Goal: Task Accomplishment & Management: Manage account settings

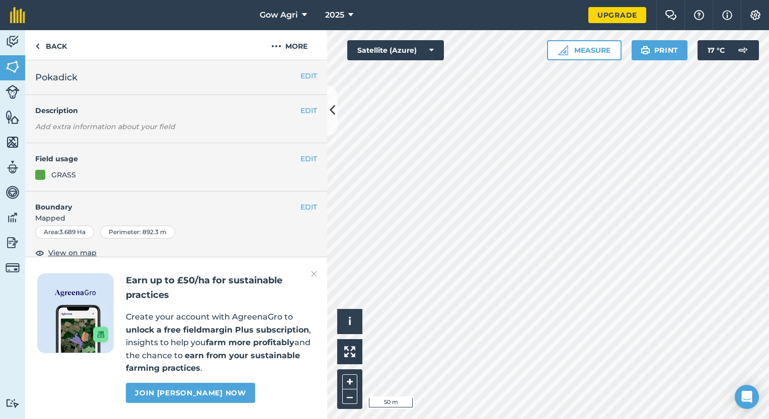
click at [311, 277] on img at bounding box center [314, 274] width 6 height 12
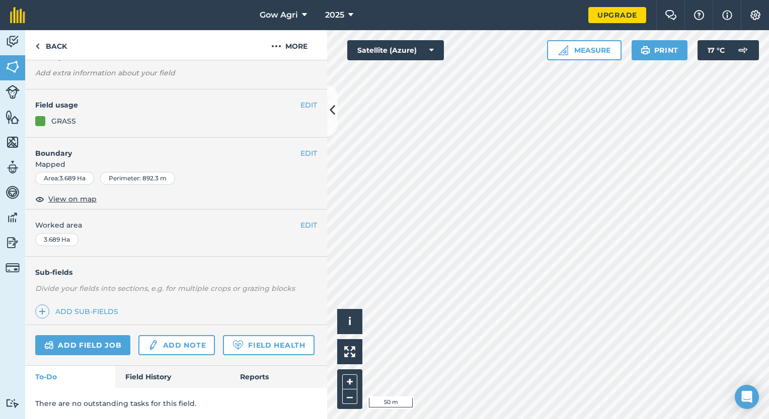
scroll to position [80, 0]
click at [153, 377] on link "Field History" at bounding box center [172, 377] width 114 height 22
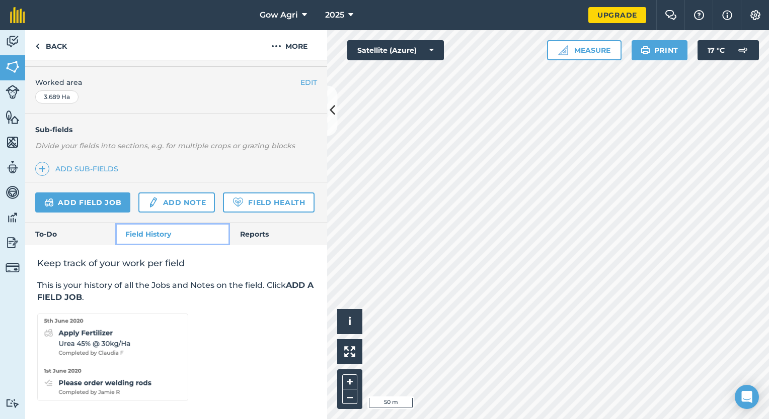
scroll to position [227, 0]
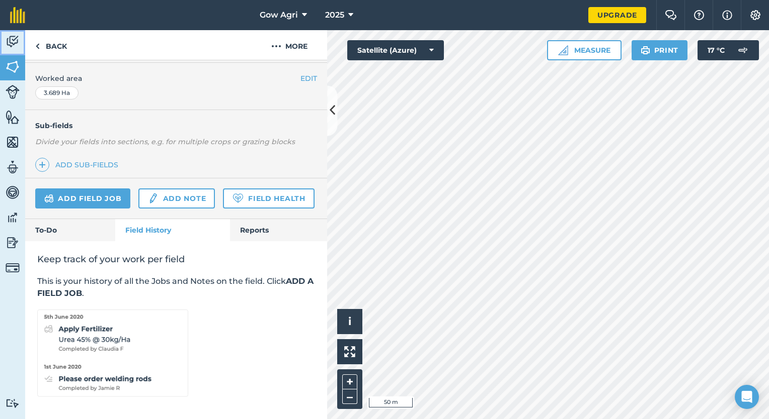
click at [7, 39] on img at bounding box center [13, 41] width 14 height 15
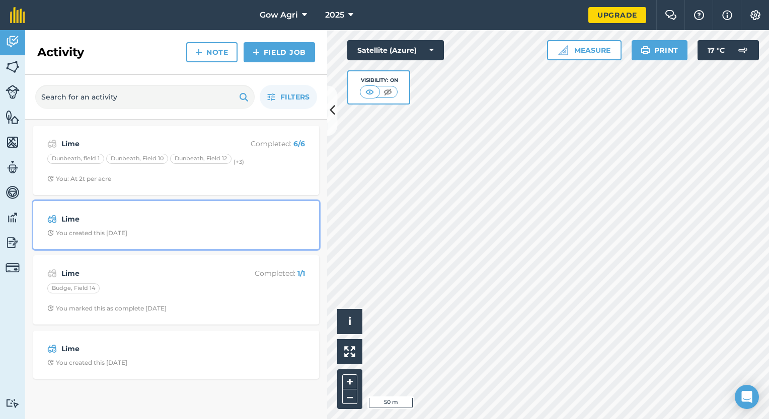
click at [92, 224] on strong "Lime" at bounding box center [140, 219] width 159 height 11
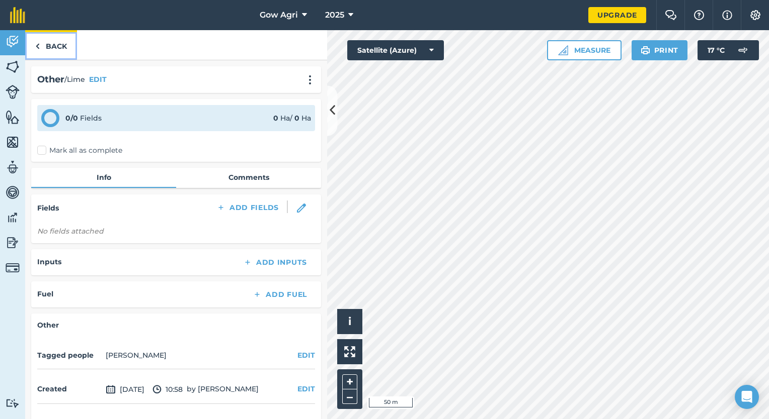
click at [35, 45] on img at bounding box center [37, 46] width 5 height 12
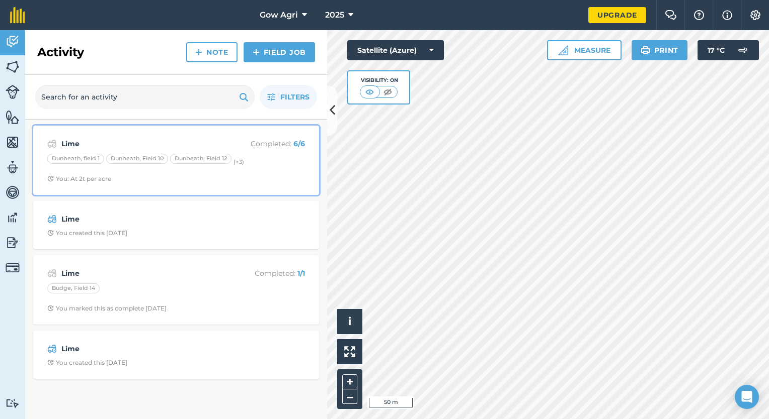
click at [87, 138] on strong "Lime" at bounding box center [140, 143] width 159 height 11
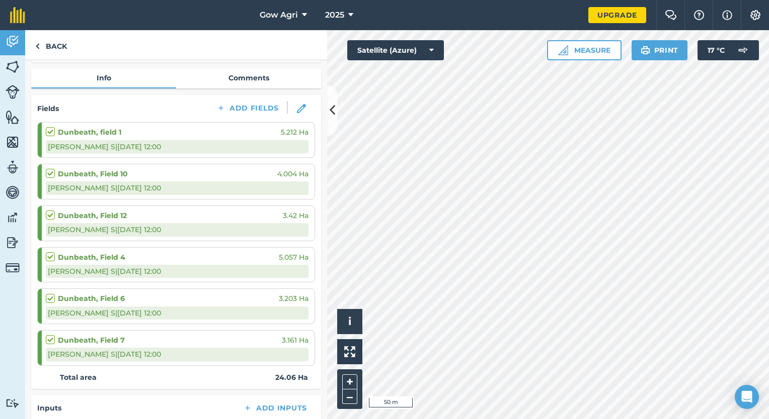
scroll to position [201, 0]
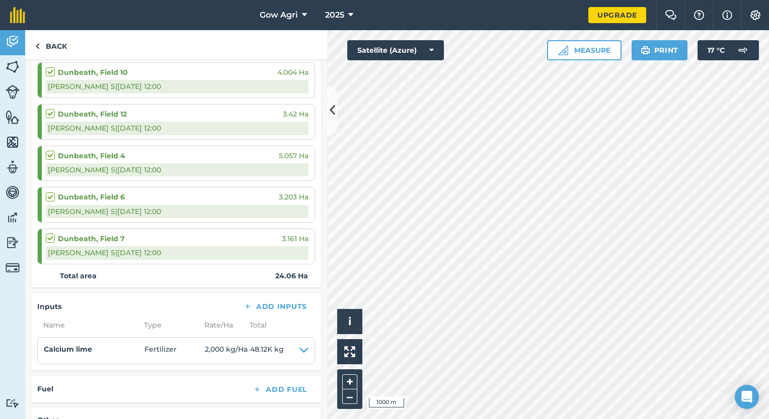
click at [548, 419] on html "Gow Agri 2025 Upgrade Farm Chat Help Info Settings Map printing is not availabl…" at bounding box center [384, 209] width 769 height 419
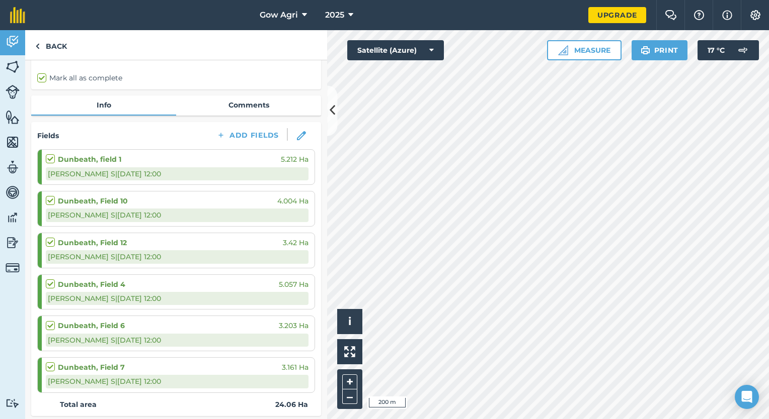
scroll to position [0, 0]
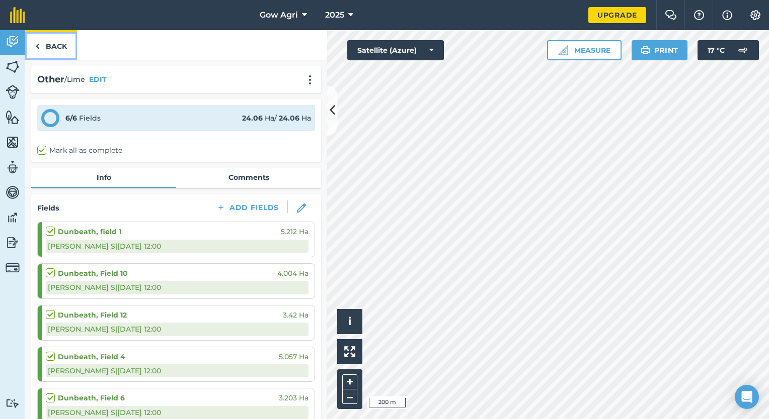
click at [43, 47] on link "Back" at bounding box center [51, 45] width 52 height 30
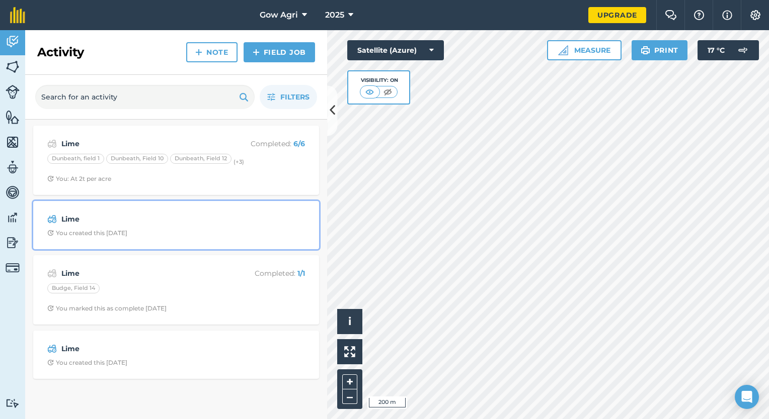
click at [186, 220] on strong "Lime" at bounding box center [140, 219] width 159 height 11
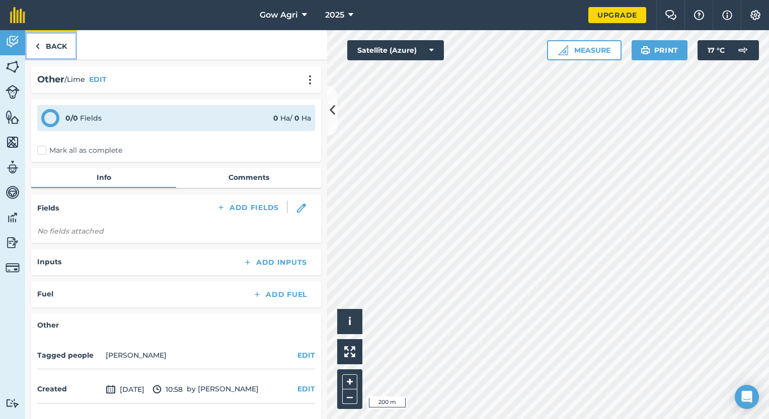
click at [41, 49] on link "Back" at bounding box center [51, 45] width 52 height 30
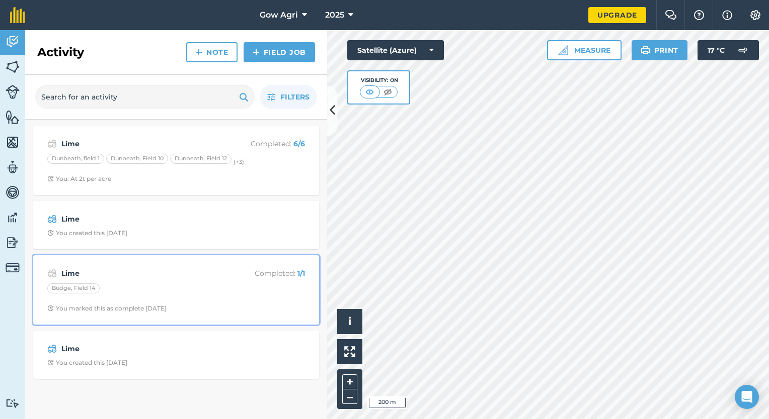
click at [149, 281] on div "Lime Completed : 1 / 1 Budge, Field 14 You marked this as complete 6 days ago" at bounding box center [176, 290] width 274 height 57
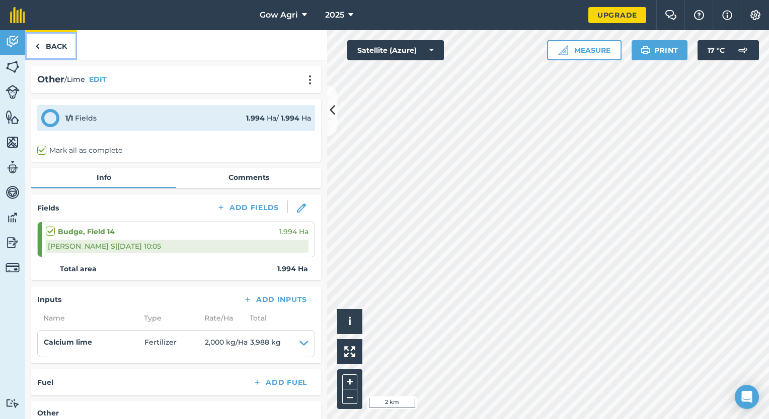
click at [48, 50] on link "Back" at bounding box center [51, 45] width 52 height 30
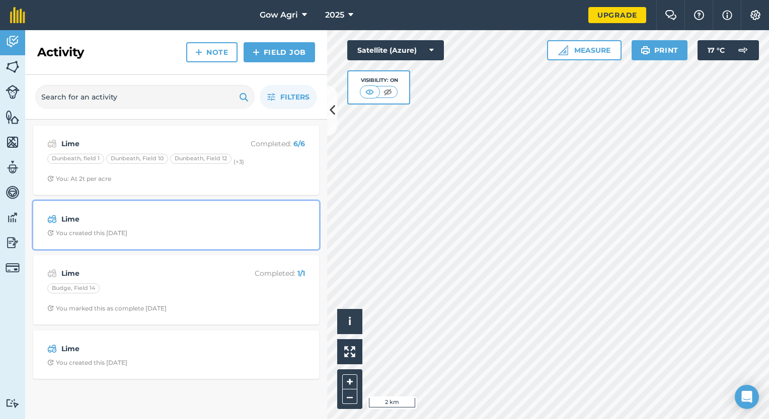
click at [127, 230] on div "You created this [DATE]" at bounding box center [87, 233] width 80 height 8
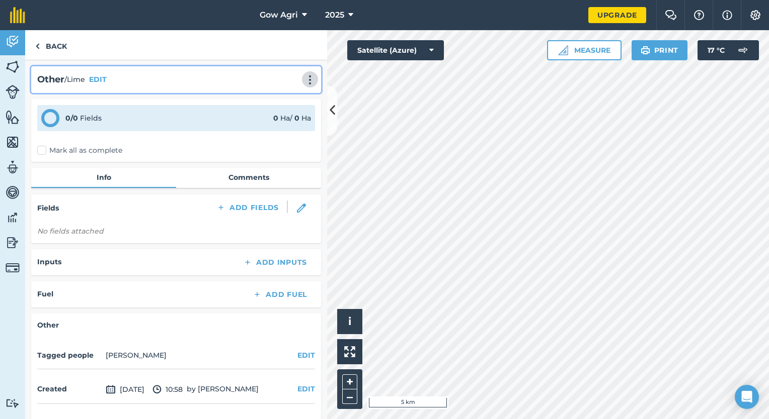
click at [304, 80] on img at bounding box center [310, 80] width 12 height 10
click at [289, 128] on link "Delete" at bounding box center [289, 126] width 64 height 20
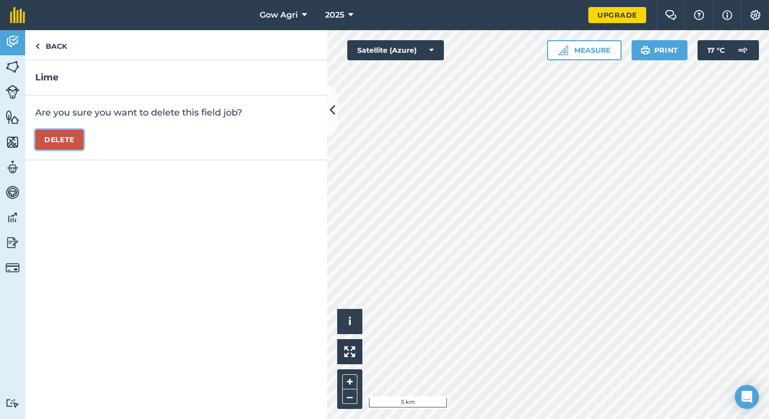
drag, startPoint x: 76, startPoint y: 137, endPoint x: 75, endPoint y: 130, distance: 6.6
click at [76, 137] on button "Delete" at bounding box center [59, 140] width 48 height 20
click at [46, 49] on link "Back" at bounding box center [51, 45] width 52 height 30
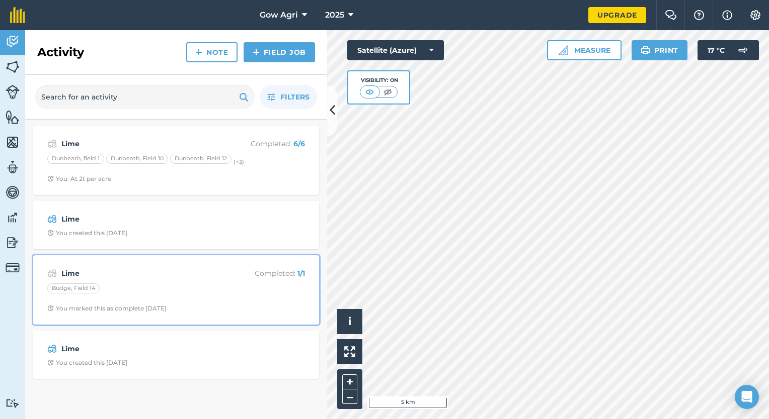
click at [116, 280] on div "Lime Completed : 1 / 1 Budge, Field 14 You marked this as complete 6 days ago" at bounding box center [176, 290] width 274 height 57
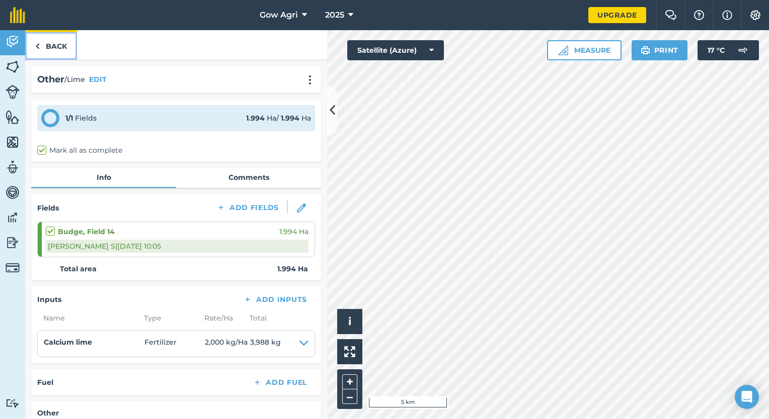
click at [42, 40] on link "Back" at bounding box center [51, 45] width 52 height 30
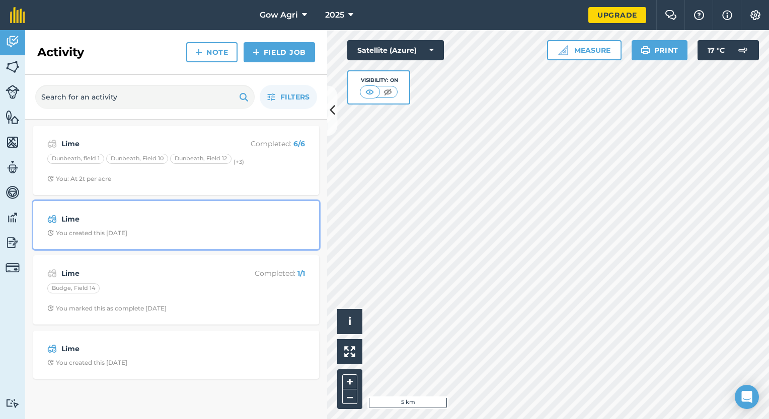
click at [93, 219] on strong "Lime" at bounding box center [140, 219] width 159 height 11
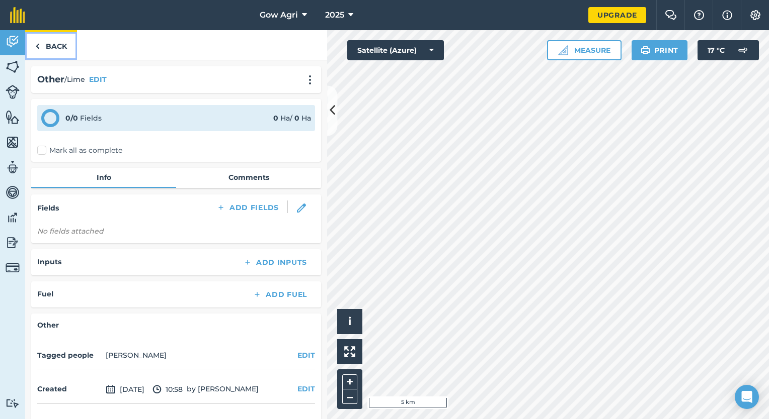
click at [45, 44] on link "Back" at bounding box center [51, 45] width 52 height 30
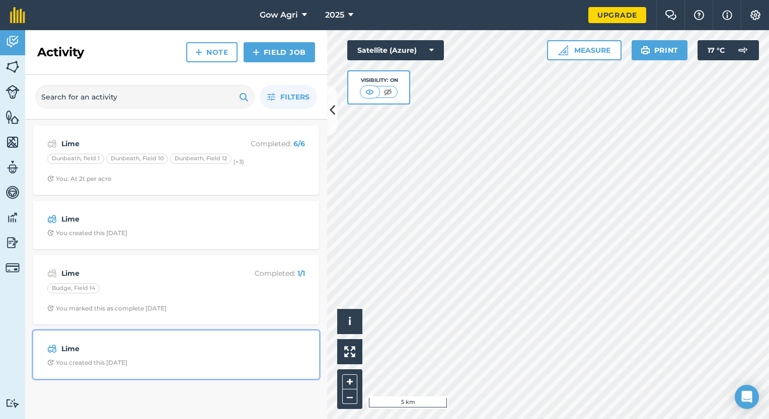
click at [74, 352] on strong "Lime" at bounding box center [140, 349] width 159 height 11
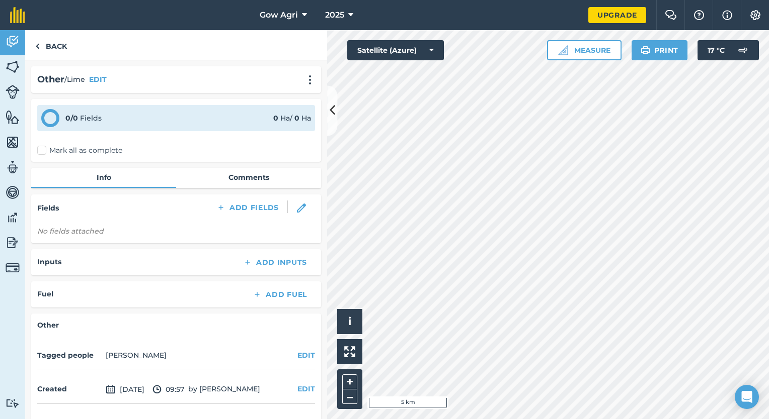
click at [298, 345] on div "Activity Fields Livestock Features Maps Team Vehicles Data Reporting Billing Tu…" at bounding box center [384, 224] width 769 height 389
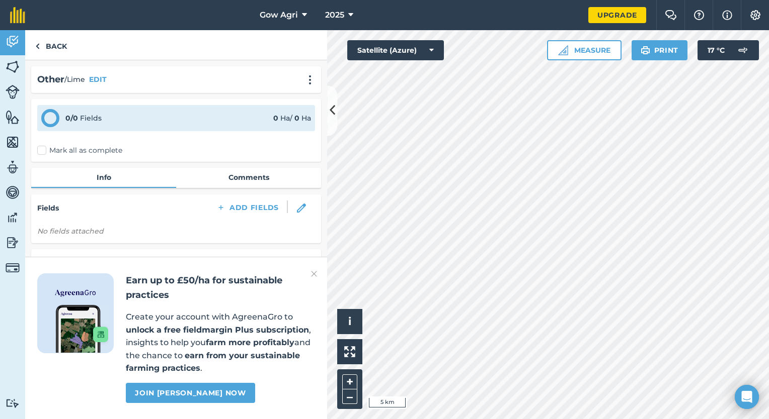
click at [313, 276] on img at bounding box center [314, 274] width 6 height 12
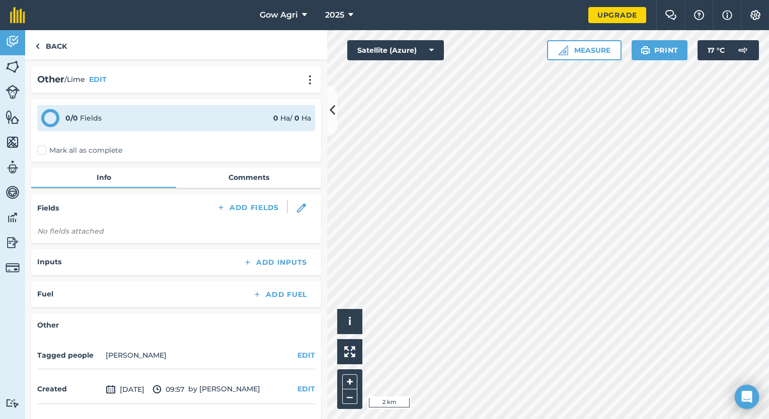
click at [427, 419] on html "Gow Agri 2025 Upgrade Farm Chat Help Info Settings Map printing is not availabl…" at bounding box center [384, 209] width 769 height 419
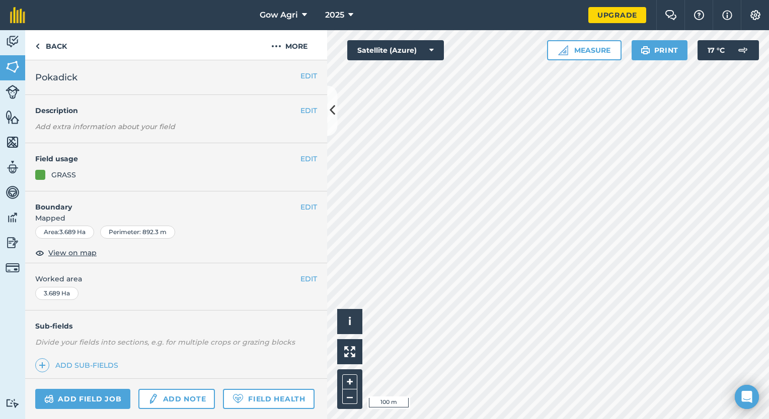
scroll to position [80, 0]
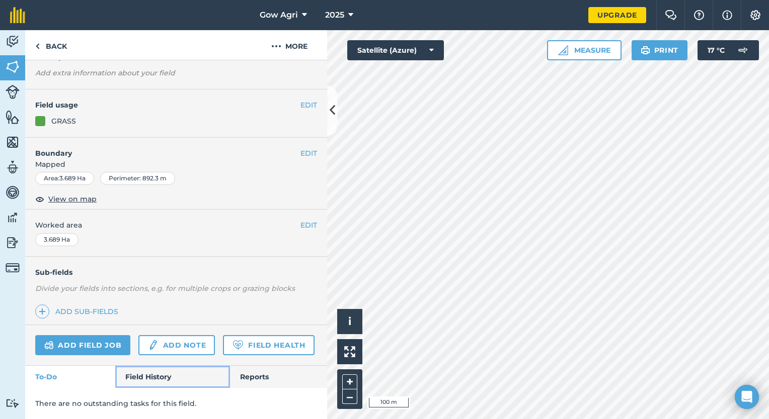
click at [165, 381] on link "Field History" at bounding box center [172, 377] width 114 height 22
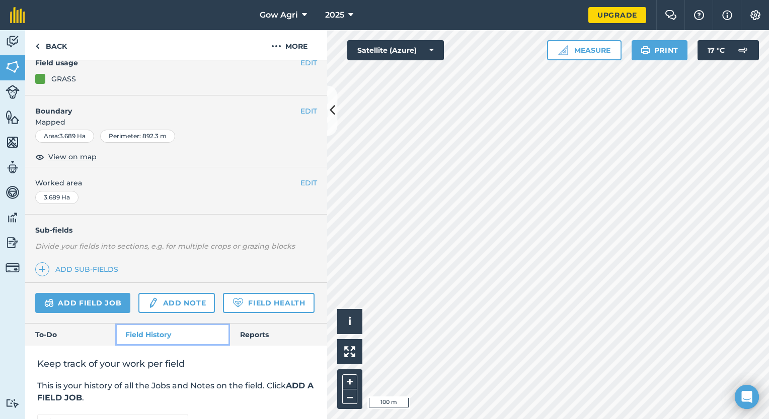
scroll to position [101, 0]
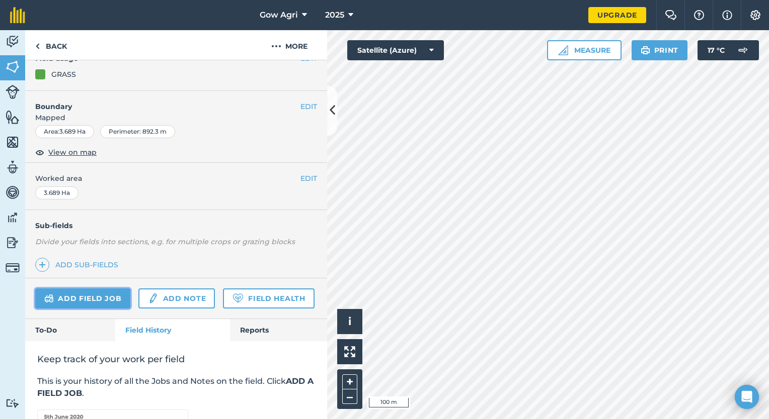
click at [83, 297] on link "Add field job" at bounding box center [82, 299] width 95 height 20
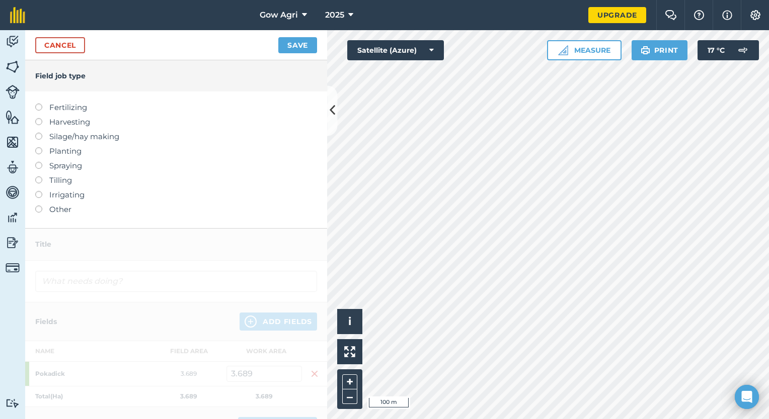
click at [42, 209] on label "Other" at bounding box center [176, 210] width 282 height 12
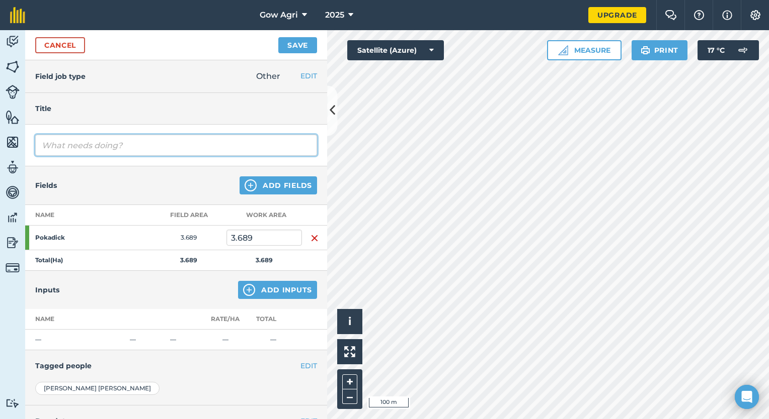
click at [64, 146] on input "text" at bounding box center [176, 145] width 282 height 21
type input "Lime"
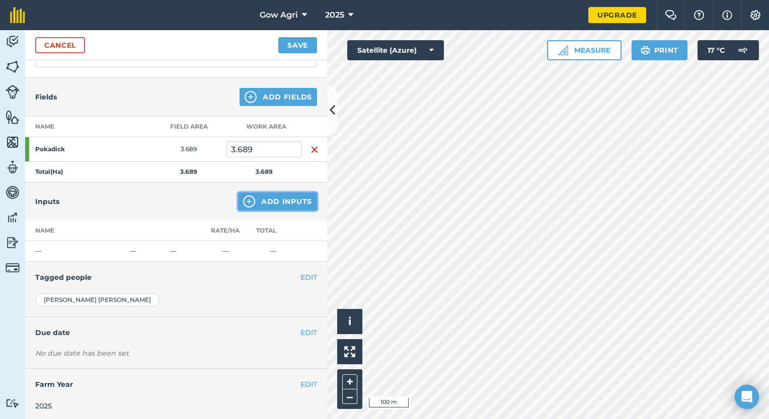
scroll to position [89, 0]
click at [261, 202] on button "Add Inputs" at bounding box center [277, 201] width 79 height 18
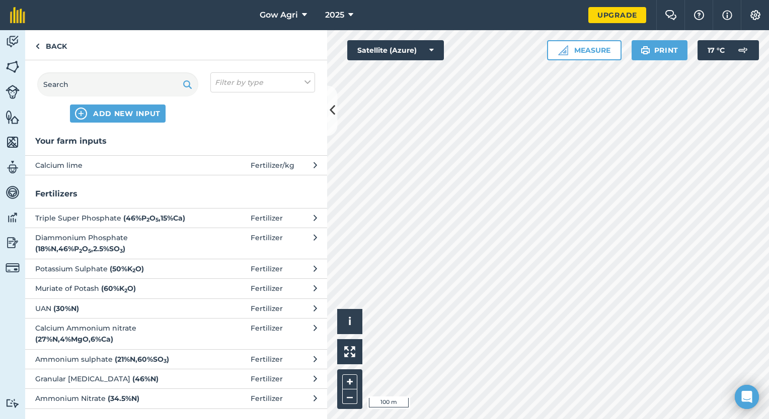
click at [79, 166] on span "Calcium lime" at bounding box center [117, 165] width 164 height 11
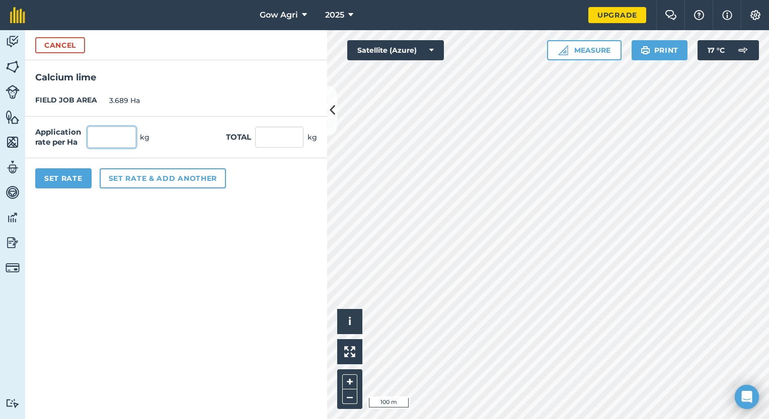
click at [113, 141] on input "text" at bounding box center [112, 137] width 48 height 21
type input "1.6"
type input "5.902"
type input "160"
type input "590.24"
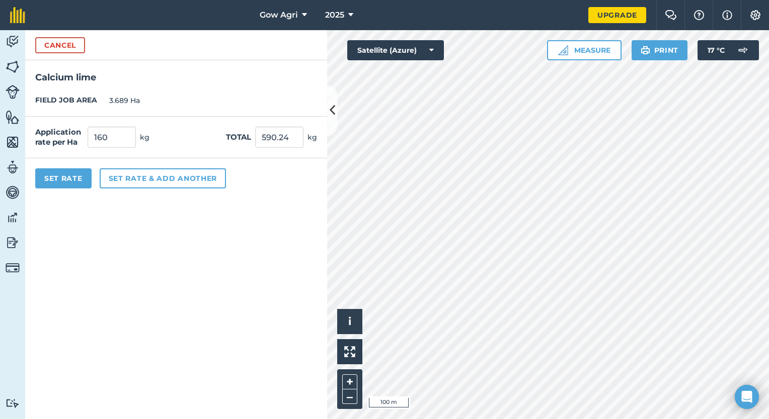
click at [195, 253] on form "Cancel Calcium lime FIELD JOB AREA 3.689 Ha Application rate per Ha 160 kg Tota…" at bounding box center [176, 224] width 302 height 389
click at [109, 137] on input "160" at bounding box center [112, 137] width 48 height 21
type input "1,600"
type input "5,902.4"
drag, startPoint x: 260, startPoint y: 266, endPoint x: 261, endPoint y: 256, distance: 10.7
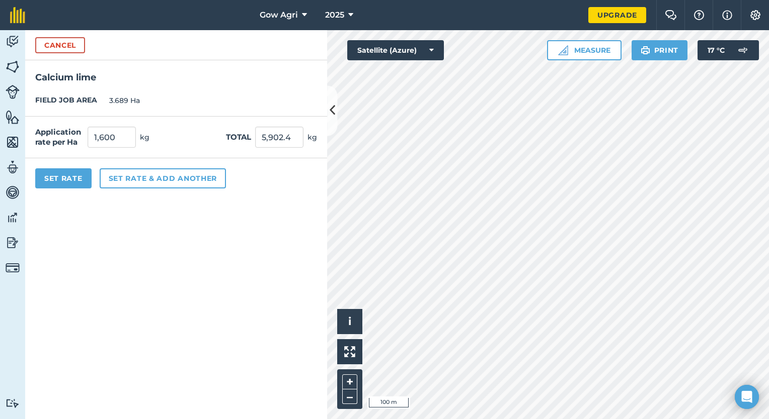
click at [260, 265] on form "Cancel Calcium lime FIELD JOB AREA 3.689 Ha Application rate per Ha 1,600 kg To…" at bounding box center [176, 224] width 302 height 389
click at [121, 135] on input "1,600" at bounding box center [112, 137] width 48 height 21
click at [122, 136] on input "1,600" at bounding box center [112, 137] width 48 height 21
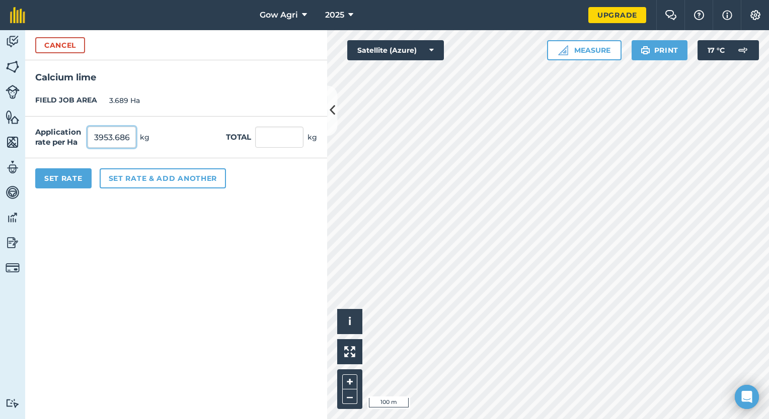
scroll to position [0, 3]
type input "3,953.686"
type input "14,585.148"
click at [291, 134] on input "14,585.148" at bounding box center [279, 137] width 48 height 21
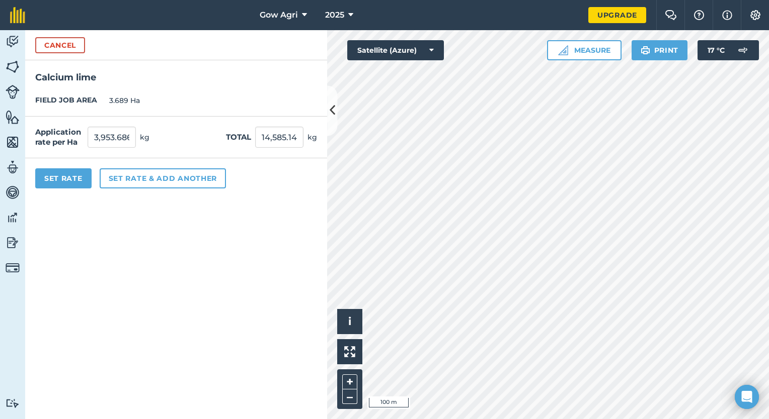
click at [241, 232] on form "Cancel Calcium lime FIELD JOB AREA 3.689 Ha Application rate per Ha 3,953.686 k…" at bounding box center [176, 224] width 302 height 389
drag, startPoint x: 266, startPoint y: 138, endPoint x: 277, endPoint y: 133, distance: 11.7
click at [277, 133] on input "14,585.148" at bounding box center [279, 137] width 48 height 21
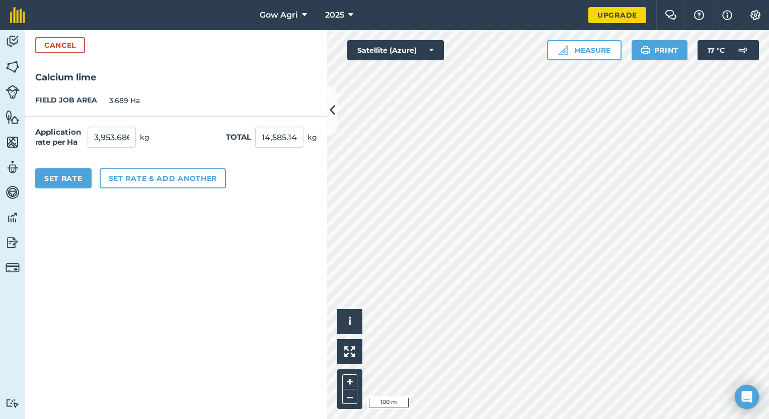
click at [159, 275] on form "Cancel Calcium lime FIELD JOB AREA 3.689 Ha Application rate per Ha 3,953.686 k…" at bounding box center [176, 224] width 302 height 389
click at [61, 181] on button "Set Rate" at bounding box center [63, 178] width 56 height 20
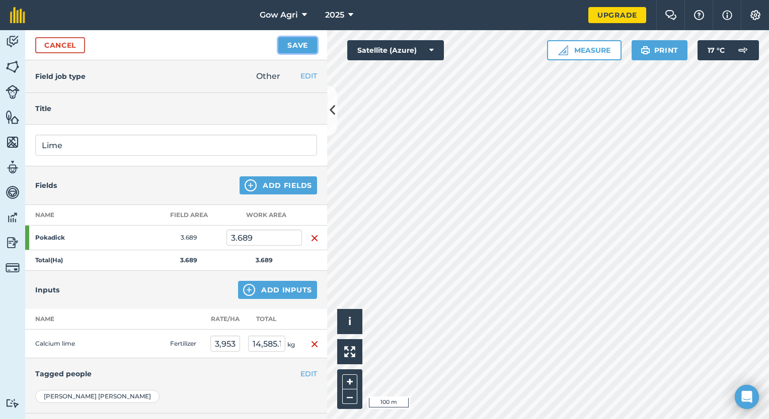
click at [292, 44] on button "Save" at bounding box center [297, 45] width 39 height 16
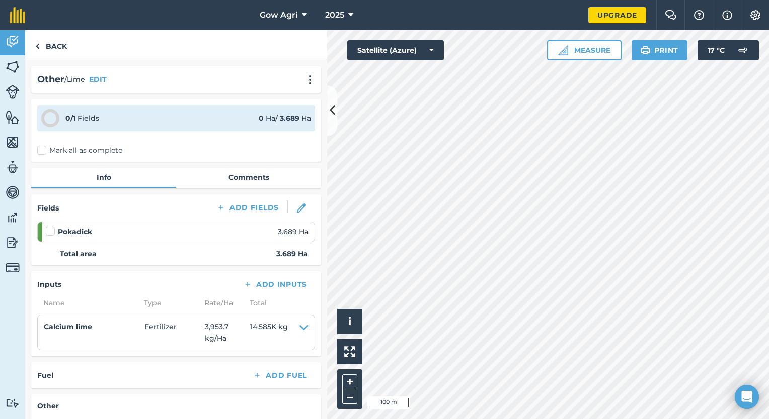
click at [51, 226] on label at bounding box center [52, 226] width 12 height 0
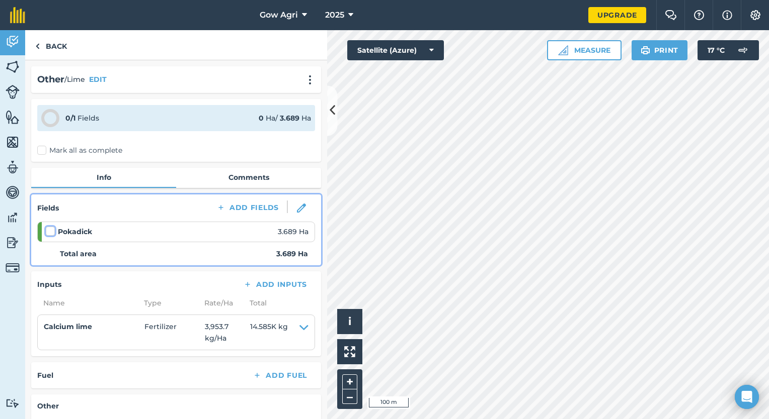
click at [51, 228] on input "checkbox" at bounding box center [49, 229] width 7 height 7
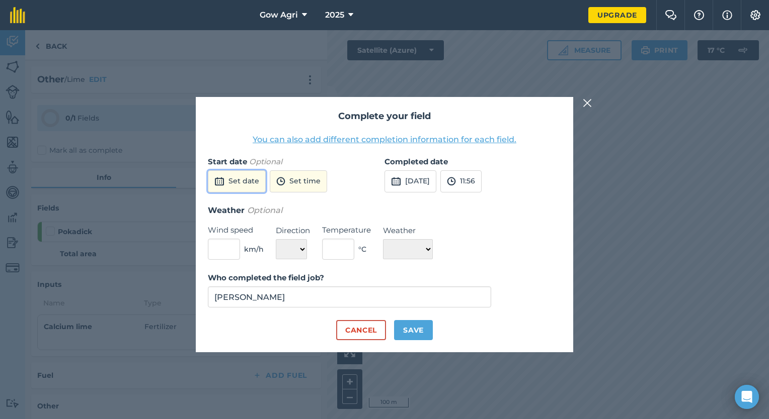
click at [233, 183] on button "Set date" at bounding box center [237, 182] width 58 height 22
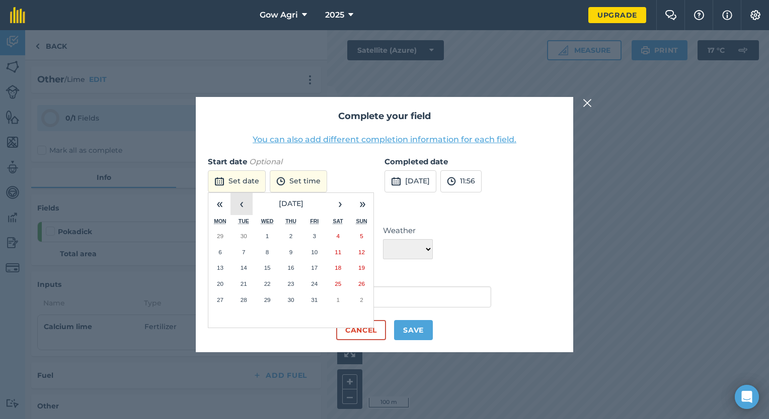
click at [237, 203] on button "‹" at bounding box center [241, 204] width 22 height 22
click at [626, 277] on div "Complete your field You can also add different completion information for each …" at bounding box center [384, 224] width 769 height 389
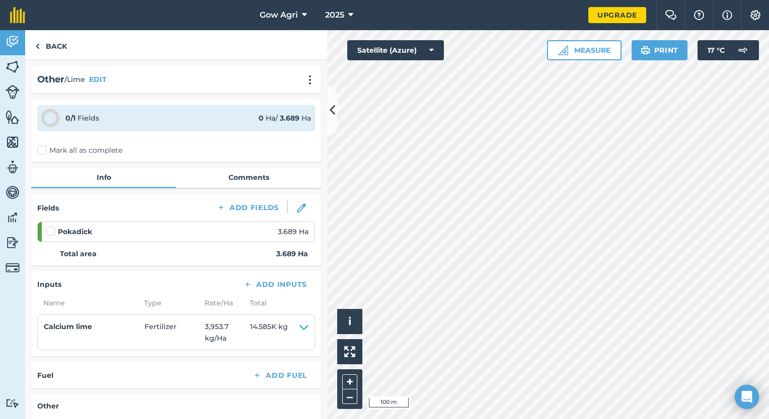
click at [49, 226] on label at bounding box center [52, 226] width 12 height 0
click at [49, 232] on input "checkbox" at bounding box center [49, 229] width 7 height 7
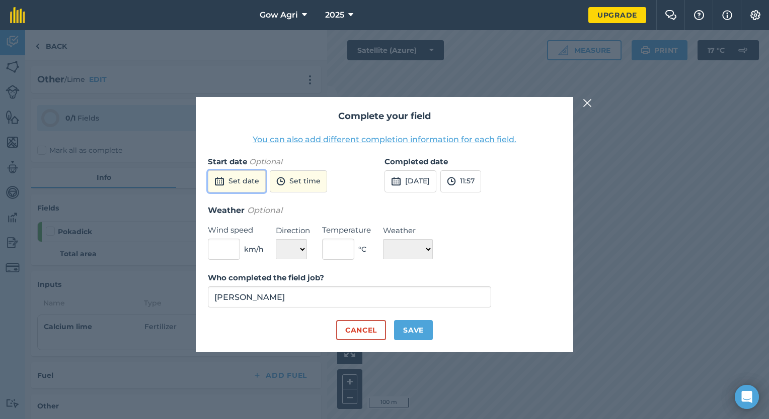
click at [237, 178] on button "Set date" at bounding box center [237, 182] width 58 height 22
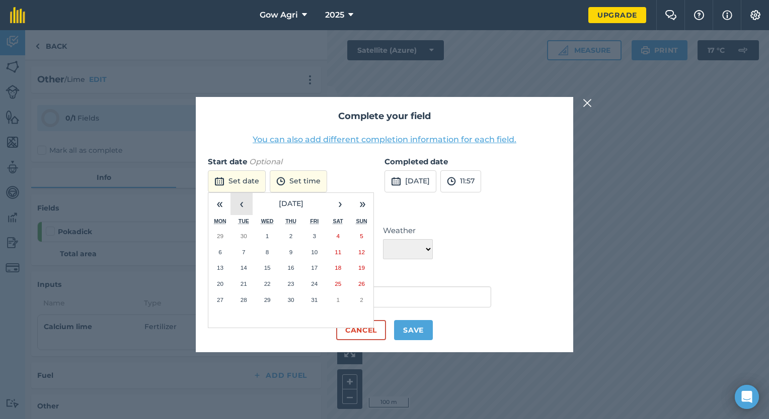
click at [237, 207] on button "‹" at bounding box center [241, 204] width 22 height 22
click at [321, 270] on button "19" at bounding box center [314, 268] width 24 height 16
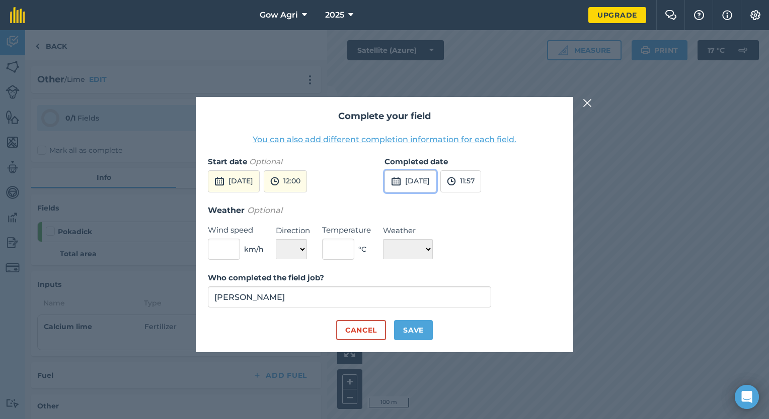
click at [410, 180] on button "[DATE]" at bounding box center [410, 182] width 52 height 22
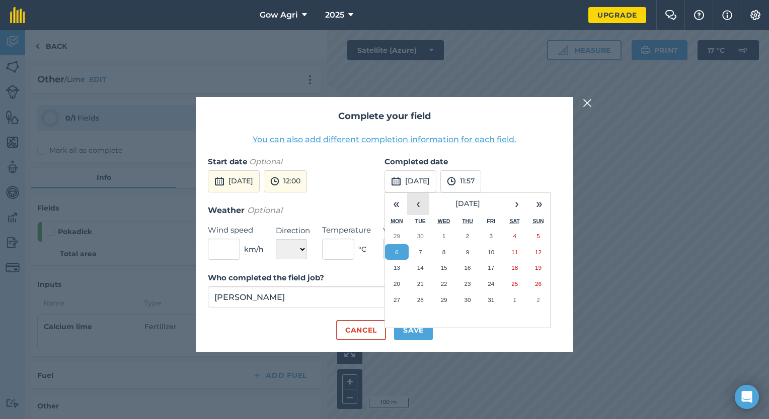
click at [420, 205] on button "‹" at bounding box center [418, 204] width 22 height 22
click at [482, 271] on button "19" at bounding box center [491, 268] width 24 height 16
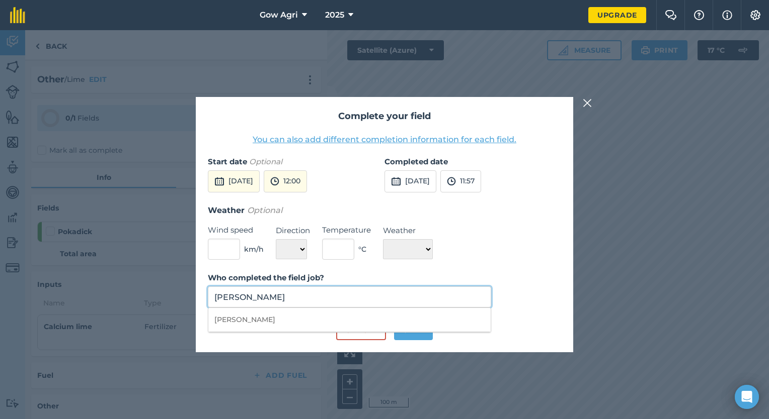
drag, startPoint x: 309, startPoint y: 305, endPoint x: 185, endPoint y: 321, distance: 125.2
click at [185, 321] on div "Complete your field You can also add different completion information for each …" at bounding box center [384, 224] width 769 height 389
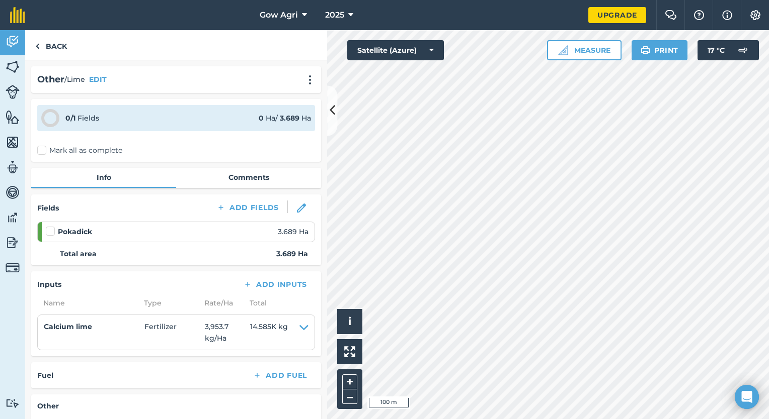
click at [50, 226] on label at bounding box center [52, 226] width 12 height 0
click at [50, 230] on input "checkbox" at bounding box center [49, 229] width 7 height 7
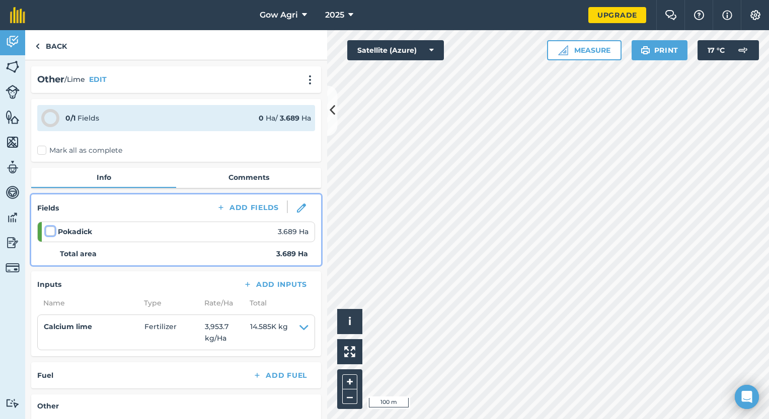
checkbox input "false"
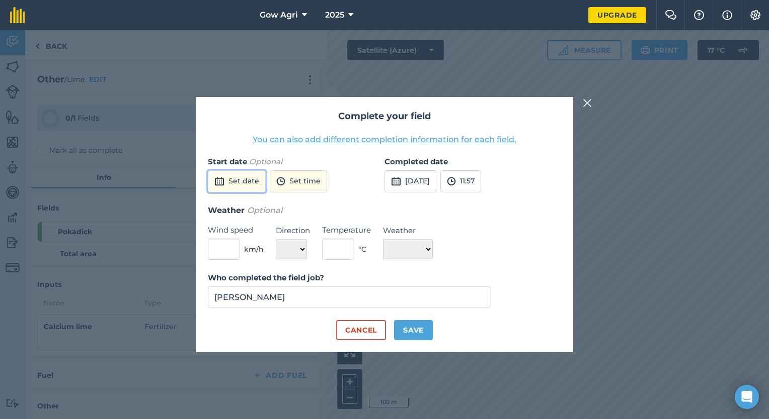
click at [259, 182] on button "Set date" at bounding box center [237, 182] width 58 height 22
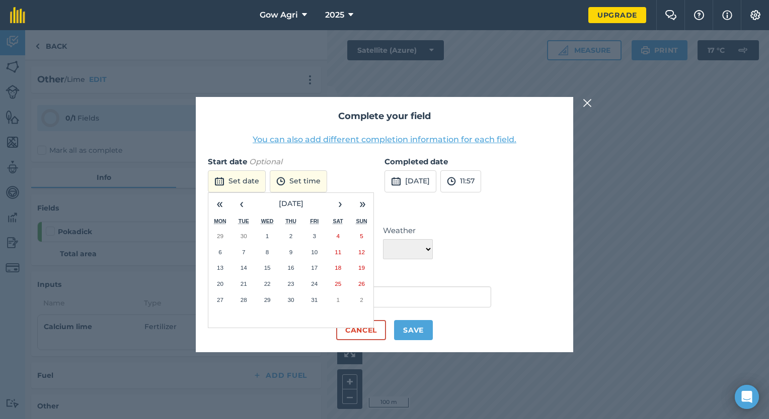
click at [416, 222] on div "Weather Optional Wind speed km/h Direction N NE E SE S SW W NW Temperature ° C …" at bounding box center [384, 232] width 353 height 56
click at [457, 279] on label "Who completed the field job?" at bounding box center [349, 278] width 283 height 12
click at [457, 287] on input "[PERSON_NAME]" at bounding box center [349, 297] width 283 height 21
click at [425, 293] on input "[PERSON_NAME]" at bounding box center [349, 297] width 283 height 21
click at [424, 293] on input "[PERSON_NAME]" at bounding box center [349, 297] width 283 height 21
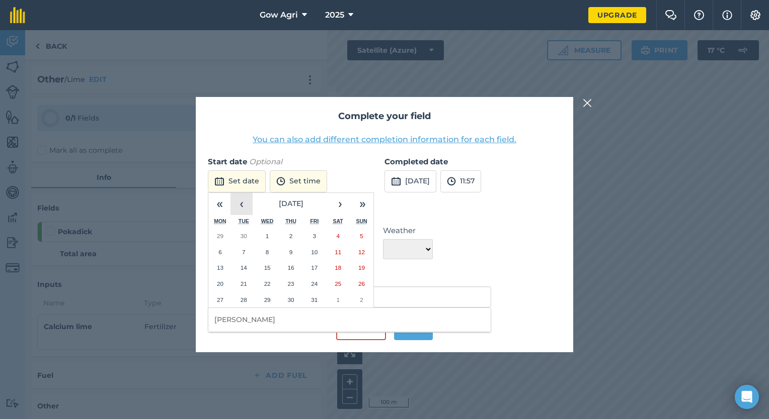
click at [232, 208] on button "‹" at bounding box center [241, 204] width 22 height 22
click at [245, 201] on button "‹" at bounding box center [241, 204] width 22 height 22
click at [336, 198] on button "›" at bounding box center [340, 204] width 22 height 22
drag, startPoint x: 316, startPoint y: 265, endPoint x: 316, endPoint y: 259, distance: 6.0
click at [316, 265] on abbr "19" at bounding box center [314, 268] width 7 height 7
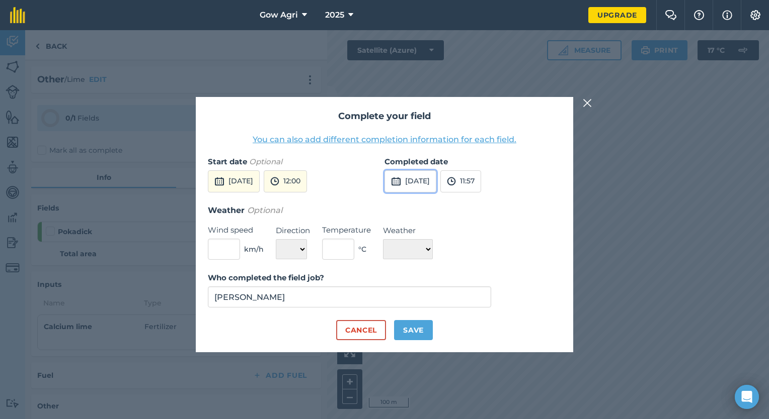
click at [429, 184] on button "[DATE]" at bounding box center [410, 182] width 52 height 22
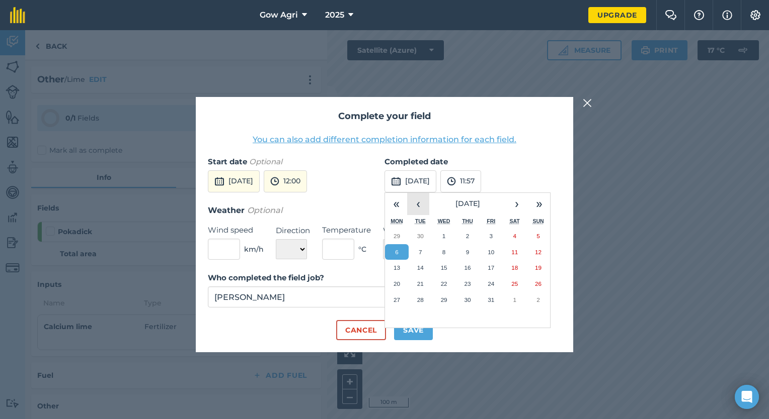
click at [419, 204] on button "‹" at bounding box center [418, 204] width 22 height 22
click at [490, 267] on abbr "19" at bounding box center [490, 268] width 7 height 7
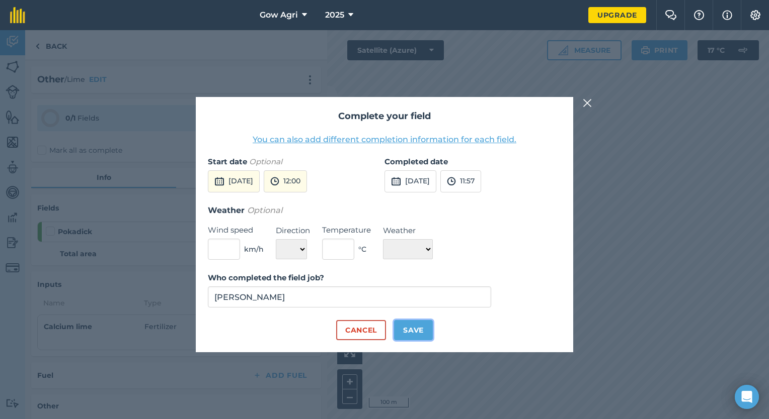
click at [412, 325] on button "Save" at bounding box center [413, 330] width 39 height 20
checkbox input "true"
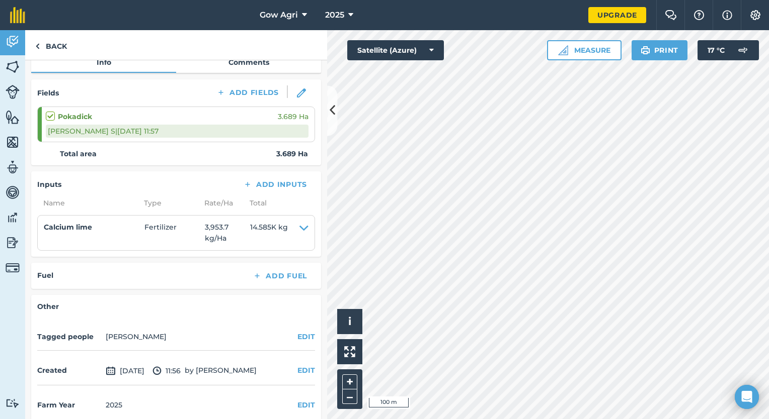
scroll to position [125, 0]
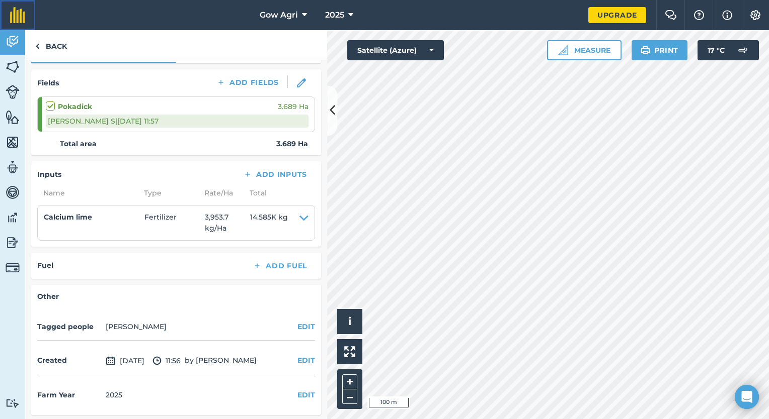
click at [20, 7] on img at bounding box center [17, 15] width 15 height 16
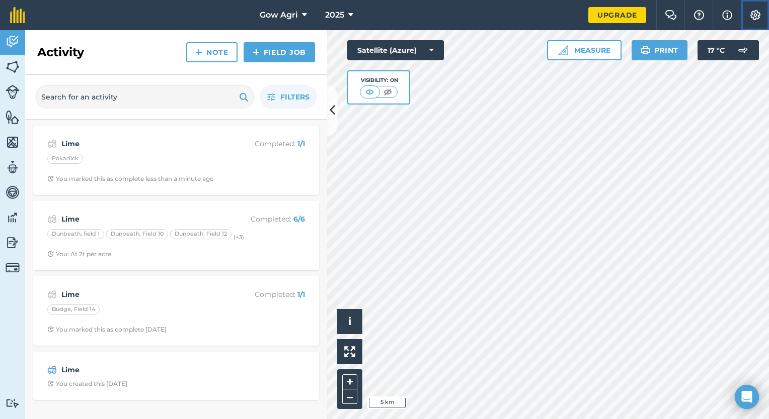
click at [757, 15] on img at bounding box center [755, 15] width 12 height 10
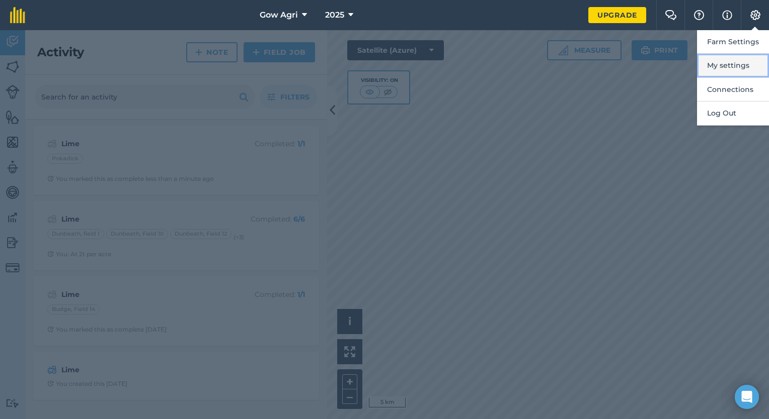
click at [734, 64] on button "My settings" at bounding box center [733, 66] width 72 height 24
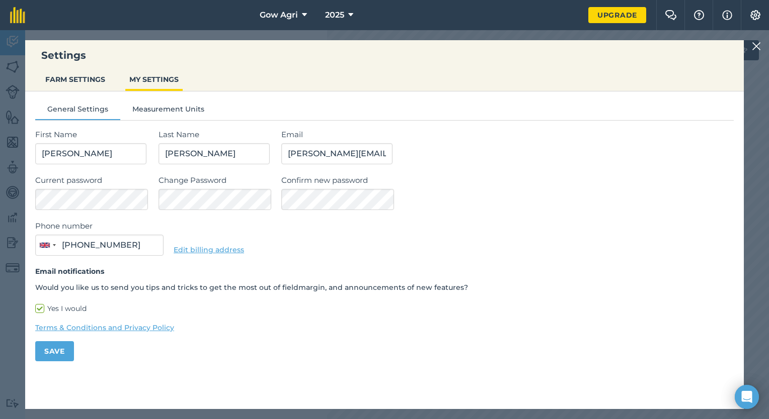
type input "07565 705363"
click at [48, 342] on button "Save" at bounding box center [54, 352] width 39 height 20
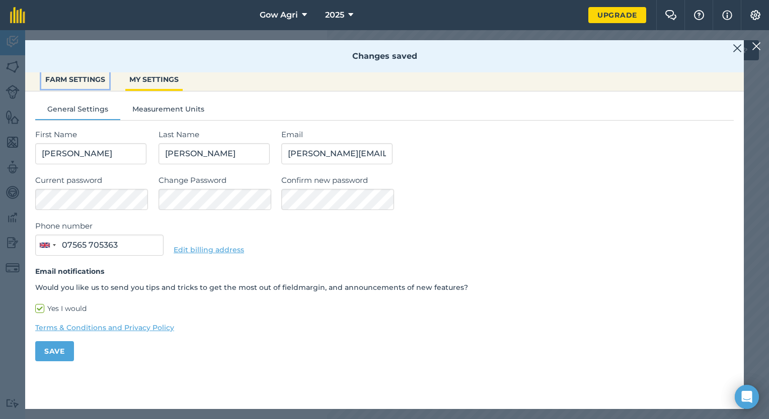
click at [92, 76] on button "FARM SETTINGS" at bounding box center [75, 79] width 68 height 19
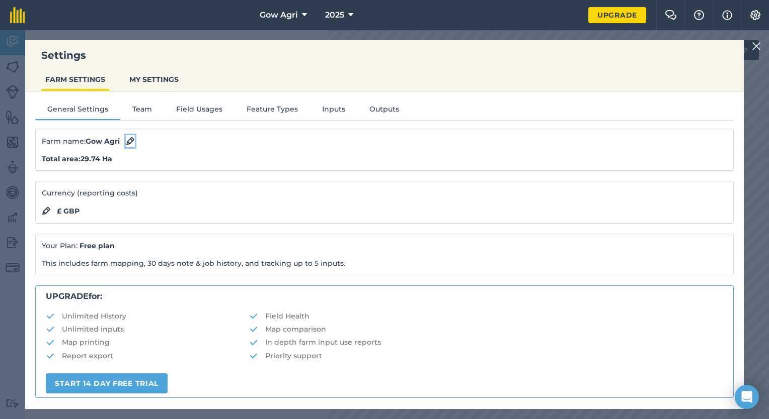
click at [129, 140] on img at bounding box center [130, 141] width 9 height 12
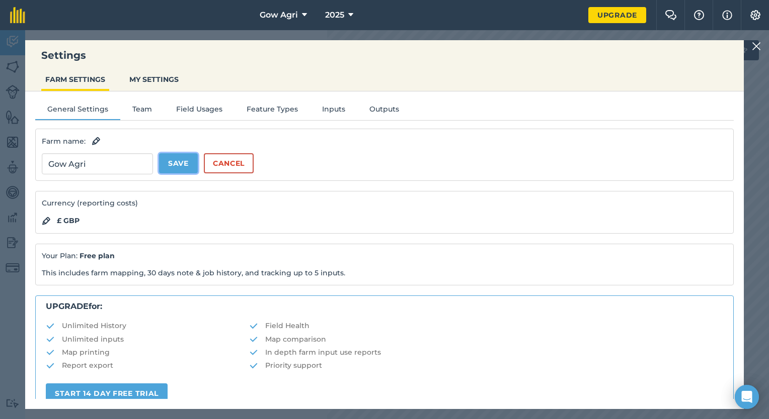
click at [181, 161] on button "Save" at bounding box center [178, 163] width 39 height 20
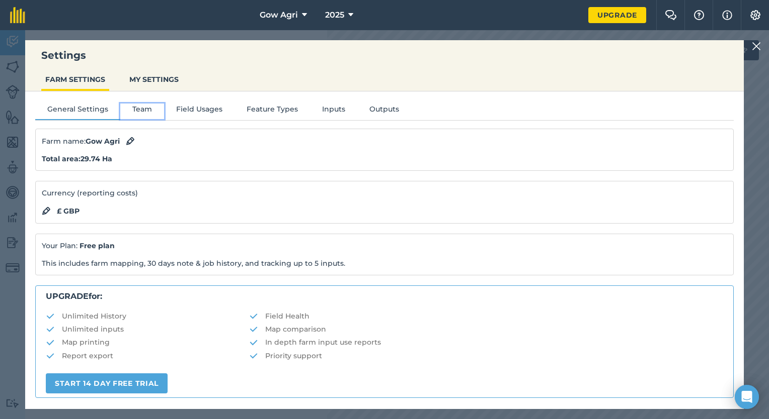
click at [130, 106] on button "Team" at bounding box center [142, 111] width 44 height 15
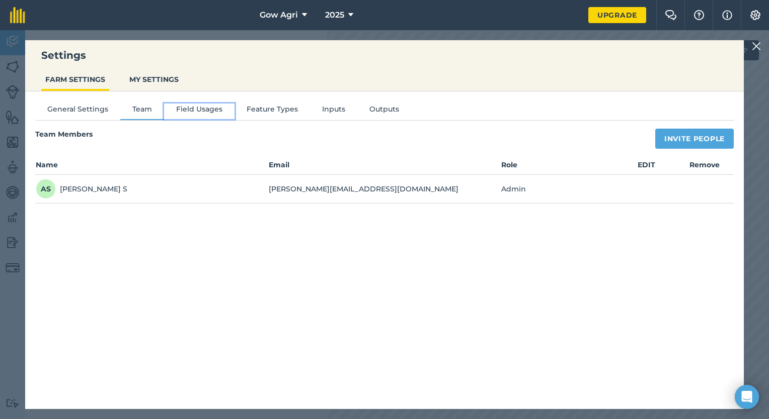
click at [207, 108] on button "Field Usages" at bounding box center [199, 111] width 70 height 15
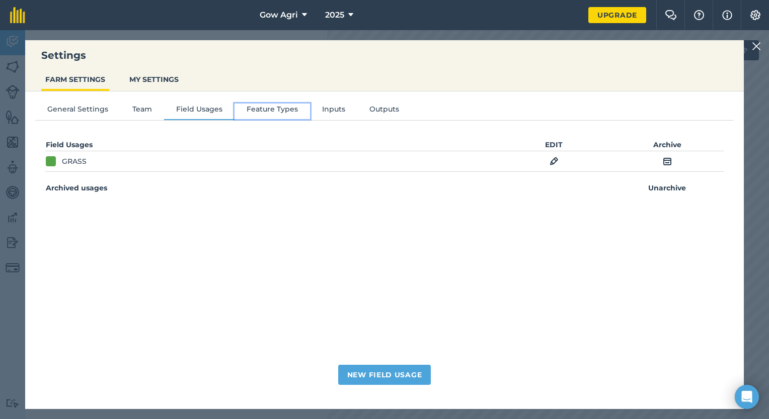
click at [258, 107] on button "Feature Types" at bounding box center [271, 111] width 75 height 15
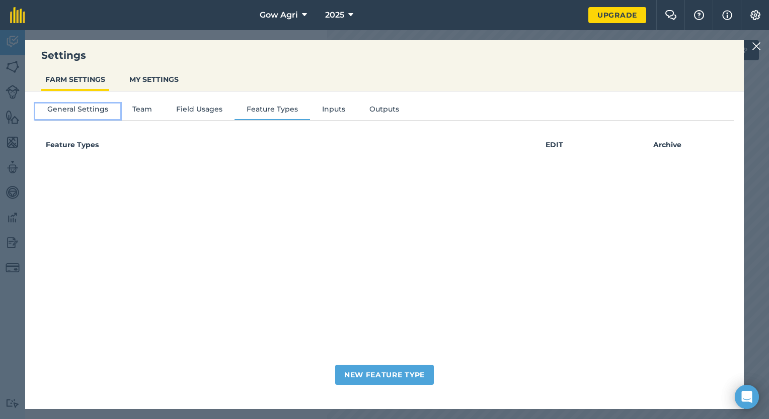
click at [99, 110] on button "General Settings" at bounding box center [77, 111] width 85 height 15
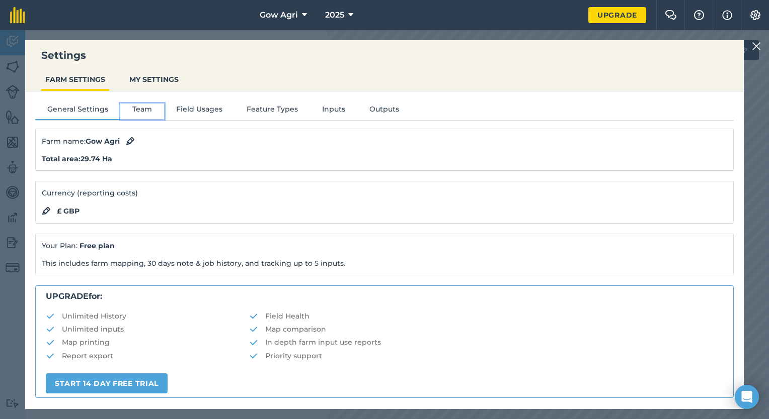
click at [148, 105] on button "Team" at bounding box center [142, 111] width 44 height 15
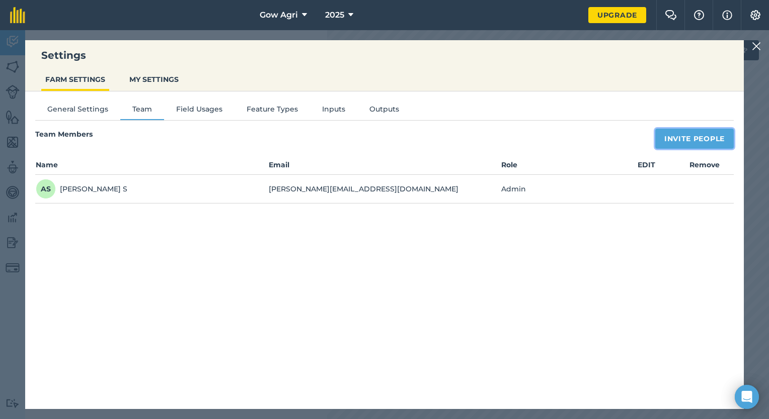
click at [702, 137] on button "Invite People" at bounding box center [694, 139] width 78 height 20
select select "MEMBER"
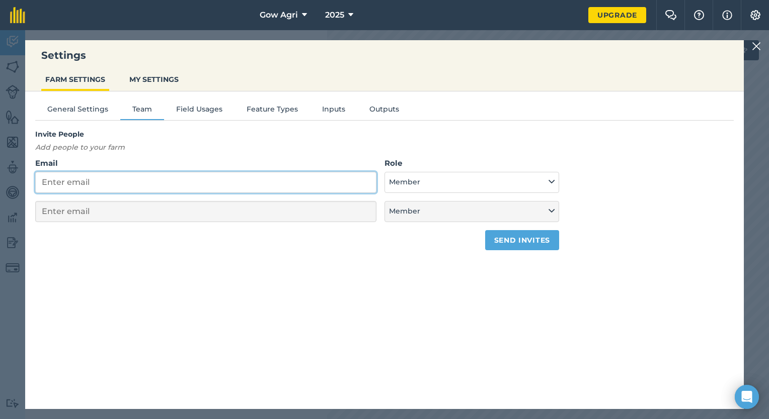
click at [220, 180] on input "Email" at bounding box center [205, 182] width 341 height 21
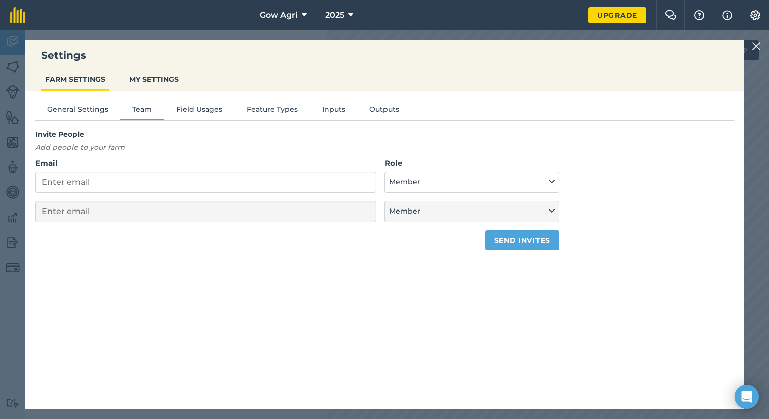
click at [260, 267] on div "General Settings Team Field Usages Feature Types Inputs Outputs Invite People A…" at bounding box center [384, 246] width 718 height 308
click at [414, 172] on button "Member" at bounding box center [471, 182] width 175 height 21
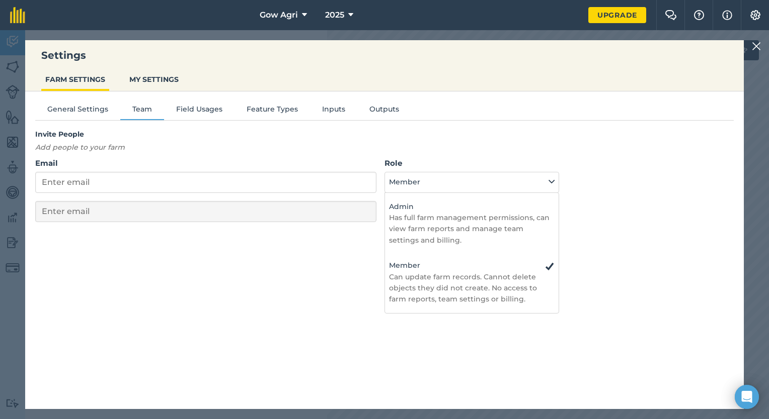
click at [278, 294] on div "General Settings Team Field Usages Feature Types Inputs Outputs Invite People A…" at bounding box center [384, 246] width 718 height 308
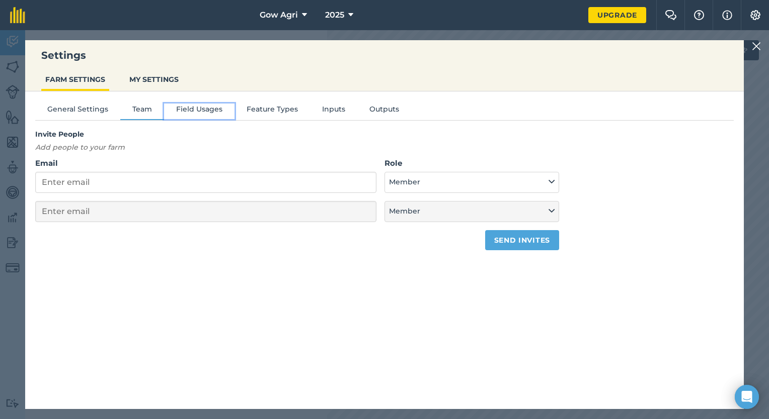
click at [207, 106] on button "Field Usages" at bounding box center [199, 111] width 70 height 15
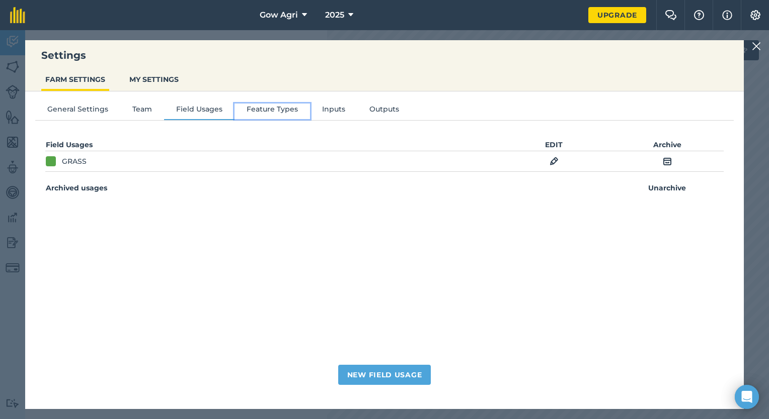
click at [278, 112] on button "Feature Types" at bounding box center [271, 111] width 75 height 15
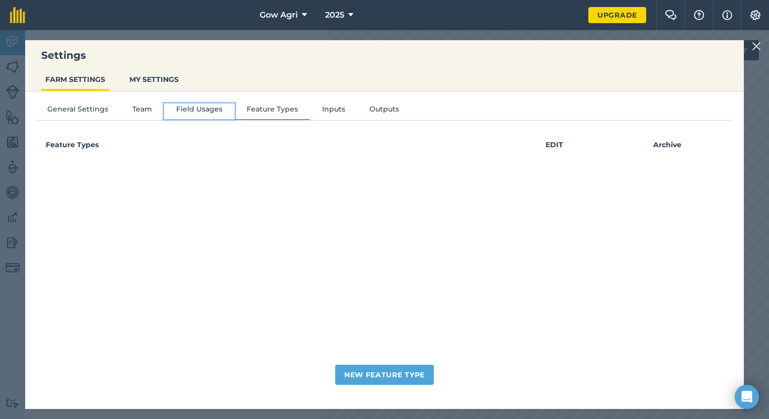
click at [196, 109] on button "Field Usages" at bounding box center [199, 111] width 70 height 15
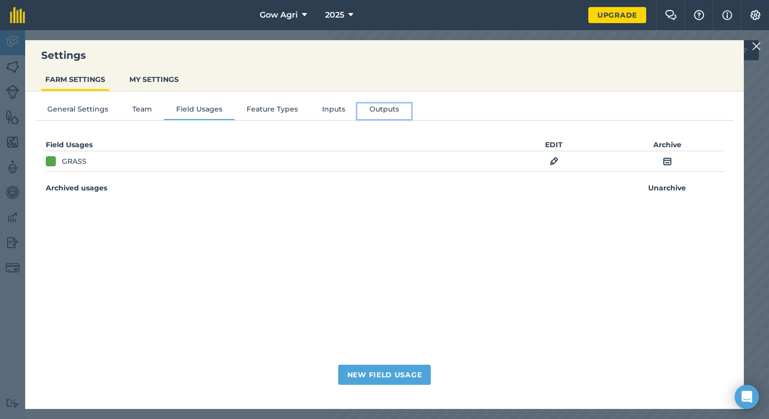
click at [397, 110] on button "Outputs" at bounding box center [384, 111] width 54 height 15
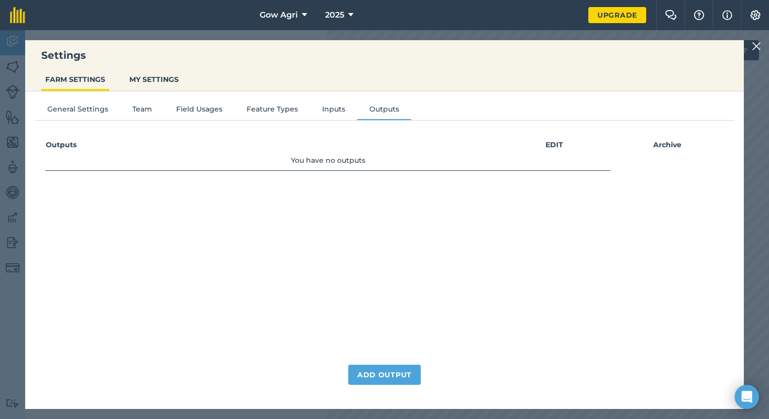
click at [329, 101] on div "General Settings Team Field Usages Feature Types Inputs Outputs Outputs EDIT Ar…" at bounding box center [384, 246] width 718 height 308
click at [329, 109] on button "Inputs" at bounding box center [333, 111] width 47 height 15
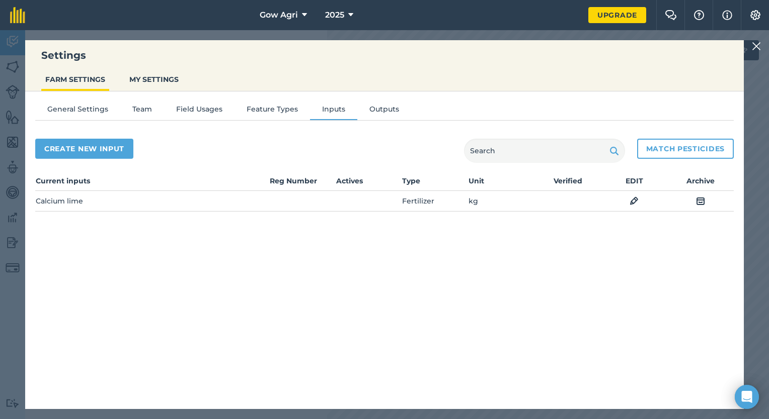
click at [268, 102] on div "General Settings Team Field Usages Feature Types Inputs Outputs Create new inpu…" at bounding box center [384, 246] width 718 height 308
click at [73, 112] on button "General Settings" at bounding box center [77, 111] width 85 height 15
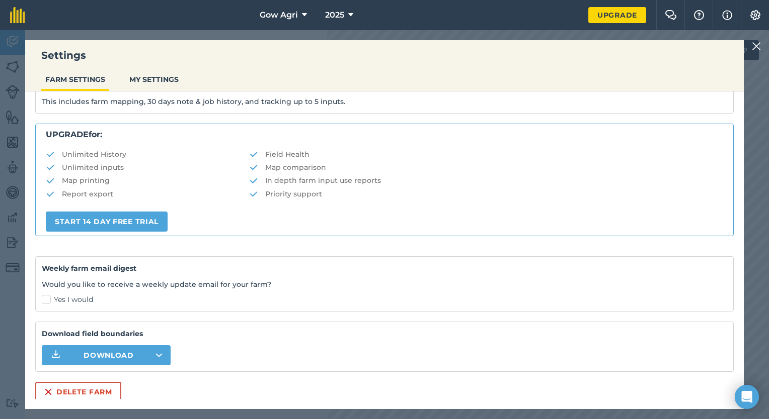
scroll to position [163, 0]
click at [0, 344] on html "Settings FARM SETTINGS MY SETTINGS General Settings Team Field Usages Feature T…" at bounding box center [384, 209] width 769 height 419
click at [5, 339] on div "Settings FARM SETTINGS MY SETTINGS General Settings Team Field Usages Feature T…" at bounding box center [384, 224] width 769 height 389
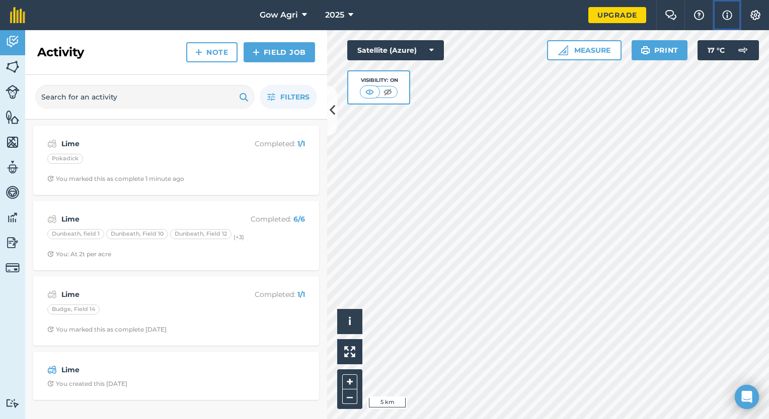
click at [723, 16] on img at bounding box center [727, 15] width 10 height 12
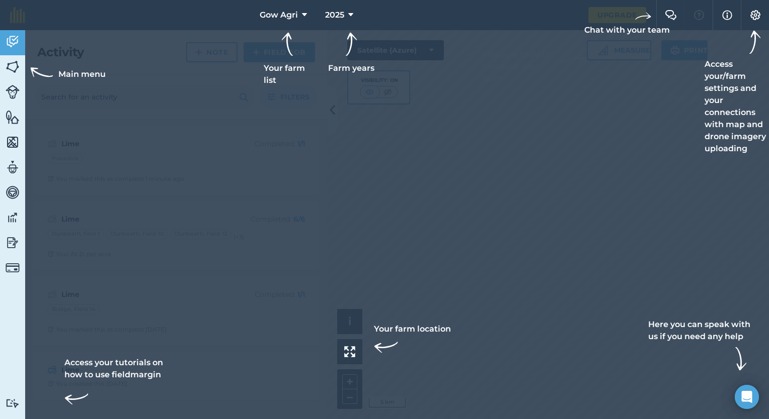
click at [552, 104] on div at bounding box center [384, 209] width 769 height 419
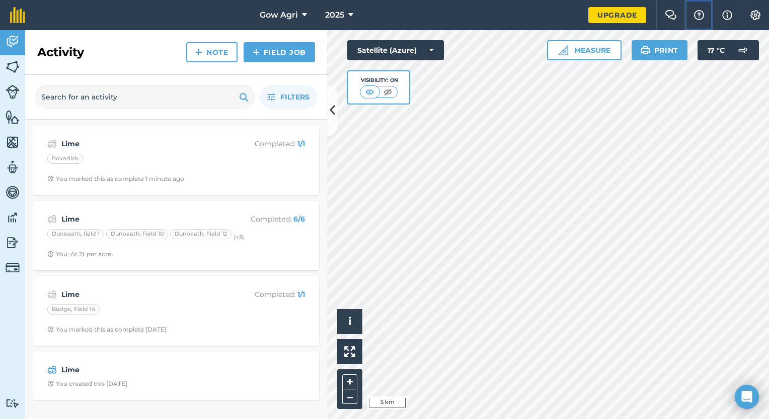
click at [703, 19] on img at bounding box center [699, 15] width 12 height 10
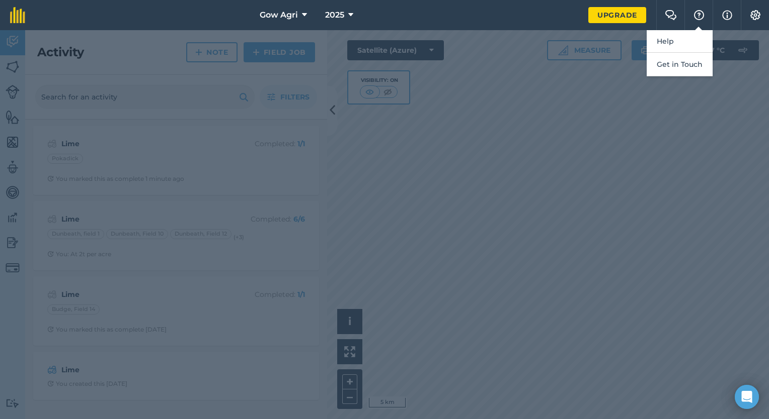
click at [629, 118] on div at bounding box center [384, 224] width 769 height 389
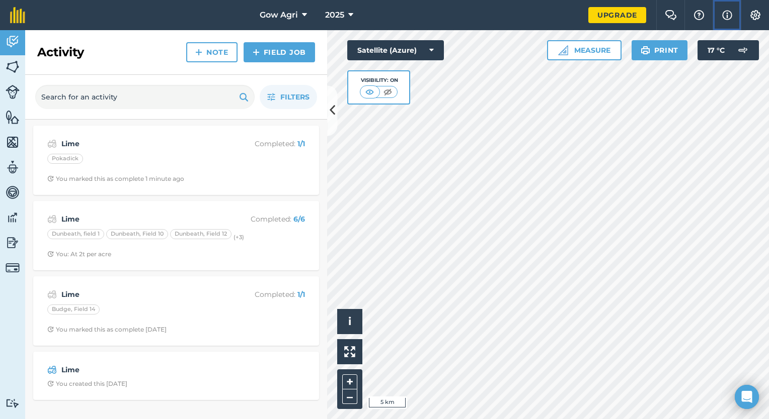
click at [724, 11] on img at bounding box center [727, 15] width 10 height 12
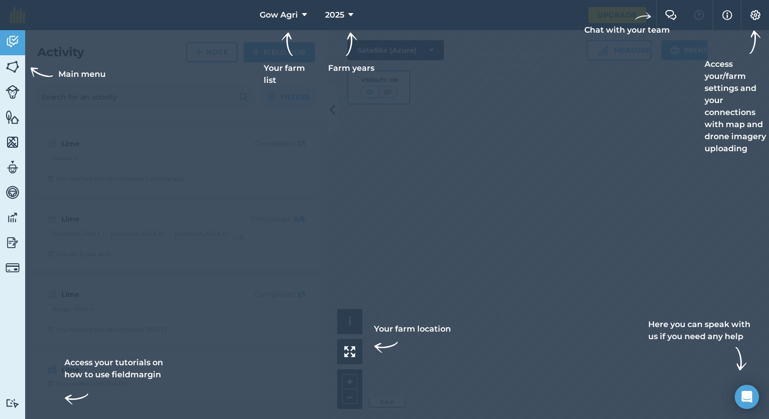
drag, startPoint x: 623, startPoint y: 232, endPoint x: 623, endPoint y: 255, distance: 22.6
click at [623, 255] on div at bounding box center [384, 209] width 769 height 419
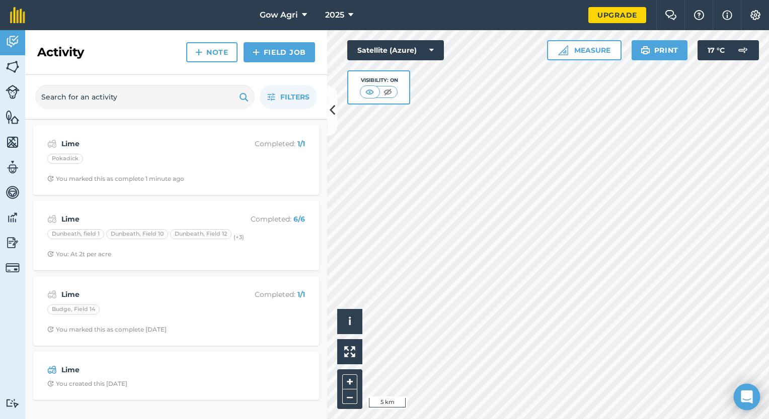
click at [740, 398] on div "Open Intercom Messenger" at bounding box center [746, 397] width 27 height 27
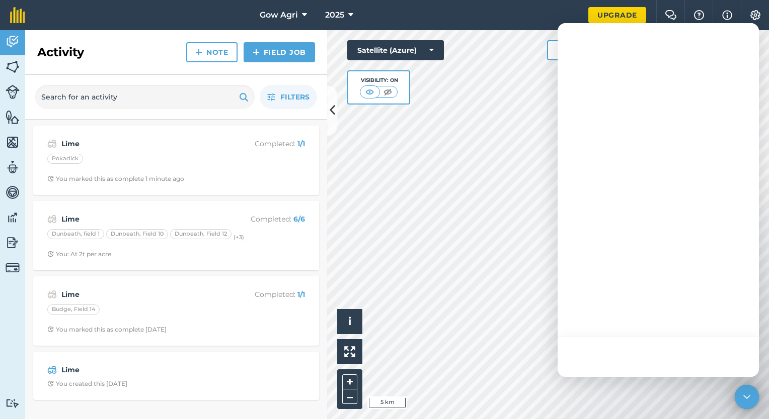
scroll to position [0, 0]
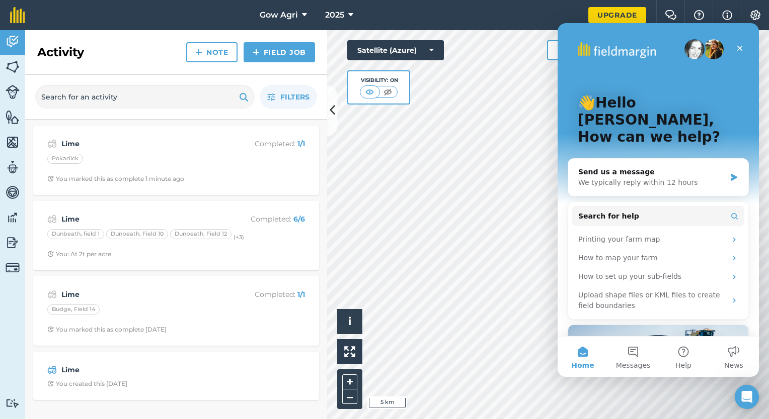
click at [407, 90] on div "Visibility: On" at bounding box center [378, 87] width 63 height 34
click at [639, 167] on div "Send us a message" at bounding box center [651, 172] width 147 height 11
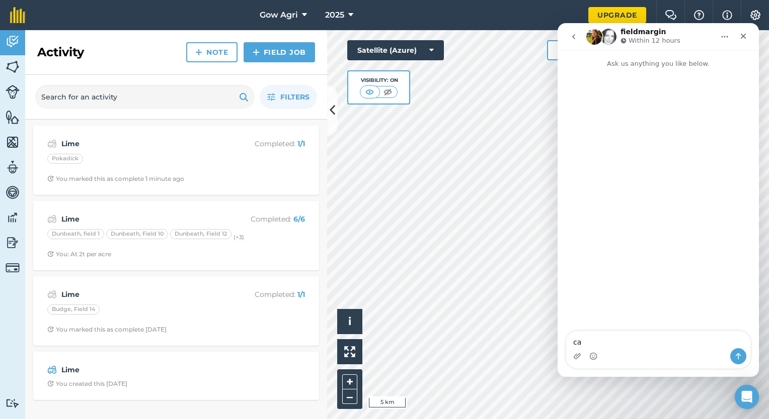
type textarea "c"
click at [569, 34] on icon "go back" at bounding box center [573, 37] width 8 height 8
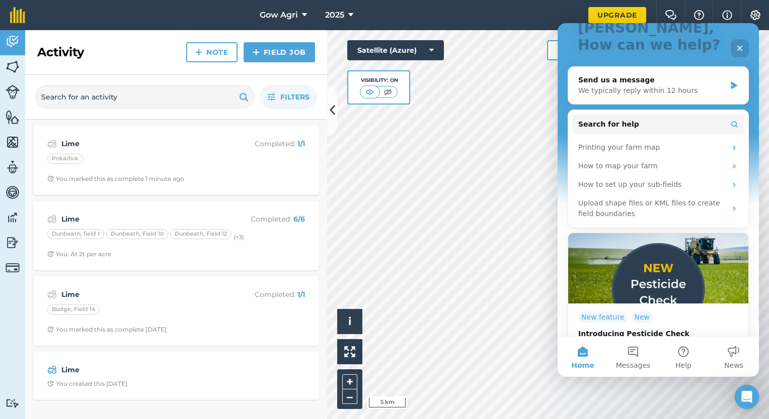
scroll to position [103, 0]
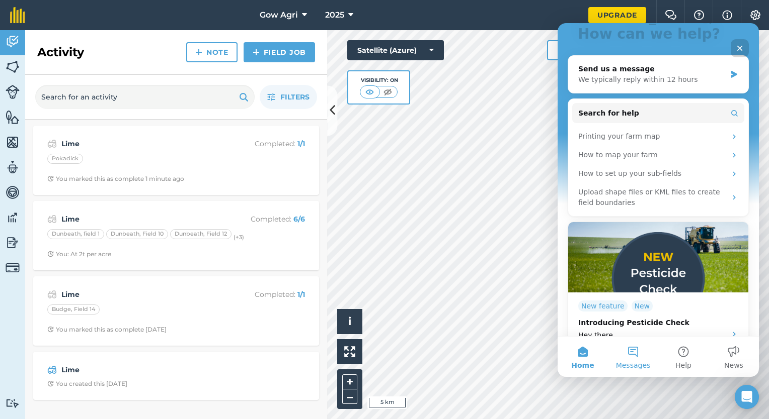
click at [630, 359] on button "Messages" at bounding box center [633, 357] width 50 height 40
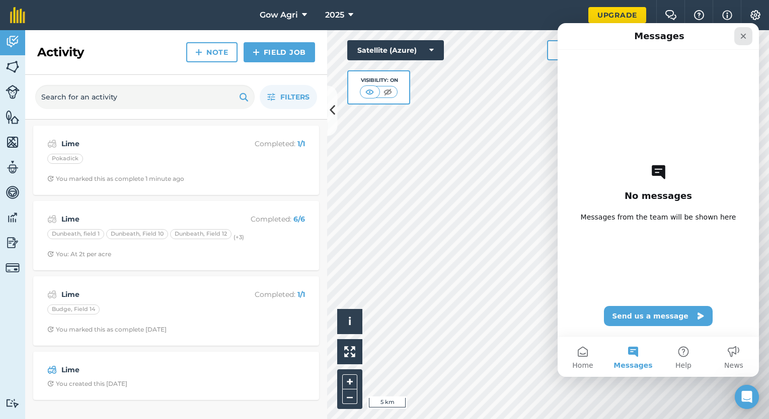
click at [740, 34] on icon "Close" at bounding box center [743, 37] width 6 height 6
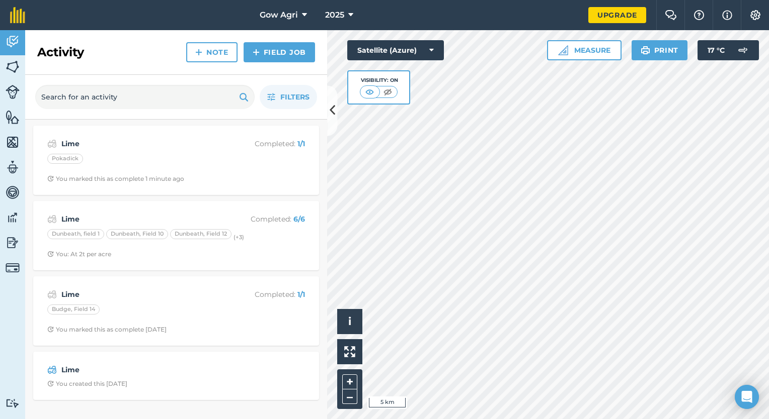
scroll to position [0, 0]
click at [670, 17] on img at bounding box center [670, 15] width 12 height 10
click at [10, 63] on img at bounding box center [13, 66] width 14 height 15
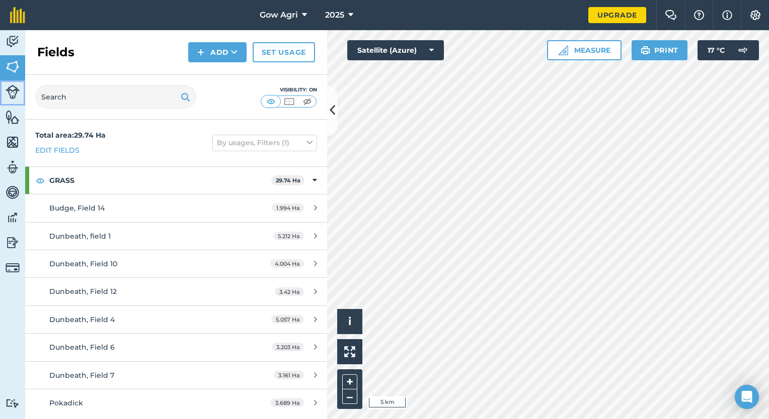
click at [12, 94] on img at bounding box center [13, 92] width 14 height 14
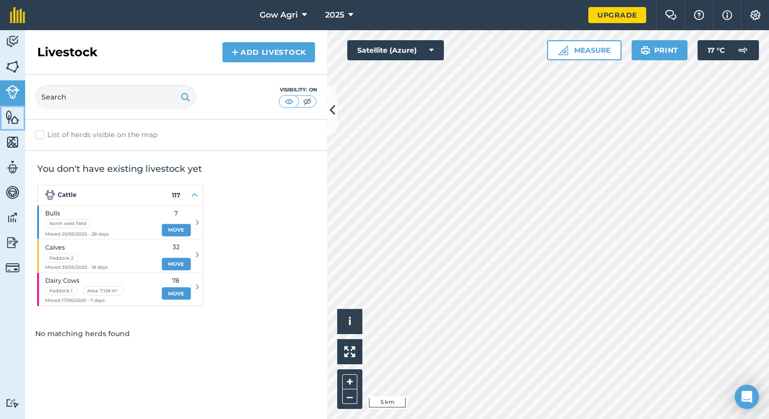
click at [10, 114] on img at bounding box center [13, 117] width 14 height 15
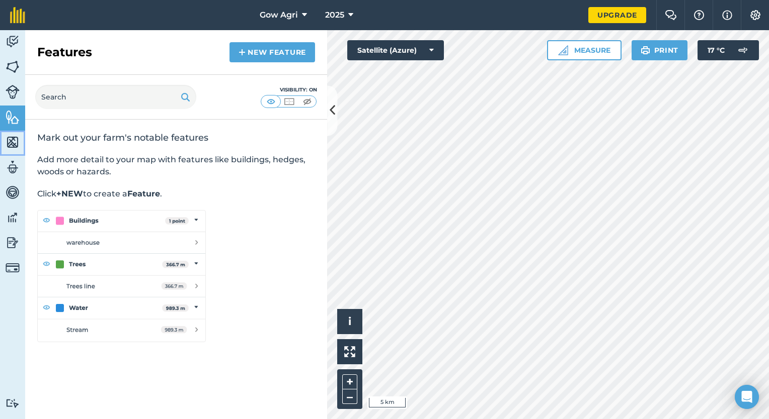
click at [9, 145] on img at bounding box center [13, 142] width 14 height 15
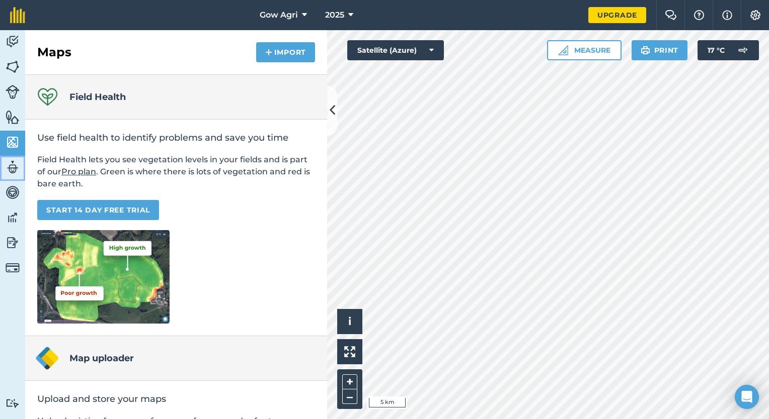
click at [10, 164] on img at bounding box center [13, 167] width 14 height 15
select select "MEMBER"
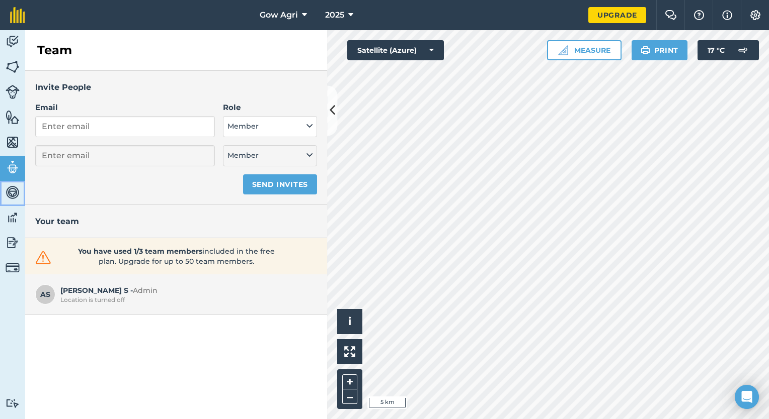
click at [17, 188] on img at bounding box center [13, 192] width 14 height 15
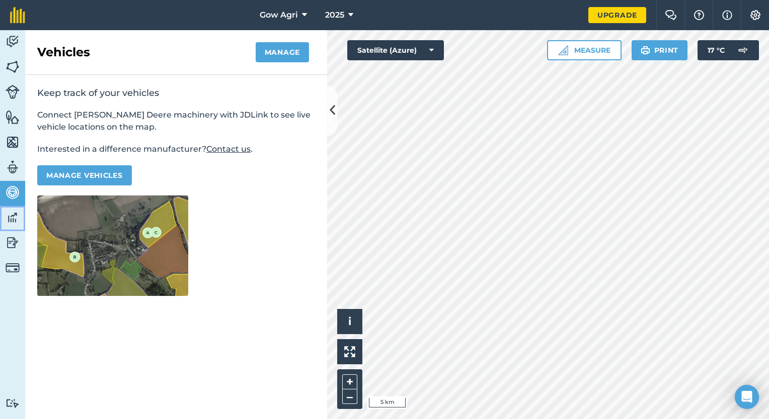
click at [15, 213] on img at bounding box center [13, 217] width 14 height 15
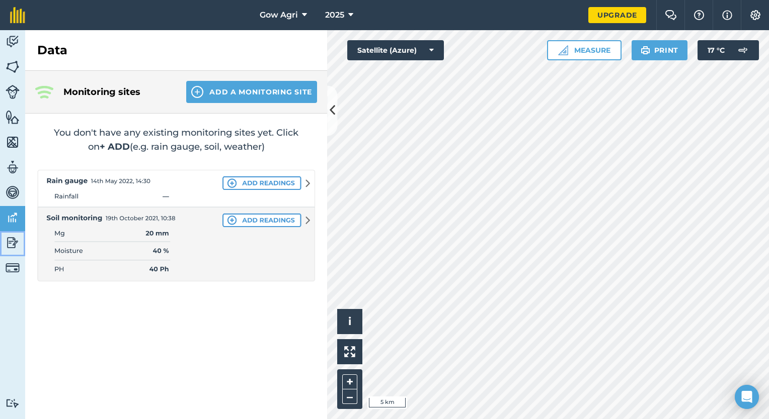
click at [8, 248] on img at bounding box center [13, 242] width 14 height 15
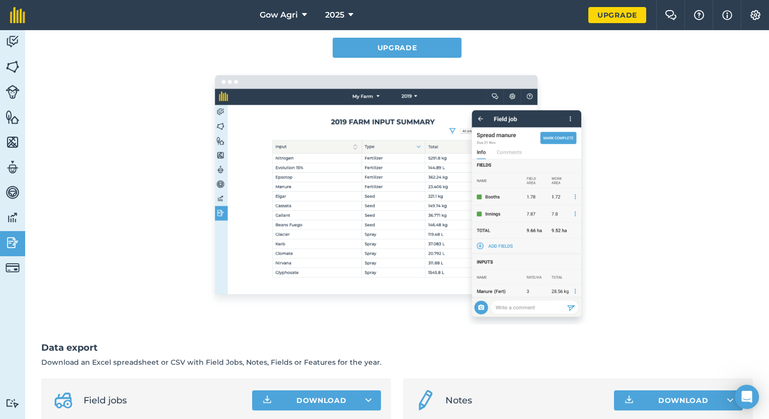
scroll to position [174, 0]
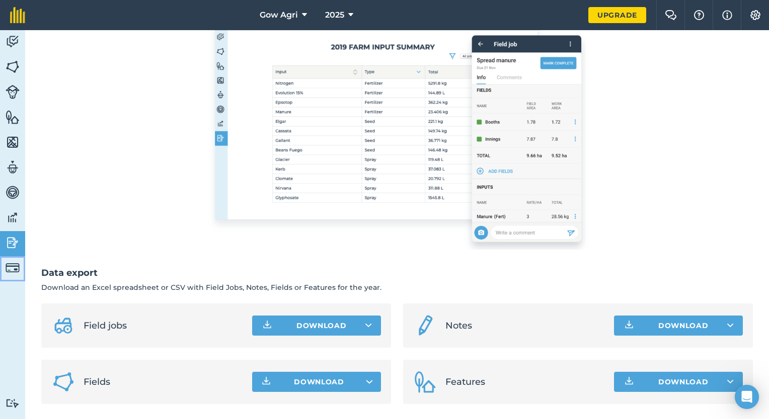
click at [6, 267] on img at bounding box center [13, 268] width 14 height 14
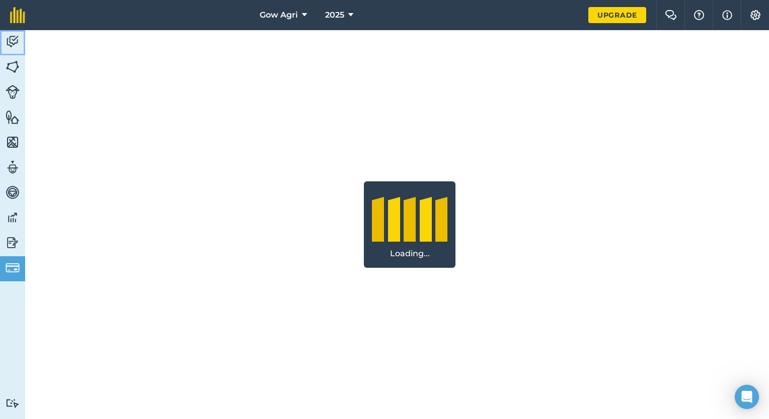
click at [16, 32] on link "Activity" at bounding box center [12, 42] width 25 height 25
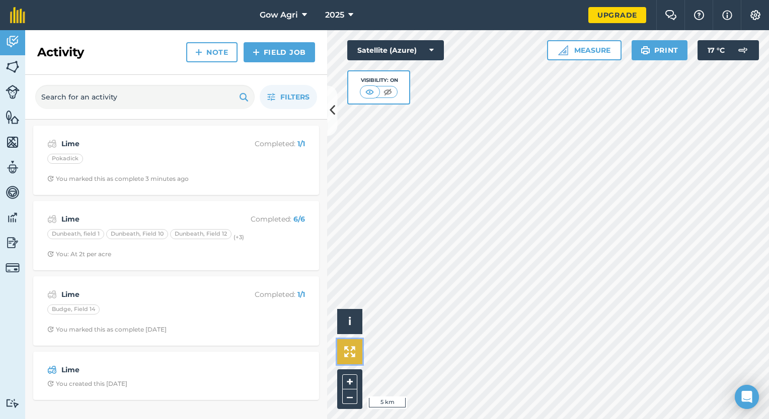
click at [358, 356] on button at bounding box center [349, 352] width 25 height 25
click at [755, 7] on button "Settings" at bounding box center [754, 15] width 28 height 30
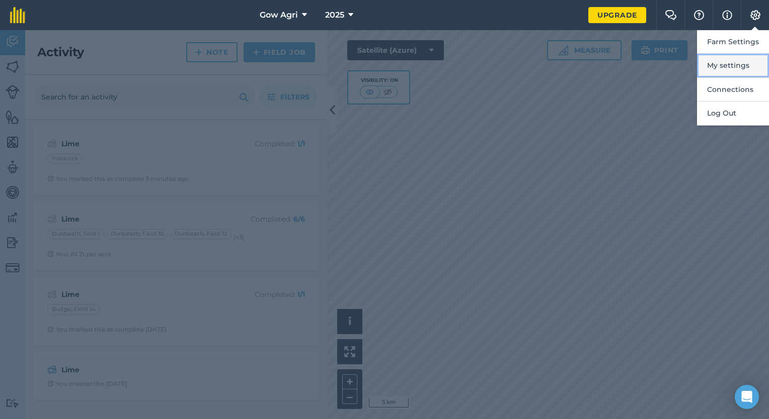
click at [730, 60] on button "My settings" at bounding box center [733, 66] width 72 height 24
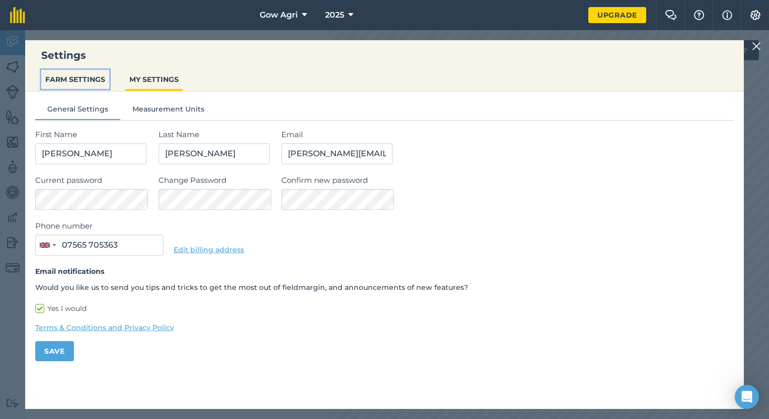
click at [50, 81] on button "FARM SETTINGS" at bounding box center [75, 79] width 68 height 19
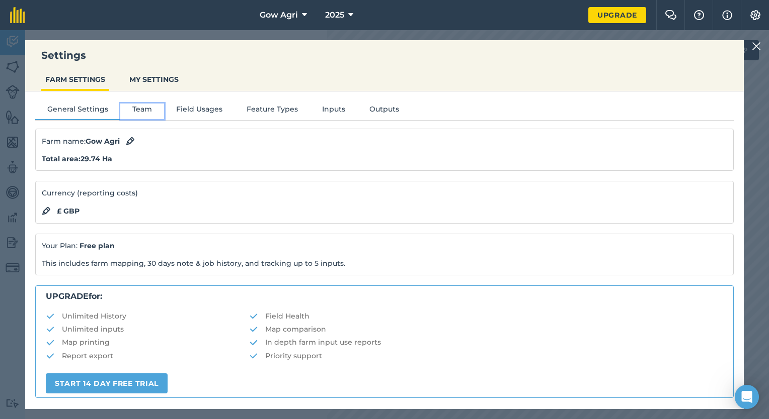
click at [147, 111] on button "Team" at bounding box center [142, 111] width 44 height 15
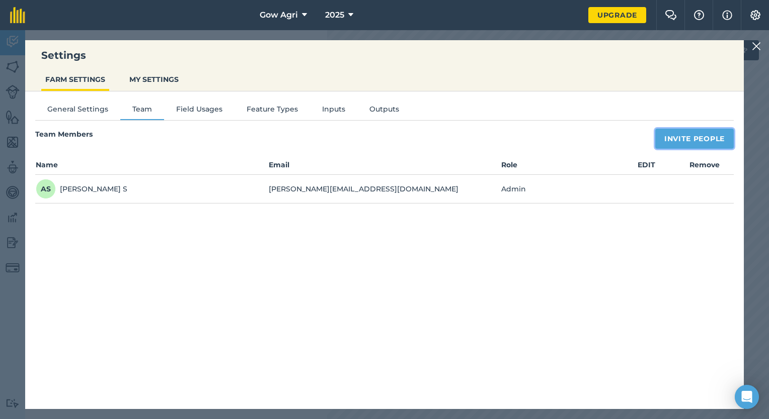
click at [676, 136] on button "Invite People" at bounding box center [694, 139] width 78 height 20
select select "MEMBER"
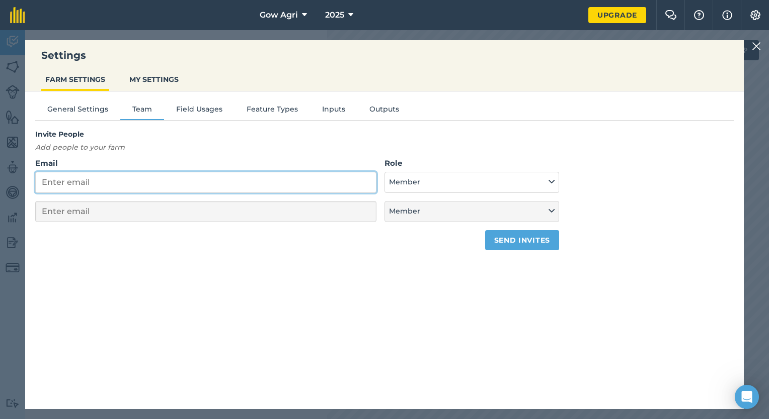
click at [109, 184] on input "Email" at bounding box center [205, 182] width 341 height 21
type input "g"
select select "MEMBER"
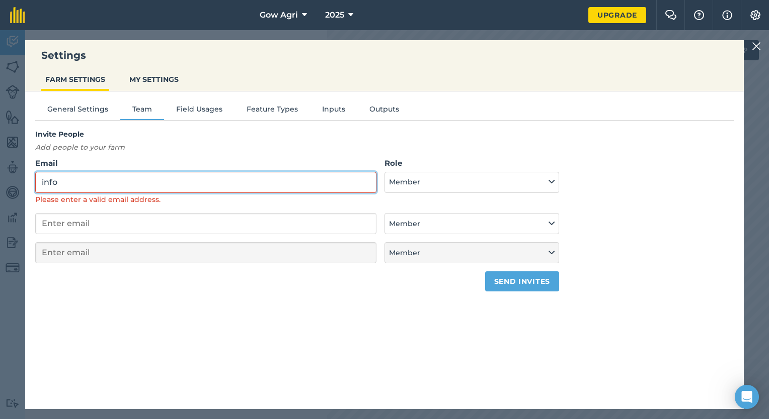
type input "info@gowagricultural.co.uk"
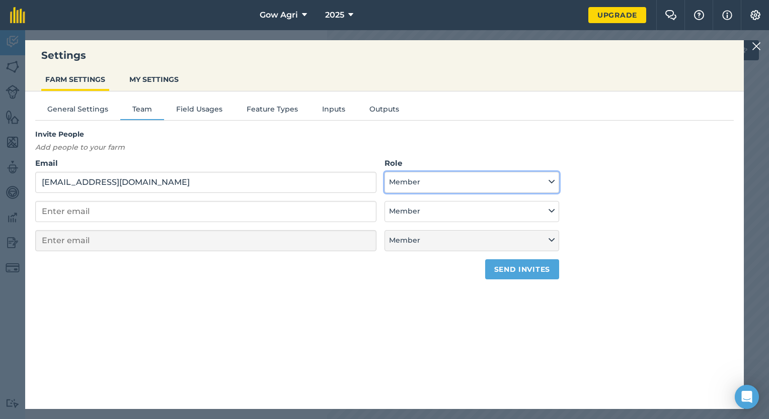
click at [413, 186] on button "Member" at bounding box center [471, 182] width 175 height 21
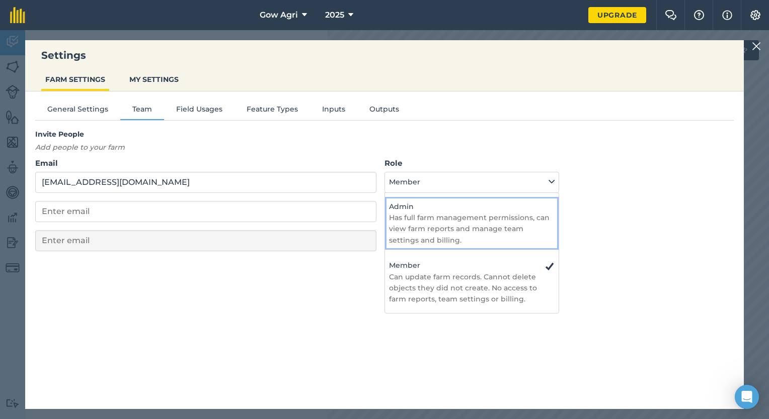
click at [451, 220] on p "Has full farm management permissions, can view farm reports and manage team set…" at bounding box center [471, 229] width 165 height 34
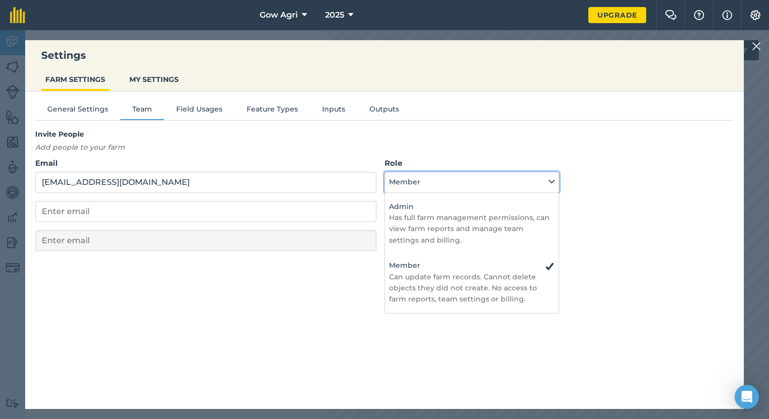
select select "ADMIN"
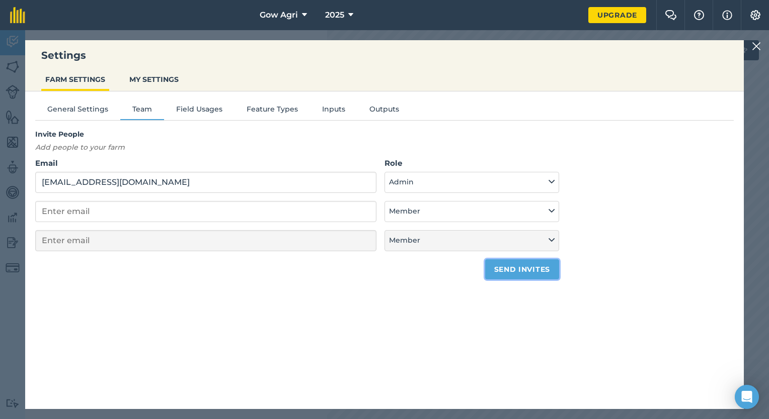
click at [502, 266] on button "Send invites" at bounding box center [522, 270] width 74 height 20
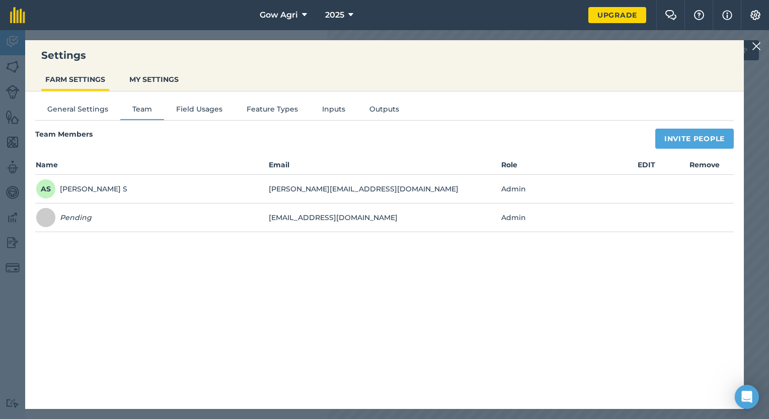
click at [752, 45] on img at bounding box center [755, 46] width 9 height 12
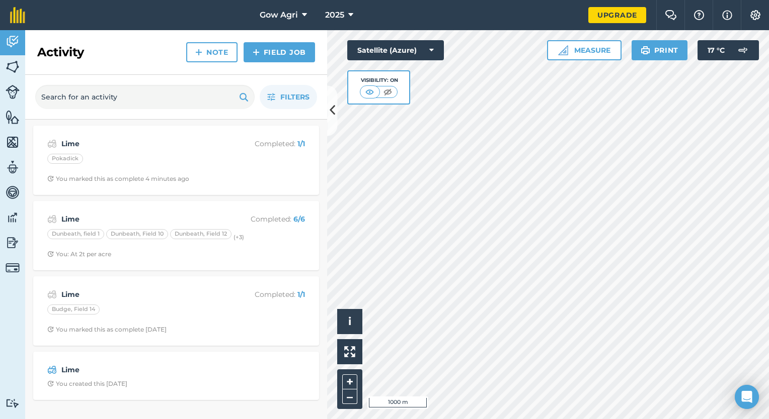
click at [470, 273] on div at bounding box center [548, 224] width 442 height 389
click at [611, 11] on link "Upgrade" at bounding box center [617, 15] width 58 height 16
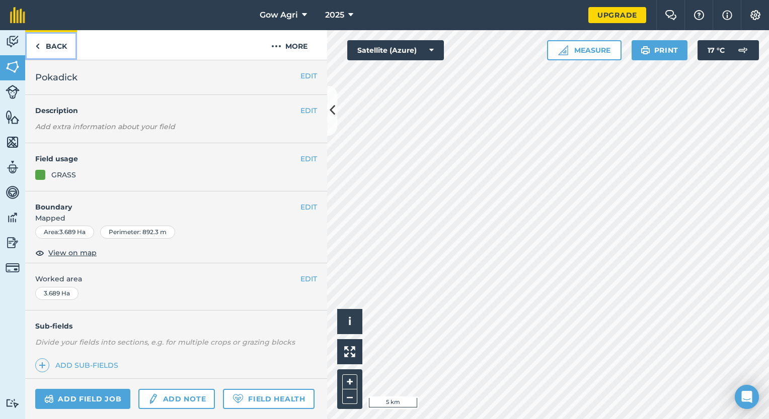
click at [48, 42] on link "Back" at bounding box center [51, 45] width 52 height 30
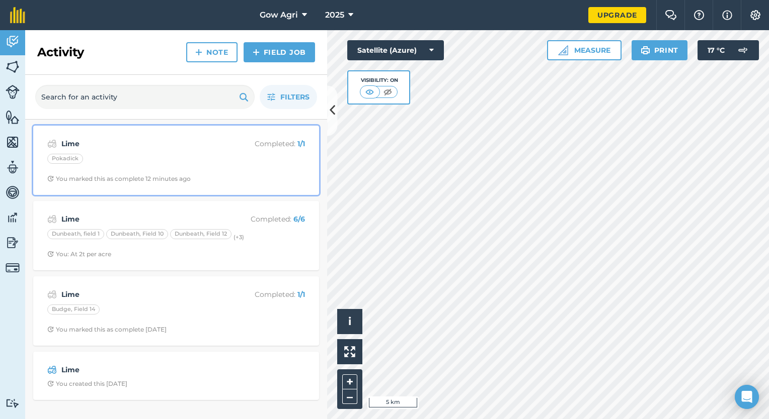
click at [133, 145] on strong "Lime" at bounding box center [140, 143] width 159 height 11
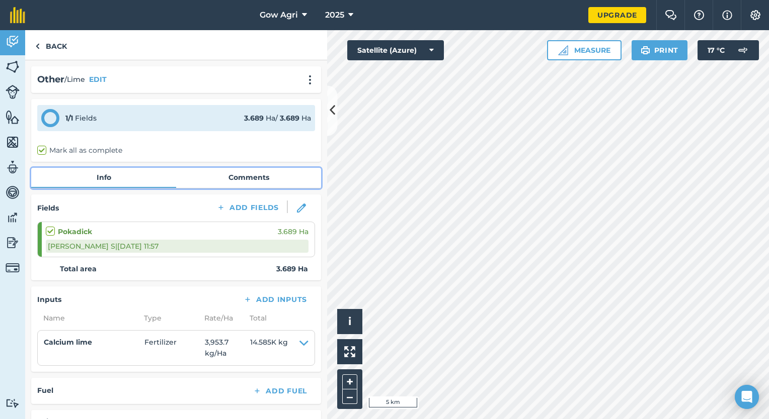
click at [209, 176] on link "Comments" at bounding box center [248, 177] width 145 height 19
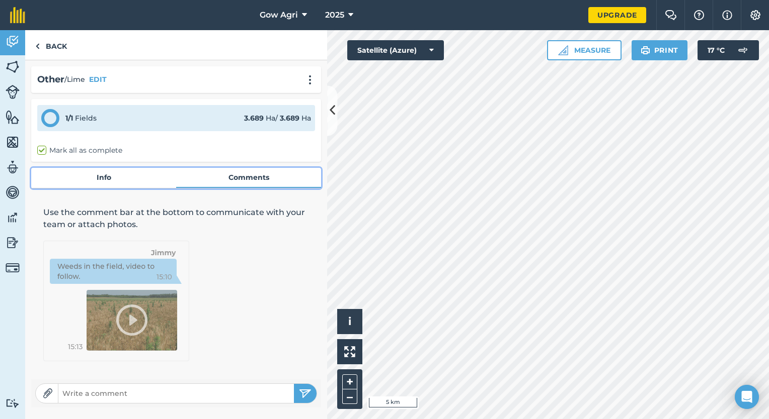
click at [104, 178] on link "Info" at bounding box center [103, 177] width 145 height 19
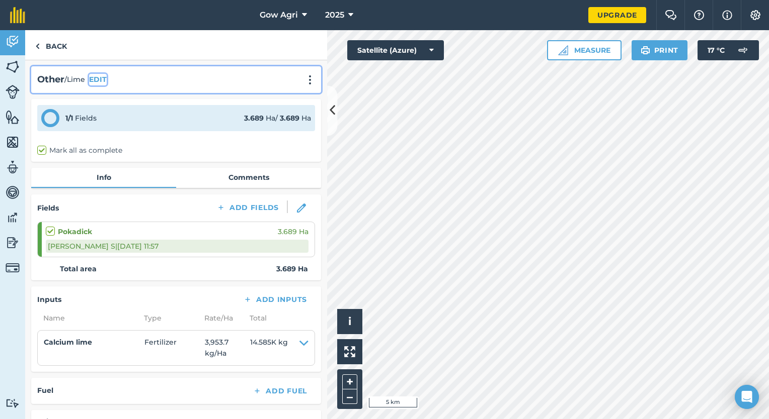
click at [104, 79] on button "EDIT" at bounding box center [98, 79] width 18 height 11
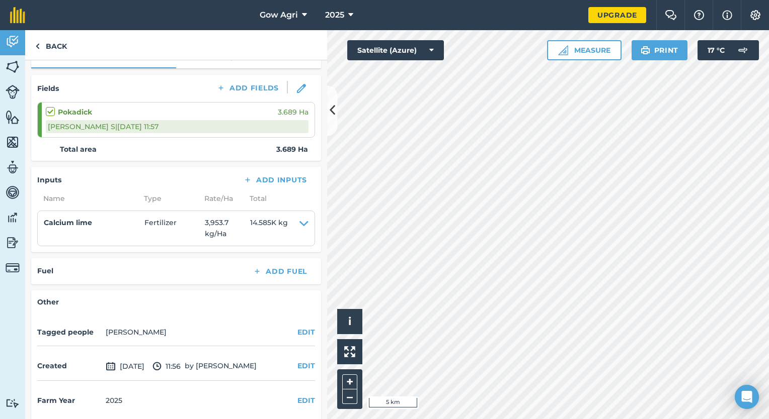
scroll to position [317, 0]
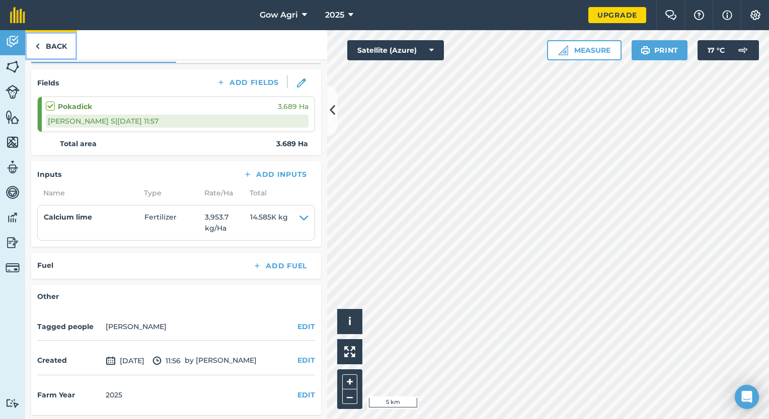
click at [45, 49] on link "Back" at bounding box center [51, 45] width 52 height 30
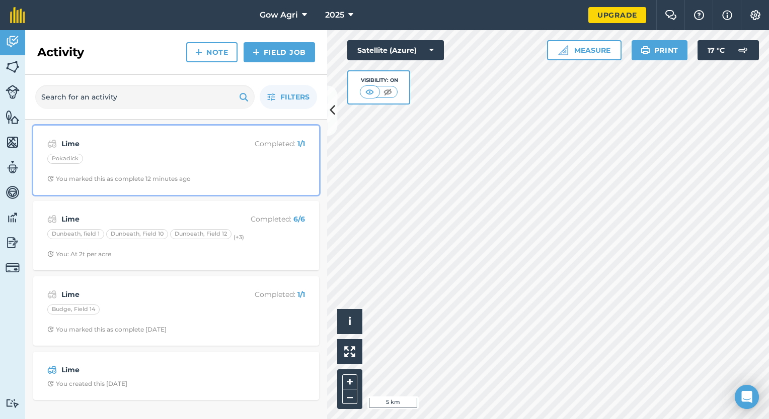
click at [103, 154] on div "Pokadick" at bounding box center [176, 160] width 258 height 13
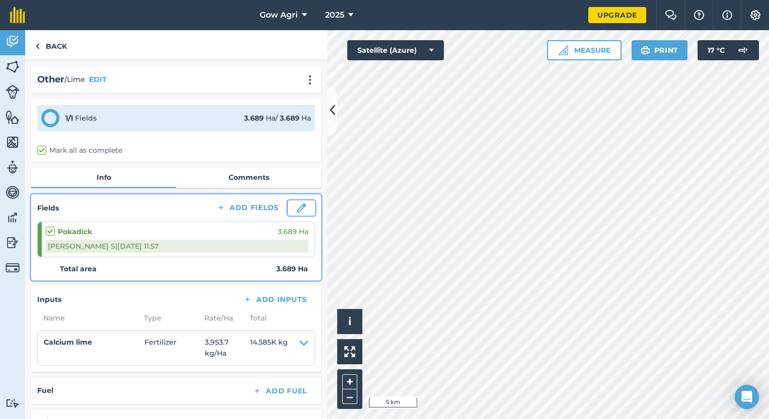
click at [297, 210] on img at bounding box center [301, 208] width 9 height 9
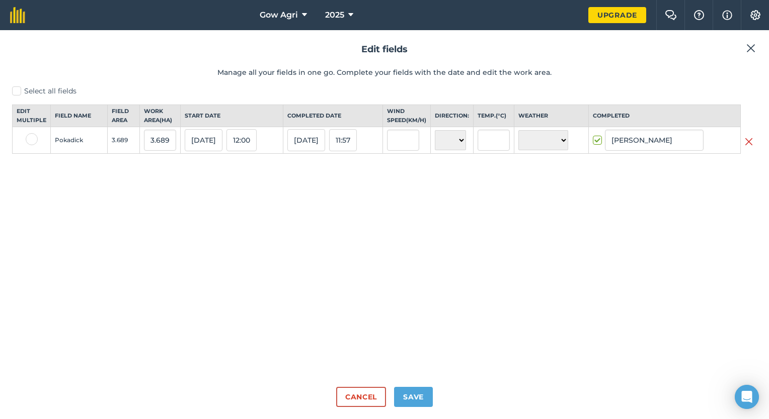
click at [79, 152] on td "Pokadick" at bounding box center [79, 140] width 57 height 27
click at [748, 47] on img at bounding box center [750, 48] width 9 height 12
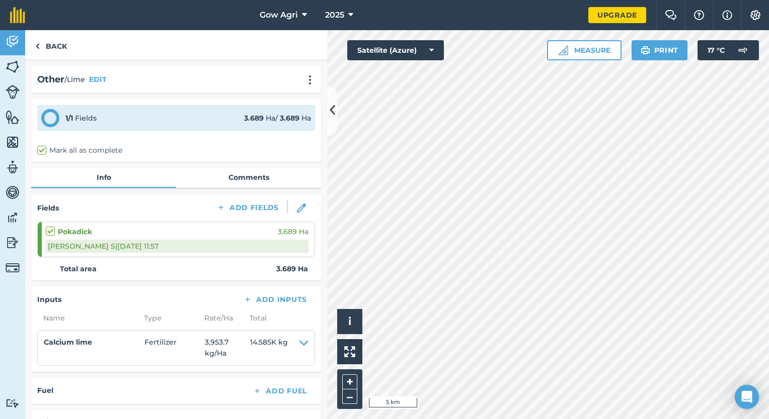
click at [87, 234] on strong "Pokadick" at bounding box center [75, 231] width 34 height 11
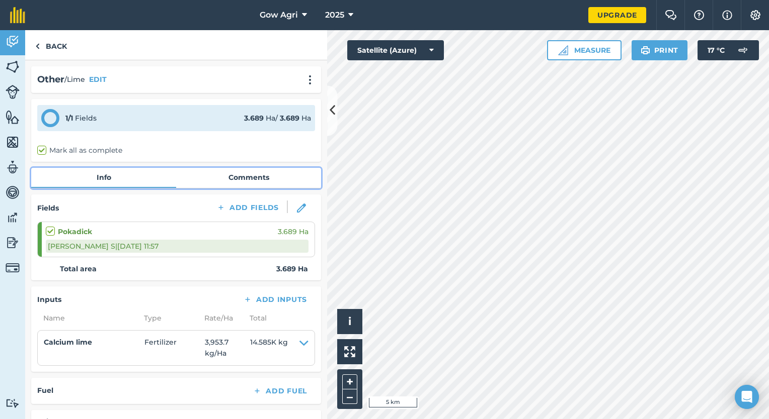
click at [224, 177] on link "Comments" at bounding box center [248, 177] width 145 height 19
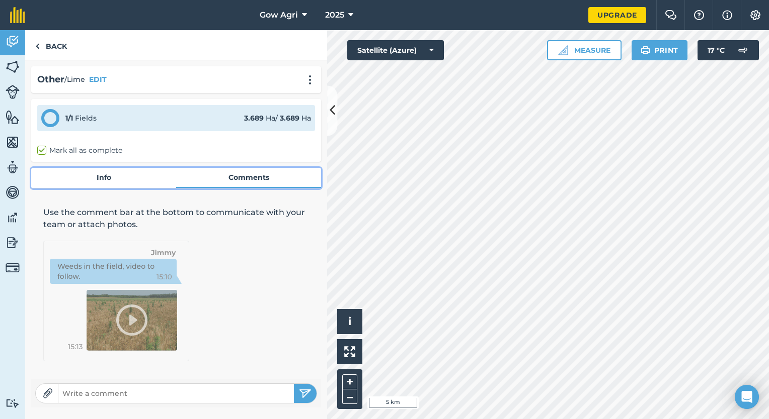
click at [66, 178] on link "Info" at bounding box center [103, 177] width 145 height 19
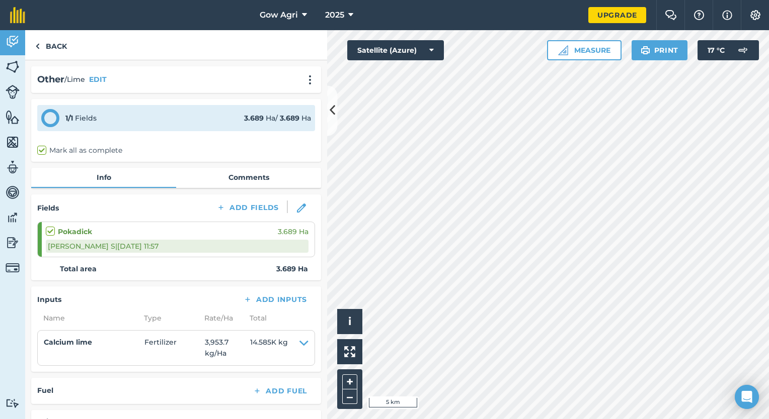
click at [141, 235] on div "Pokadick 3.689 Ha" at bounding box center [177, 231] width 263 height 11
click at [76, 114] on div "1 / 1 Fields" at bounding box center [80, 118] width 31 height 11
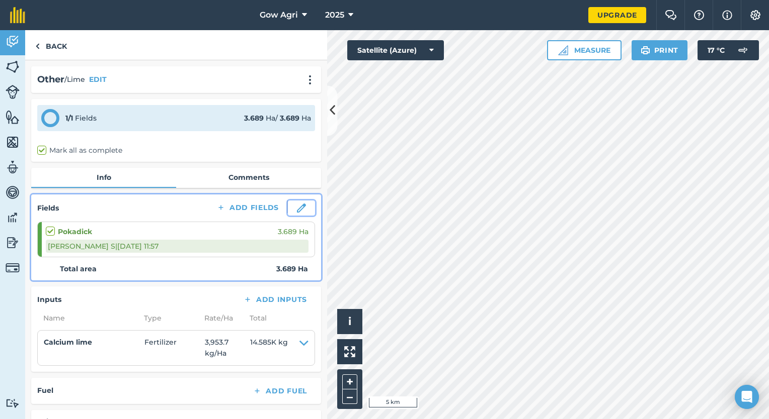
click at [297, 206] on img at bounding box center [301, 208] width 9 height 9
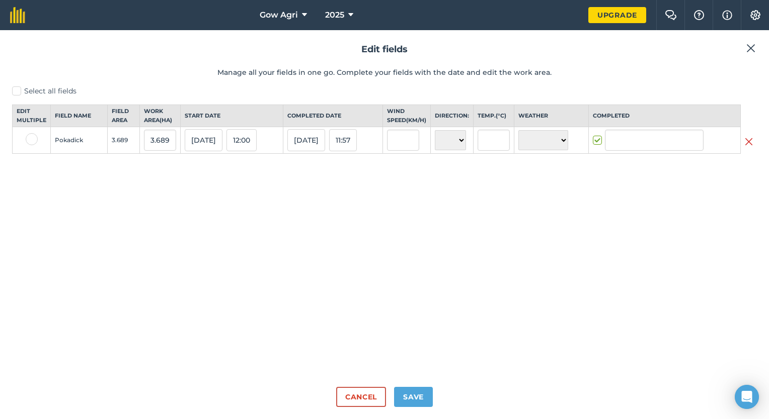
type input "[PERSON_NAME]"
click at [418, 393] on button "Save" at bounding box center [413, 397] width 39 height 20
click at [745, 55] on h2 "Edit fields" at bounding box center [384, 49] width 744 height 15
click at [746, 50] on img at bounding box center [750, 48] width 9 height 12
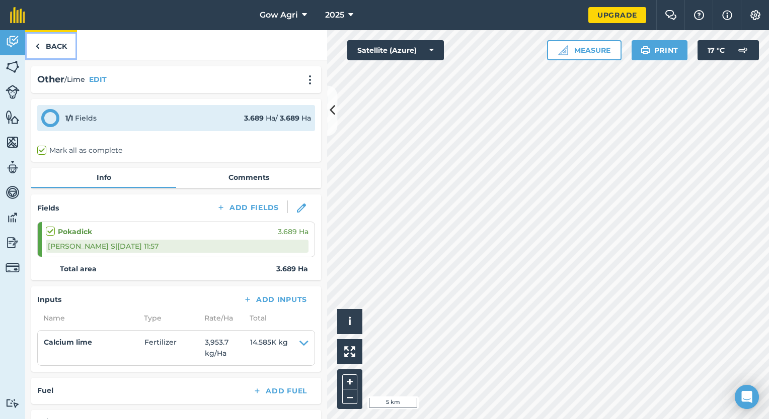
click at [42, 44] on link "Back" at bounding box center [51, 45] width 52 height 30
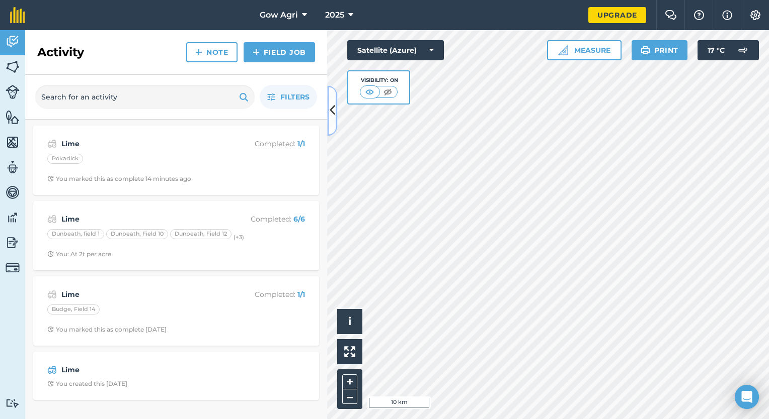
click at [333, 116] on icon at bounding box center [332, 111] width 6 height 18
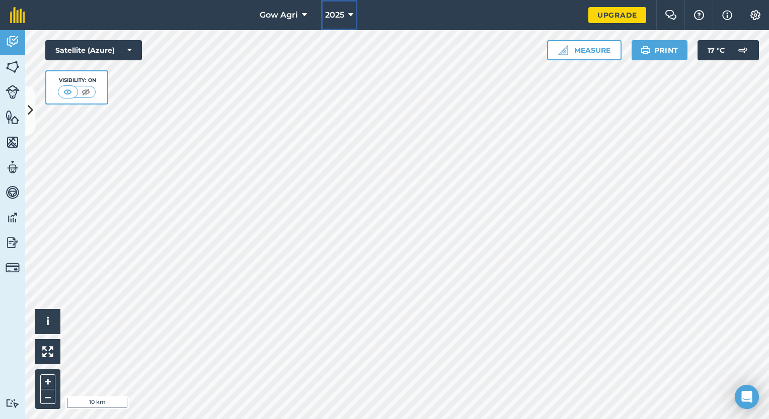
click at [345, 13] on button "2025" at bounding box center [339, 15] width 36 height 30
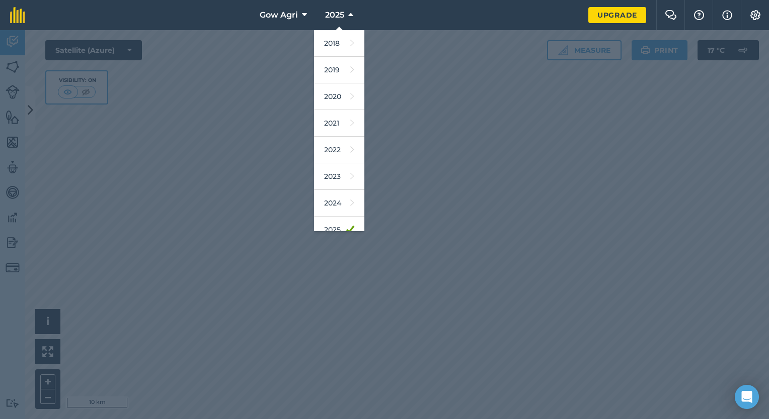
click at [402, 177] on div at bounding box center [384, 224] width 769 height 389
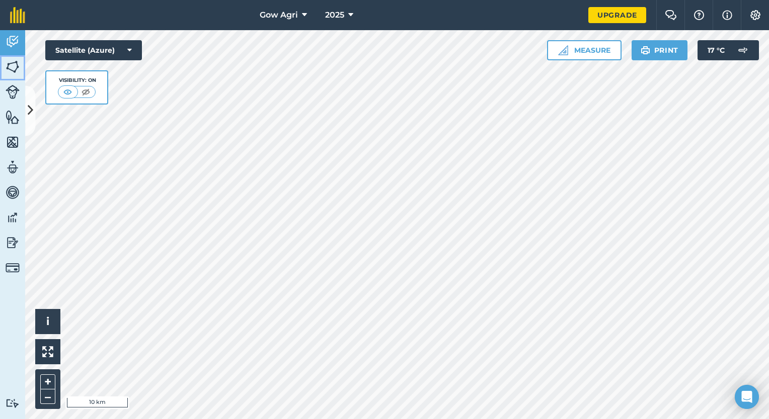
click at [13, 67] on img at bounding box center [13, 66] width 14 height 15
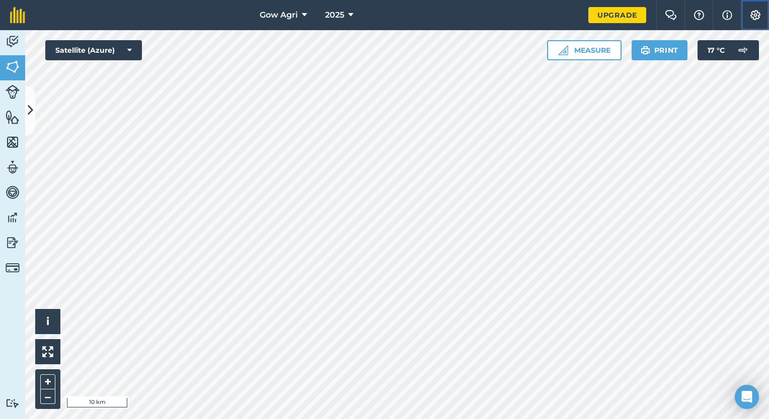
click at [758, 20] on img at bounding box center [755, 15] width 12 height 10
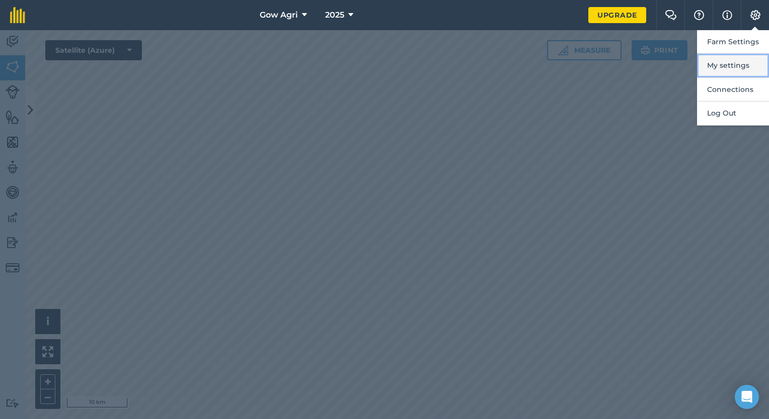
click at [737, 67] on button "My settings" at bounding box center [733, 66] width 72 height 24
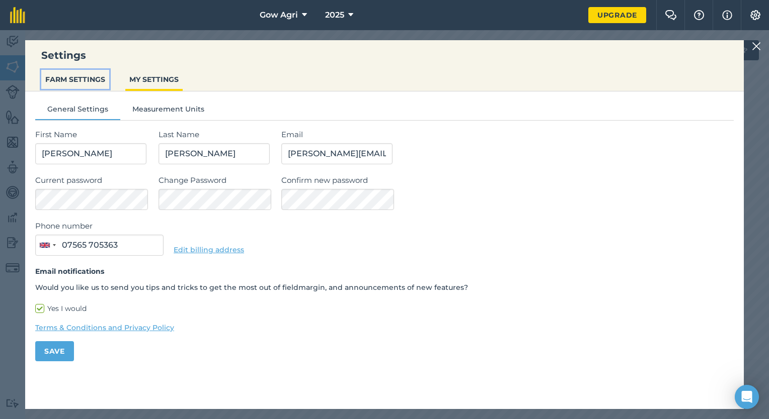
click at [80, 79] on button "FARM SETTINGS" at bounding box center [75, 79] width 68 height 19
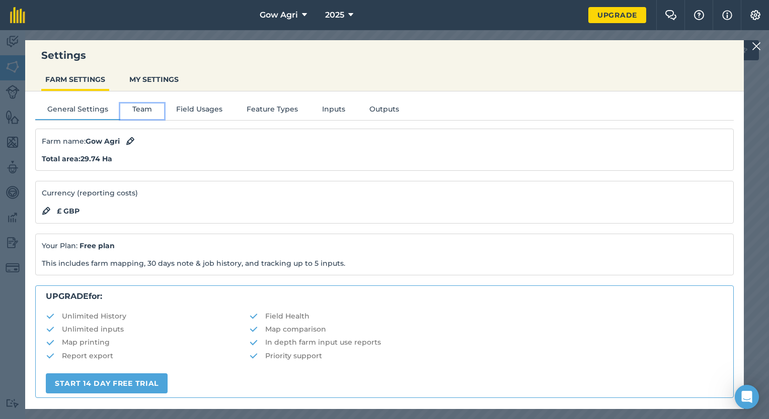
click at [140, 111] on button "Team" at bounding box center [142, 111] width 44 height 15
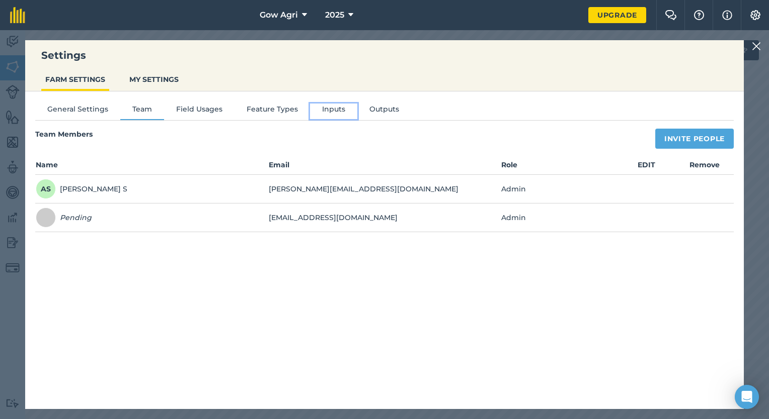
click at [340, 112] on button "Inputs" at bounding box center [333, 111] width 47 height 15
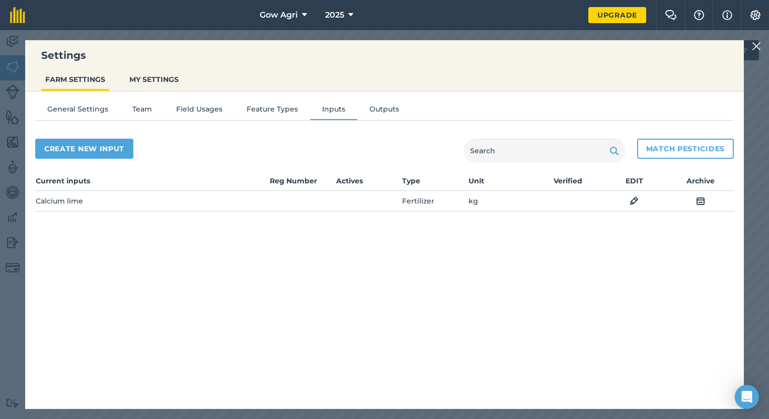
click at [262, 100] on div "General Settings Team Field Usages Feature Types Inputs Outputs Create new inpu…" at bounding box center [384, 246] width 718 height 308
click at [213, 109] on button "Field Usages" at bounding box center [199, 111] width 70 height 15
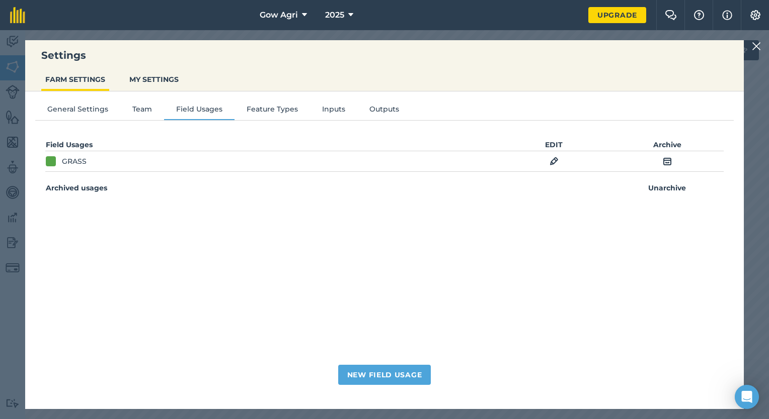
click at [561, 159] on td "EDIT" at bounding box center [553, 161] width 113 height 21
click at [555, 160] on img at bounding box center [553, 161] width 9 height 12
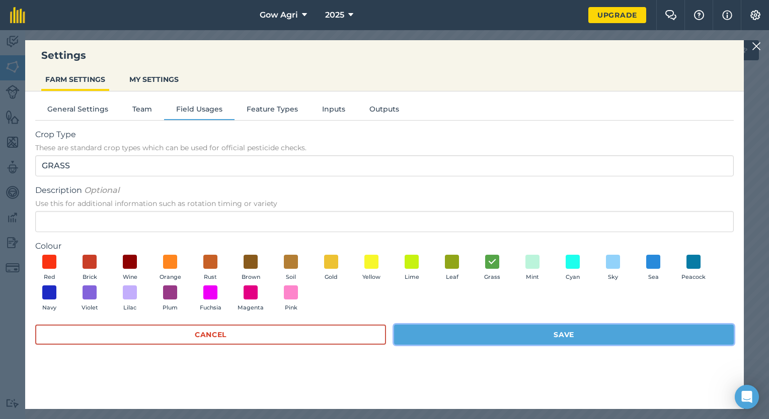
click at [525, 328] on button "Save" at bounding box center [564, 335] width 340 height 20
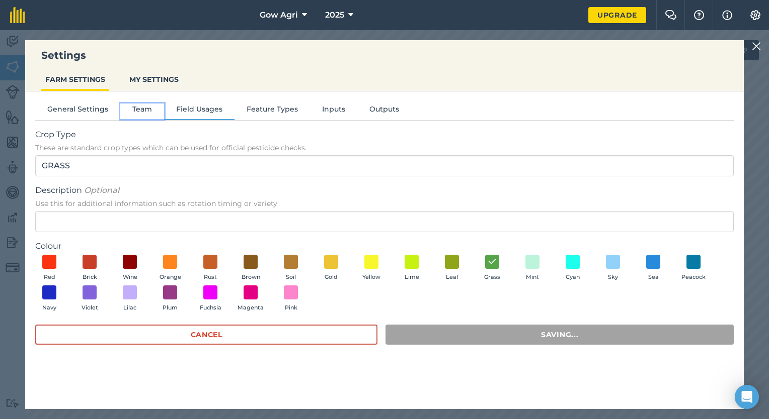
click at [129, 108] on button "Team" at bounding box center [142, 111] width 44 height 15
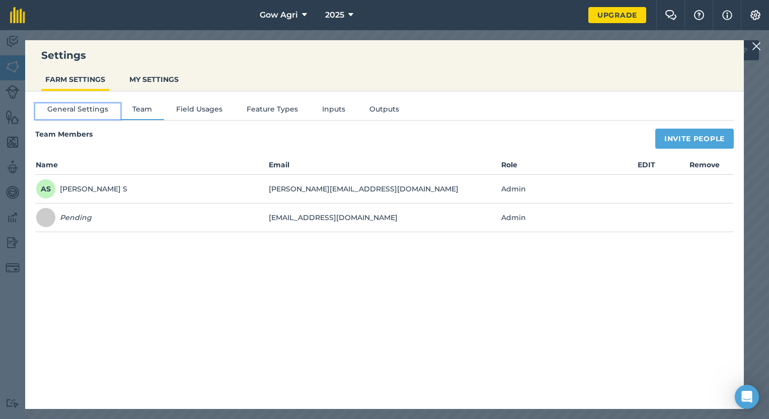
click at [87, 107] on button "General Settings" at bounding box center [77, 111] width 85 height 15
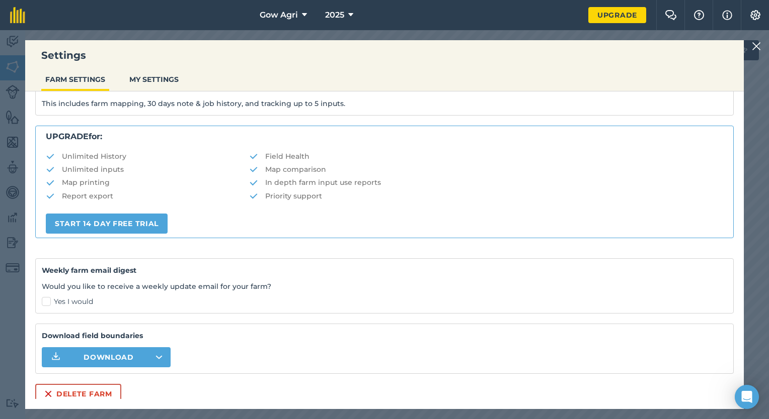
scroll to position [163, 0]
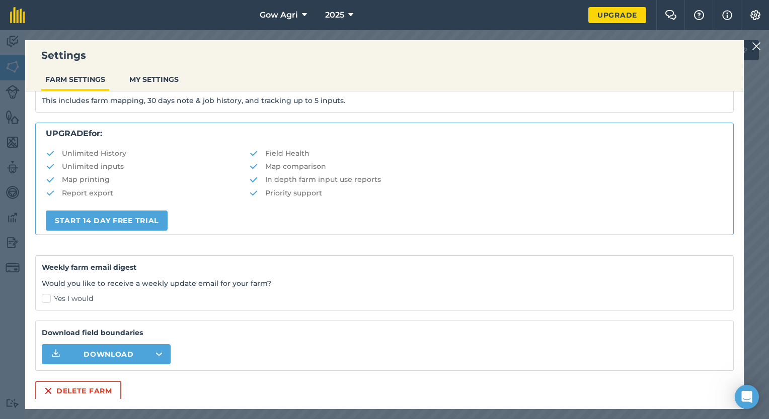
click at [755, 46] on img at bounding box center [755, 46] width 9 height 12
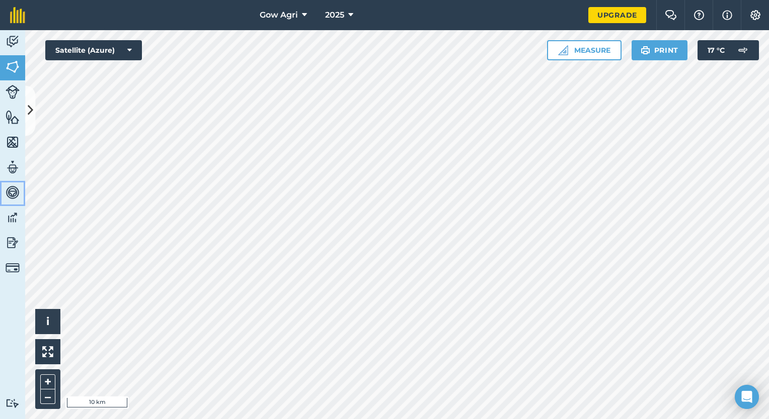
click at [10, 185] on img at bounding box center [13, 192] width 14 height 15
click at [14, 197] on img at bounding box center [13, 192] width 14 height 15
click at [27, 104] on button at bounding box center [30, 111] width 10 height 50
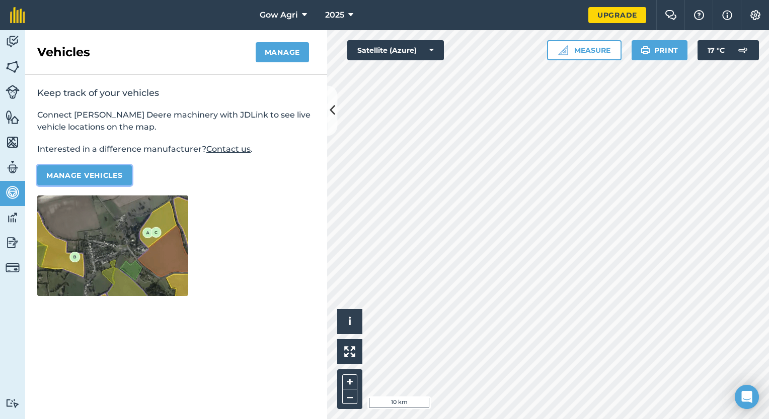
click at [103, 172] on button "Manage vehicles" at bounding box center [84, 175] width 95 height 20
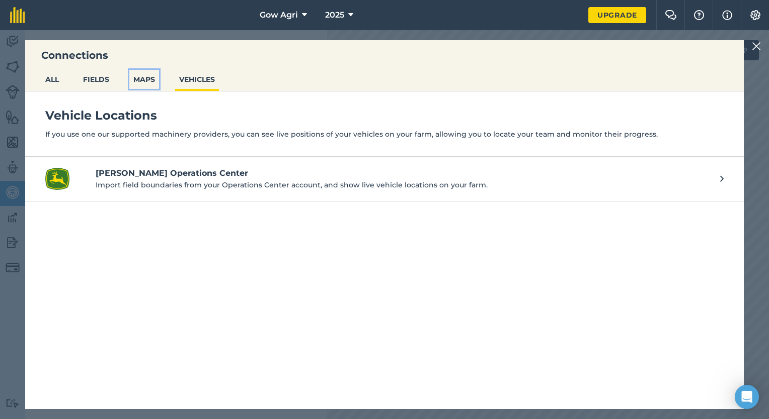
click at [143, 79] on button "MAPS" at bounding box center [144, 79] width 30 height 19
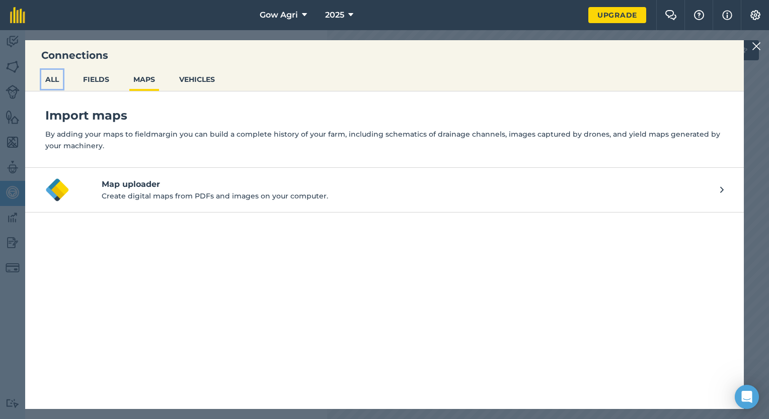
click at [58, 81] on button "ALL" at bounding box center [52, 79] width 22 height 19
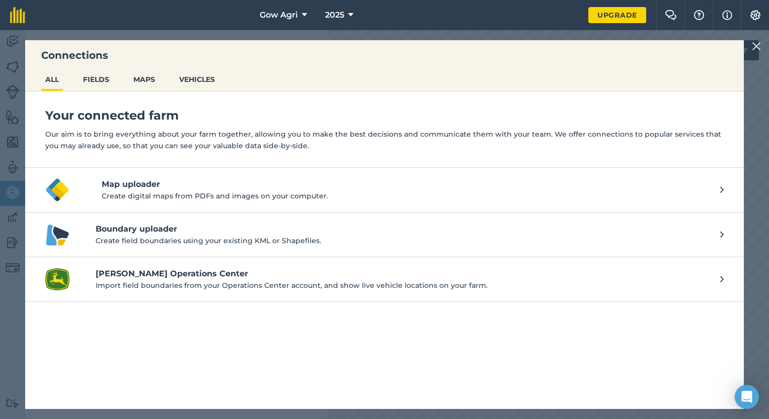
click at [561, 220] on link "Boundary uploader Create field boundaries using your existing KML or Shapefiles." at bounding box center [384, 235] width 718 height 45
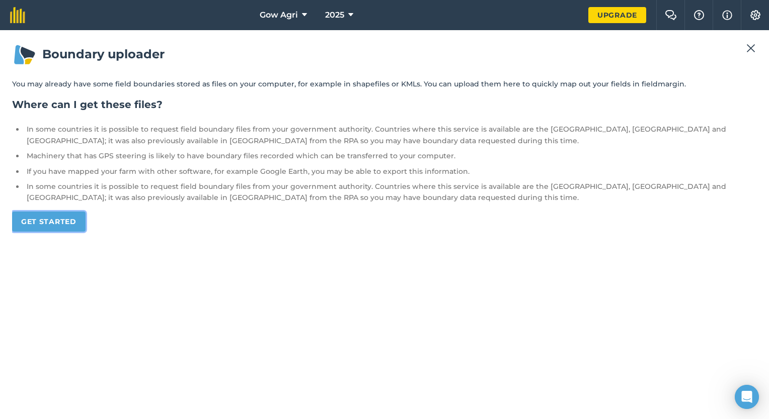
click at [40, 217] on link "Get started" at bounding box center [48, 222] width 73 height 20
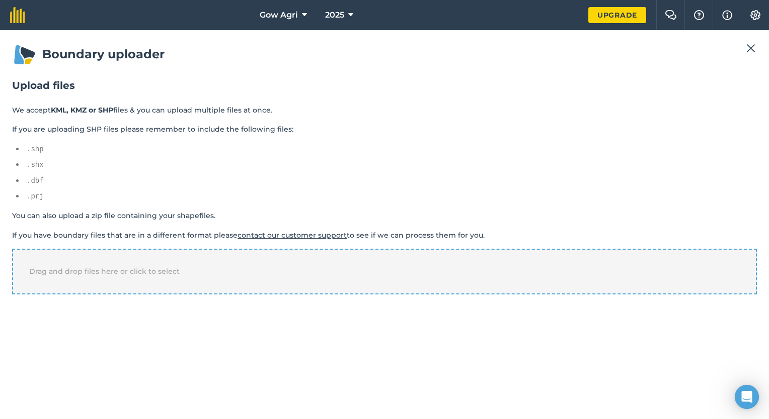
click at [60, 267] on span "Drag and drop files here or click to select" at bounding box center [104, 271] width 150 height 9
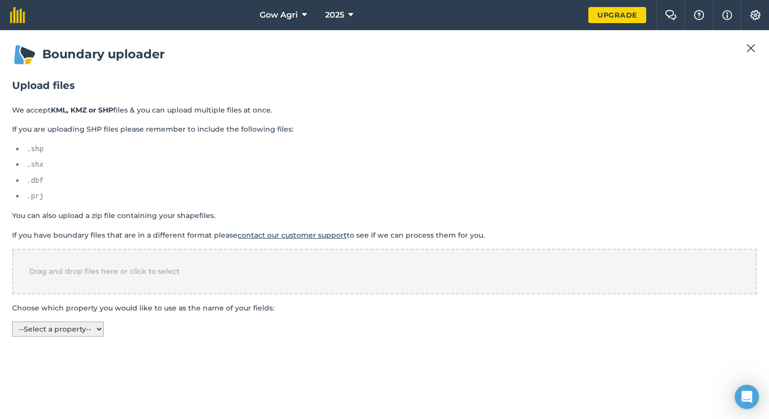
click at [82, 331] on select "-- Select a property -- Rate" at bounding box center [58, 329] width 92 height 15
click at [12, 322] on select "-- Select a property -- Rate" at bounding box center [58, 329] width 92 height 15
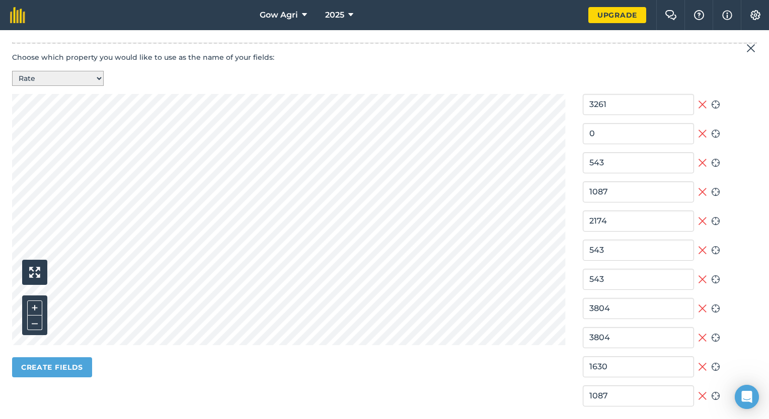
scroll to position [251, 0]
click at [75, 70] on select "-- Select a property -- Rate" at bounding box center [58, 77] width 92 height 15
select select "-- Select a property --"
click at [12, 70] on select "-- Select a property -- Rate" at bounding box center [58, 77] width 92 height 15
type input "Field"
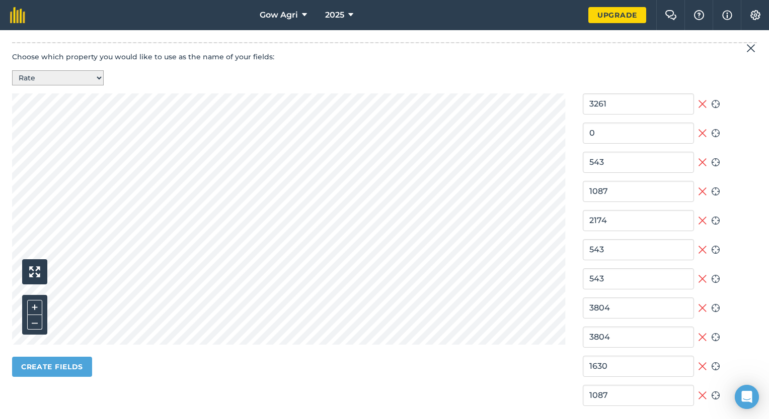
type input "Field"
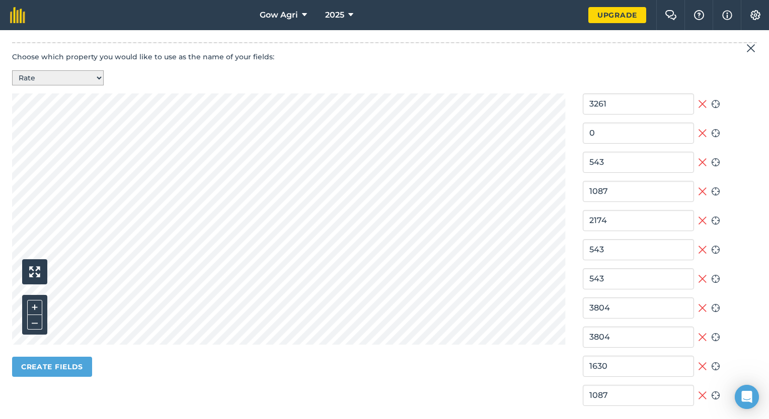
type input "Field"
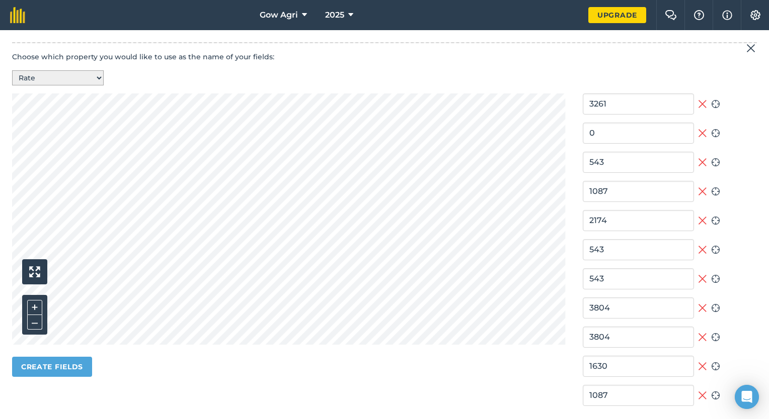
type input "Field"
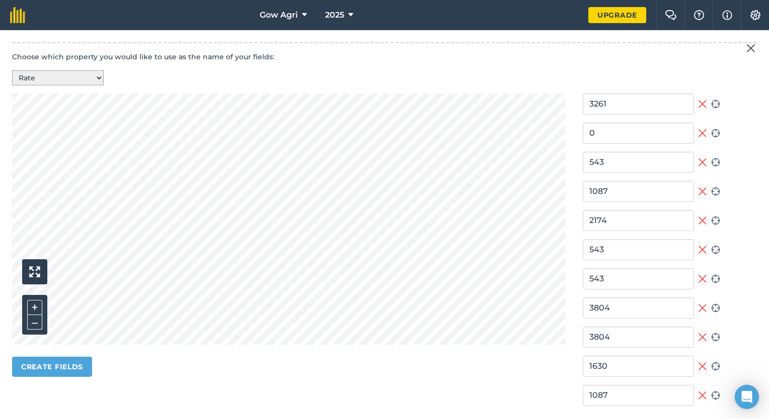
type input "Field"
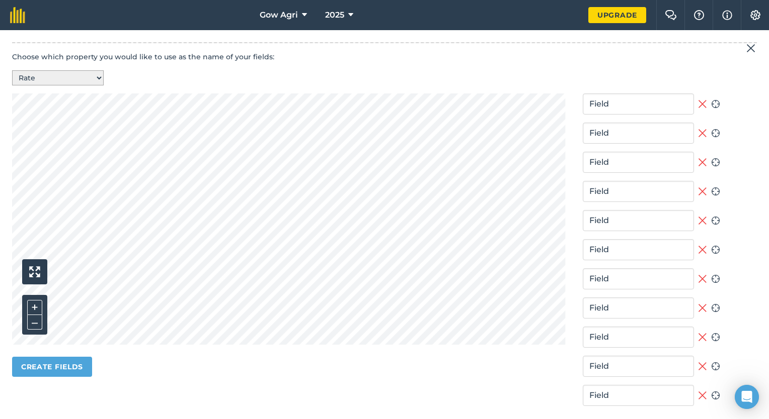
click at [72, 73] on select "-- Select a property -- Rate" at bounding box center [58, 77] width 92 height 15
select select "Rate"
click at [12, 70] on select "-- Select a property -- Rate" at bounding box center [58, 77] width 92 height 15
type input "3261"
type input "0"
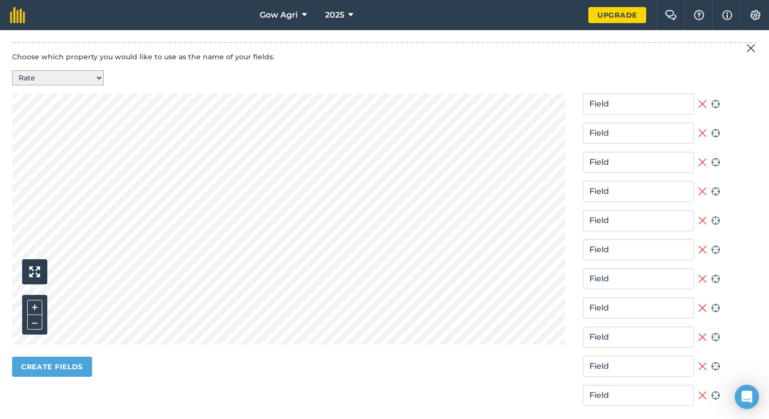
type input "543"
type input "1087"
type input "2174"
type input "543"
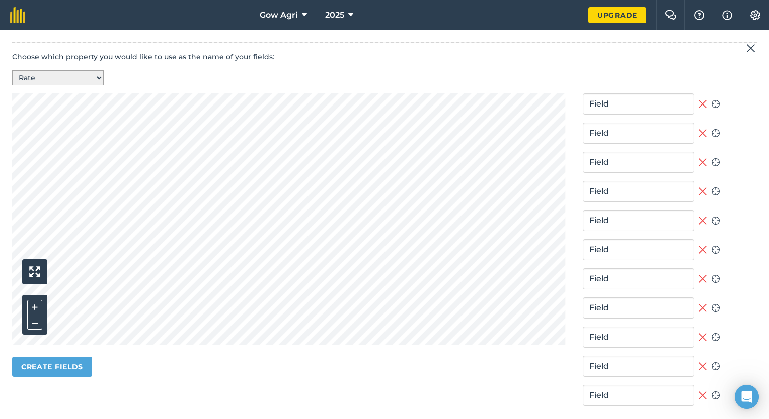
type input "3804"
type input "1630"
type input "1087"
type input "2717"
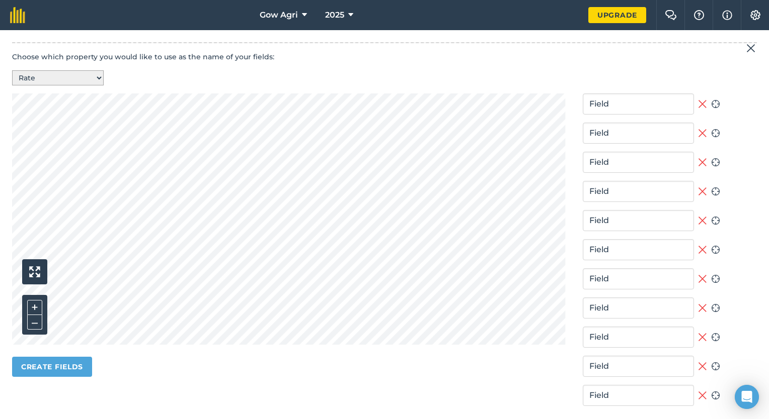
type input "3261"
type input "1630"
type input "2174"
type input "4348"
type input "3261"
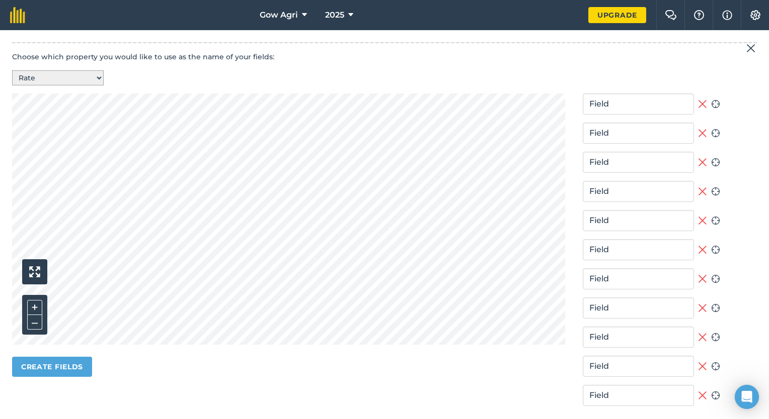
type input "2717"
type input "3804"
type input "2174"
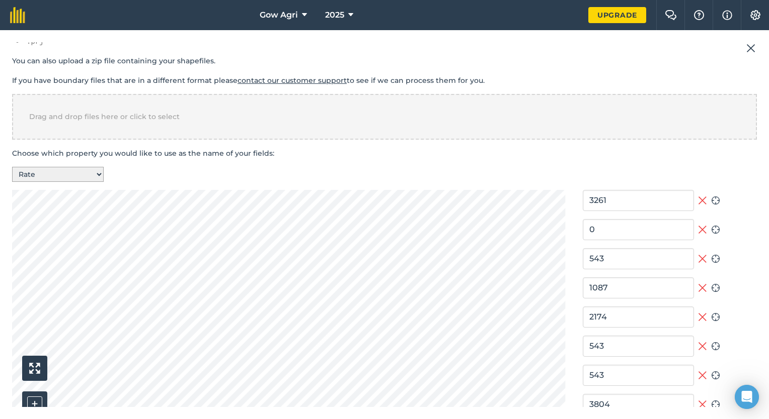
scroll to position [201, 0]
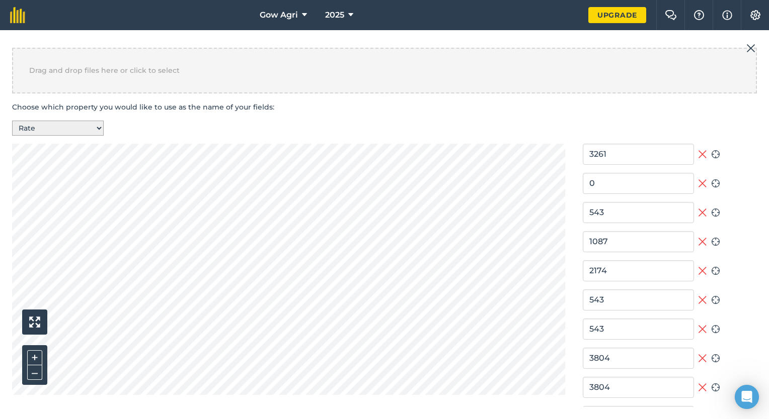
click at [402, 133] on section "Upload files We accept KML, KMZ or SHP files & you can upload multiple files at…" at bounding box center [384, 316] width 744 height 879
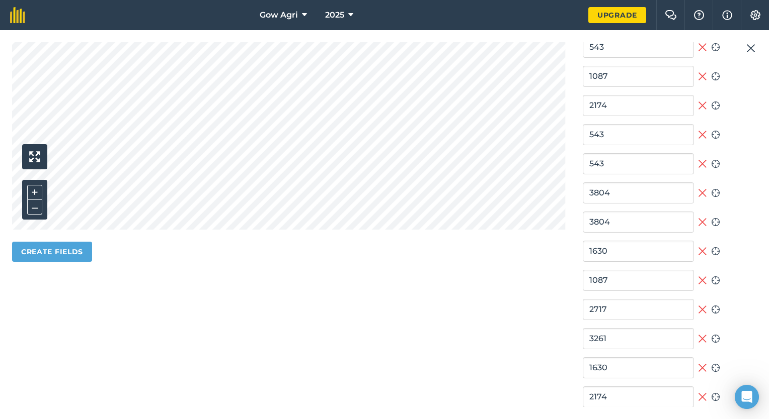
scroll to position [402, 0]
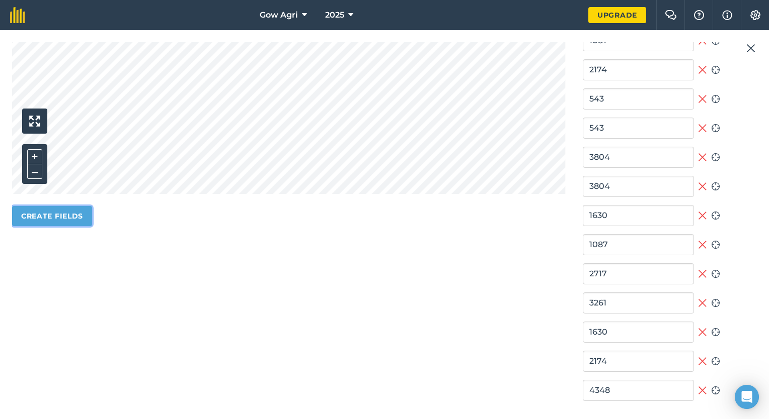
click at [73, 214] on button "Create fields" at bounding box center [52, 216] width 80 height 20
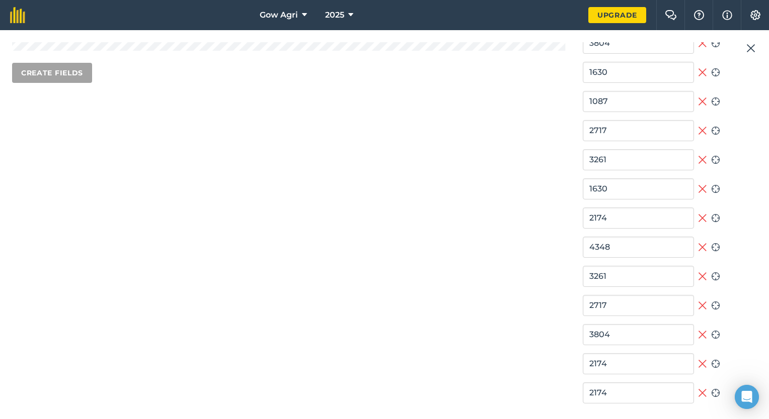
scroll to position [547, 0]
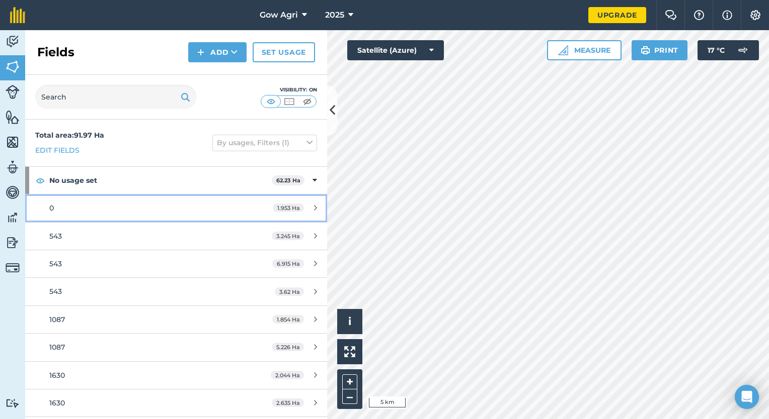
click at [173, 206] on div "0" at bounding box center [143, 208] width 189 height 11
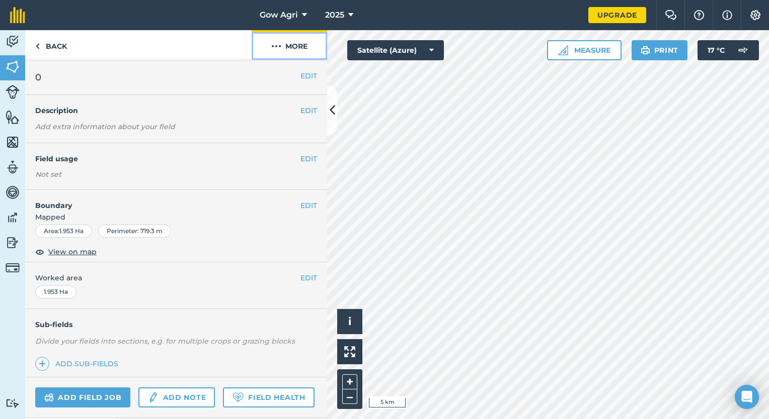
click at [280, 41] on img at bounding box center [276, 46] width 10 height 12
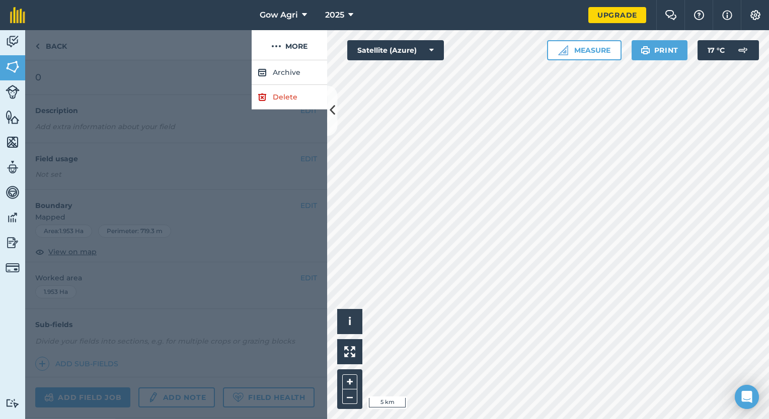
click at [235, 45] on div at bounding box center [138, 45] width 226 height 30
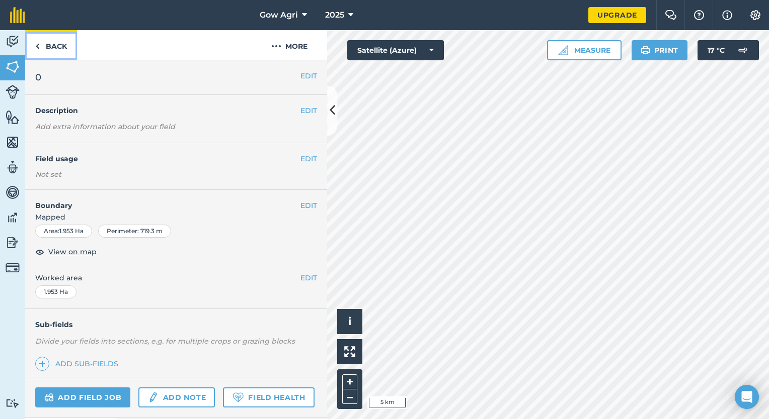
click at [46, 47] on link "Back" at bounding box center [51, 45] width 52 height 30
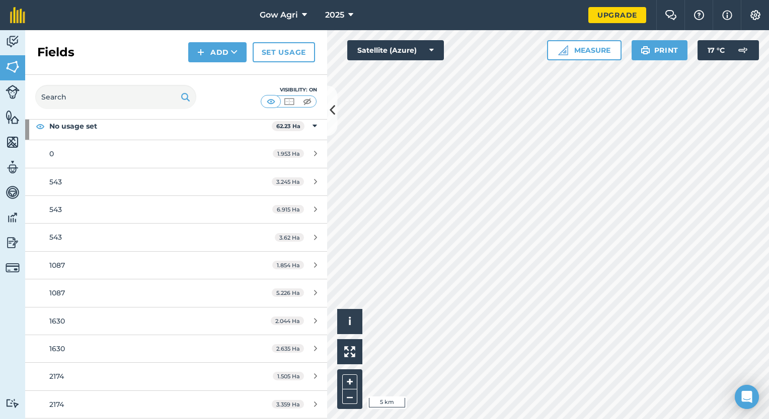
scroll to position [54, 0]
click at [258, 419] on html "Gow Agri 2025 Upgrade Farm Chat Help Info Settings Map printing is not availabl…" at bounding box center [384, 209] width 769 height 419
click at [268, 55] on link "Set usage" at bounding box center [283, 52] width 62 height 20
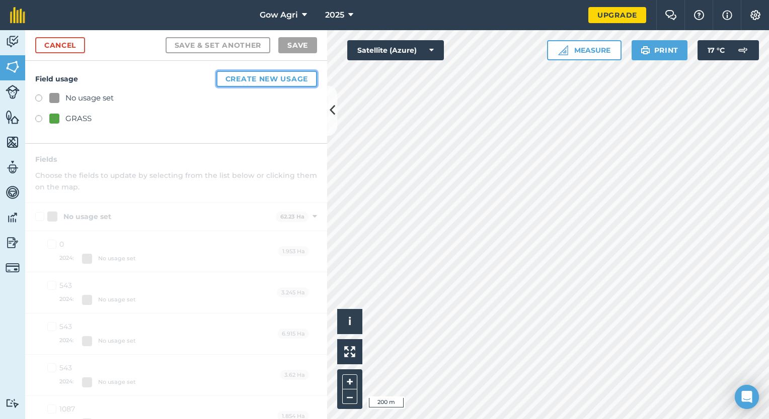
click at [272, 79] on button "Create new usage" at bounding box center [266, 79] width 101 height 16
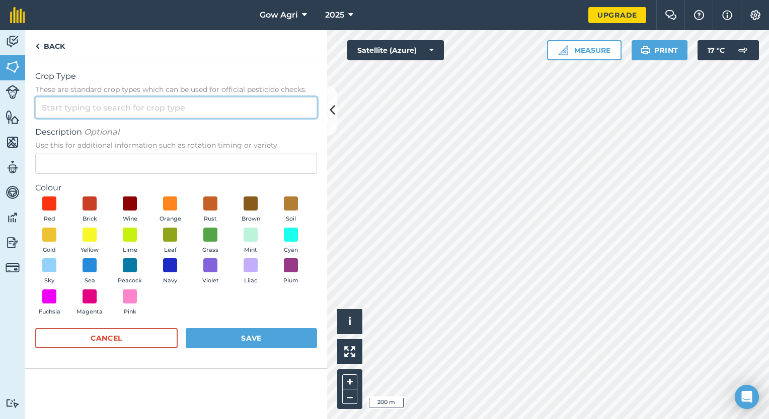
click at [131, 114] on input "Crop Type These are standard crop types which can be used for official pesticid…" at bounding box center [176, 107] width 282 height 21
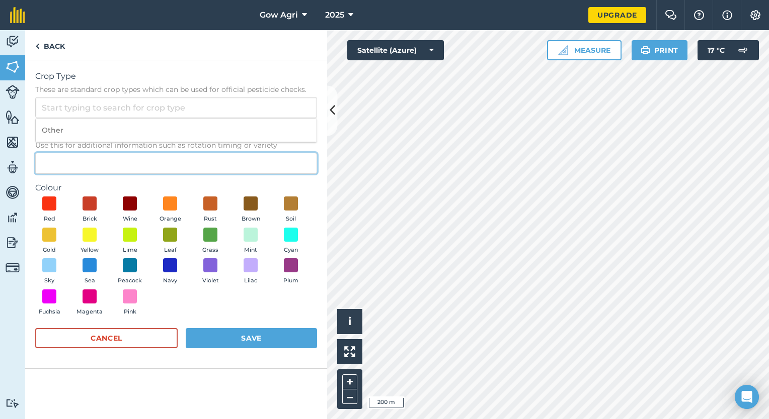
click at [163, 166] on input "Description Optional Use this for additional information such as rotation timin…" at bounding box center [176, 163] width 282 height 21
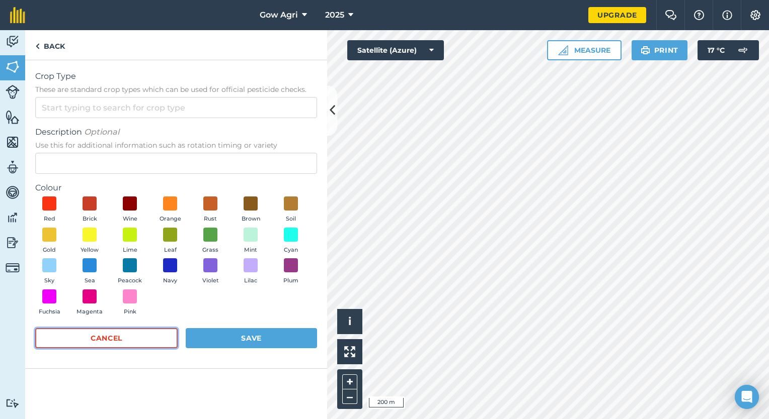
click at [87, 345] on button "Cancel" at bounding box center [106, 338] width 142 height 20
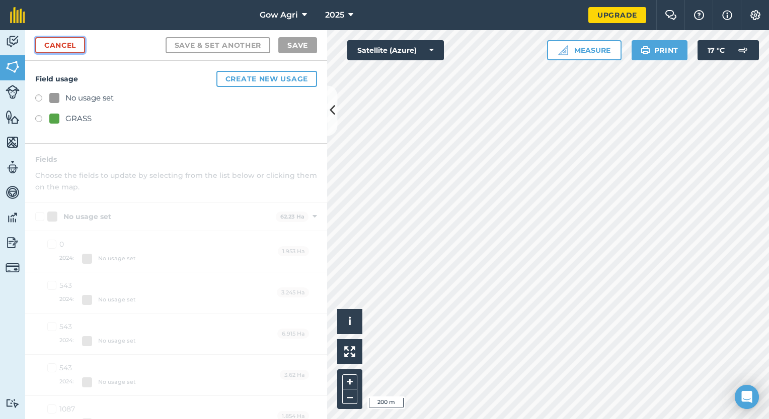
click at [66, 44] on link "Cancel" at bounding box center [60, 45] width 50 height 16
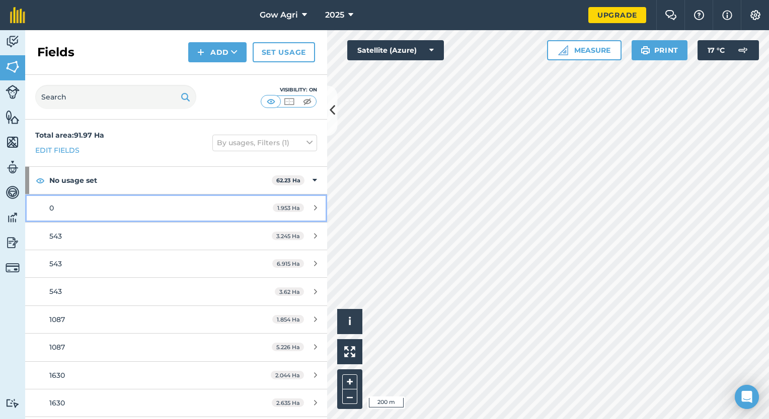
click at [305, 214] on link "0 1.953 Ha" at bounding box center [176, 208] width 302 height 27
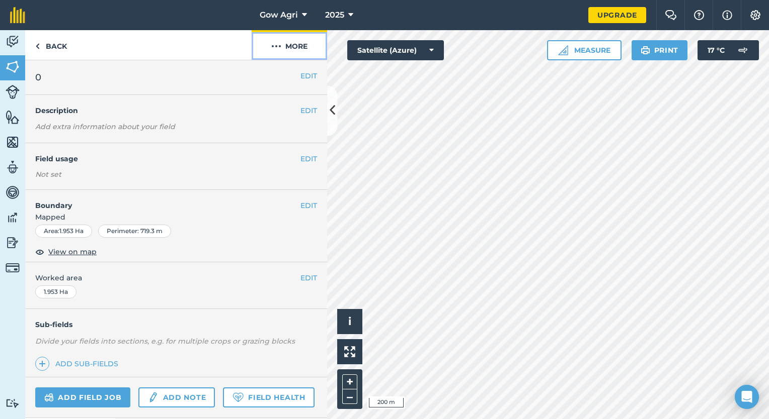
click at [281, 53] on button "More" at bounding box center [288, 45] width 75 height 30
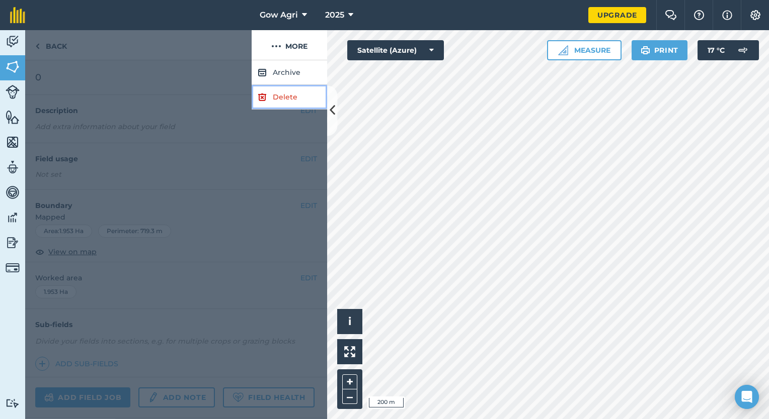
click at [276, 93] on link "Delete" at bounding box center [288, 97] width 75 height 25
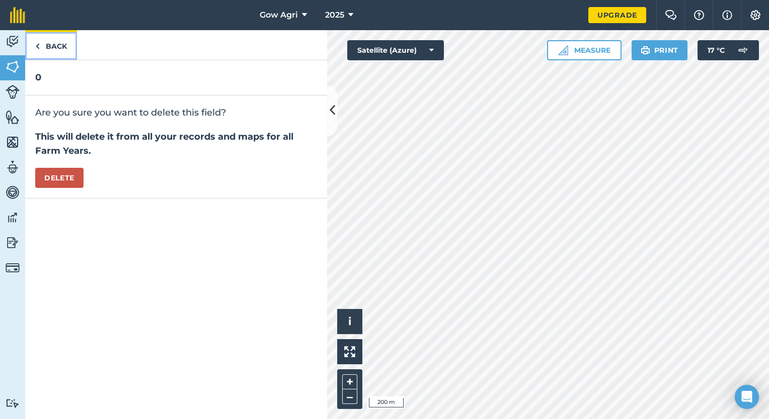
click at [53, 46] on link "Back" at bounding box center [51, 45] width 52 height 30
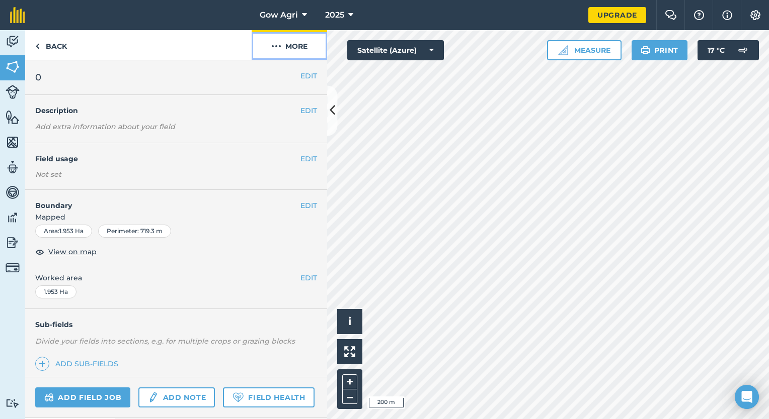
click at [316, 45] on button "More" at bounding box center [288, 45] width 75 height 30
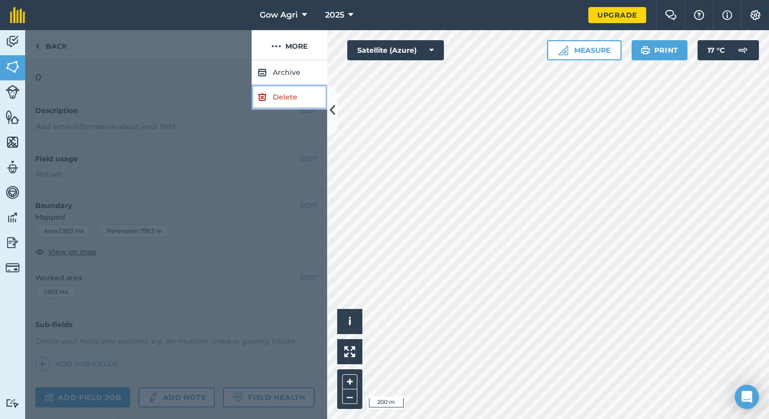
click at [268, 92] on link "Delete" at bounding box center [288, 97] width 75 height 25
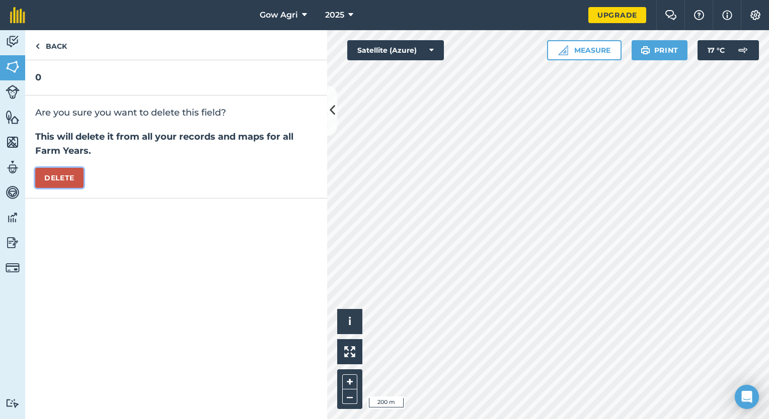
click at [48, 184] on button "Delete" at bounding box center [59, 178] width 48 height 20
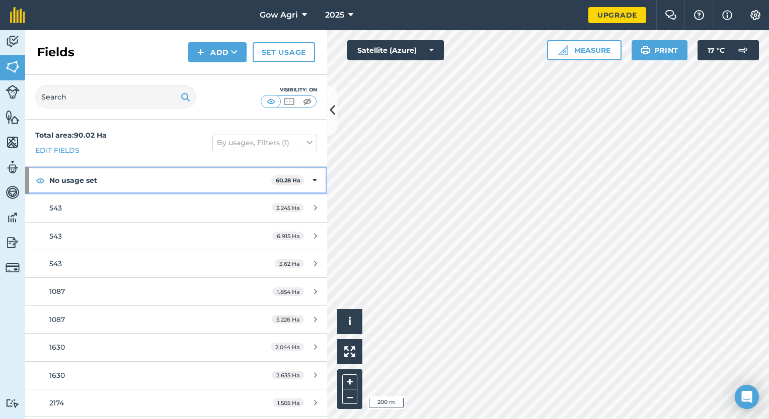
click at [207, 181] on strong "No usage set" at bounding box center [160, 180] width 222 height 27
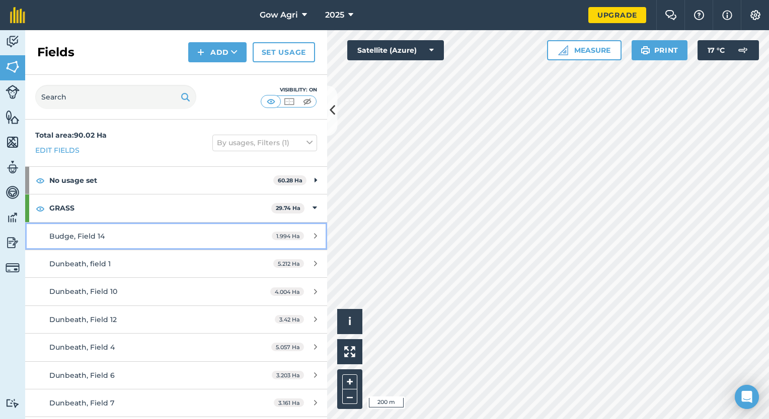
click at [187, 231] on div "Budge, Field 14" at bounding box center [143, 236] width 189 height 11
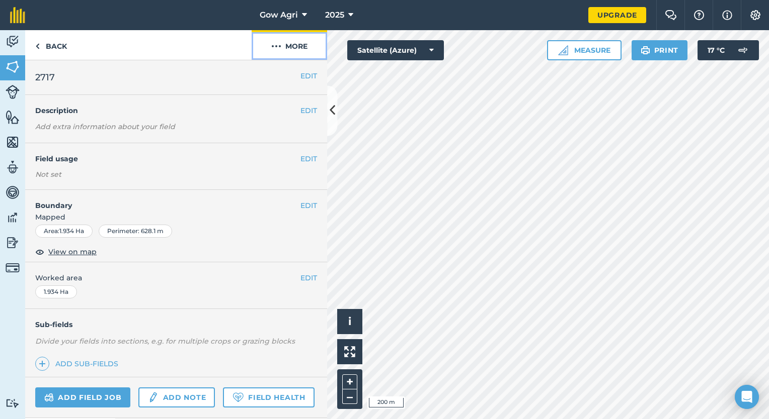
click at [299, 47] on button "More" at bounding box center [288, 45] width 75 height 30
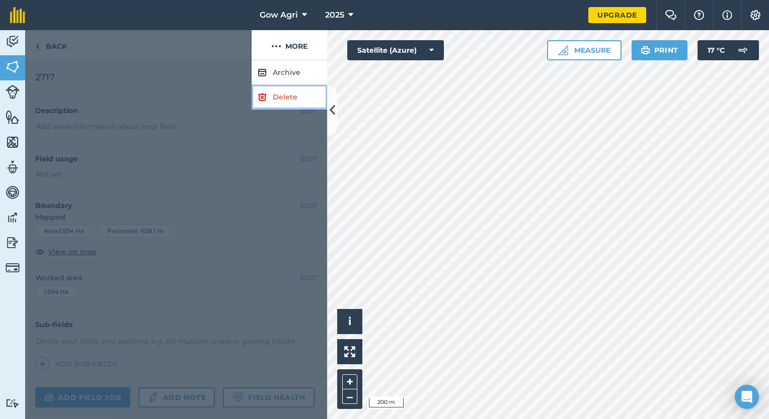
click at [281, 99] on link "Delete" at bounding box center [288, 97] width 75 height 25
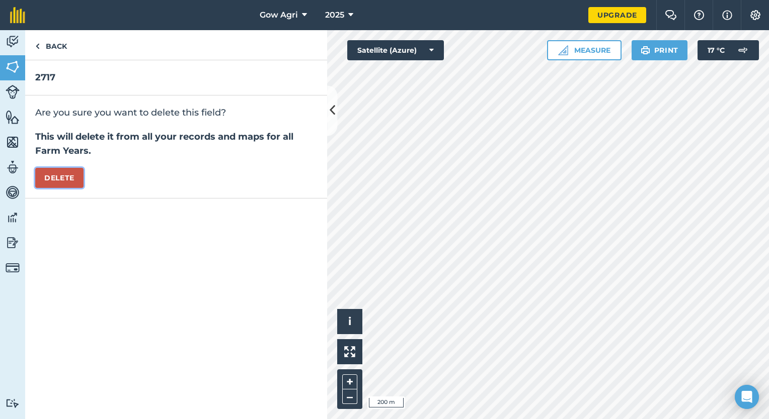
click at [53, 177] on button "Delete" at bounding box center [59, 178] width 48 height 20
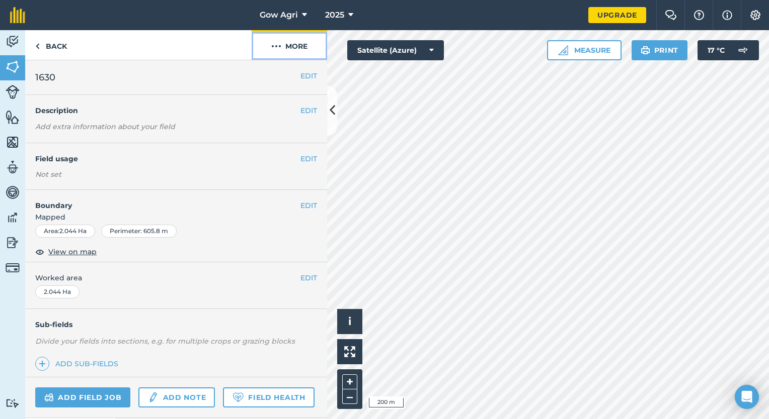
click at [292, 43] on button "More" at bounding box center [288, 45] width 75 height 30
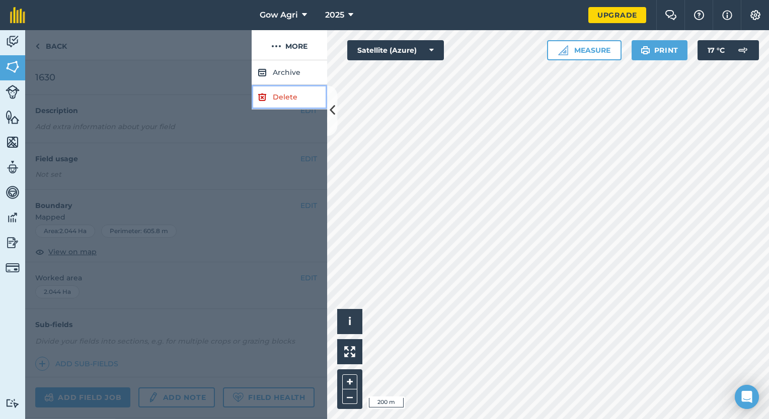
click at [278, 90] on link "Delete" at bounding box center [288, 97] width 75 height 25
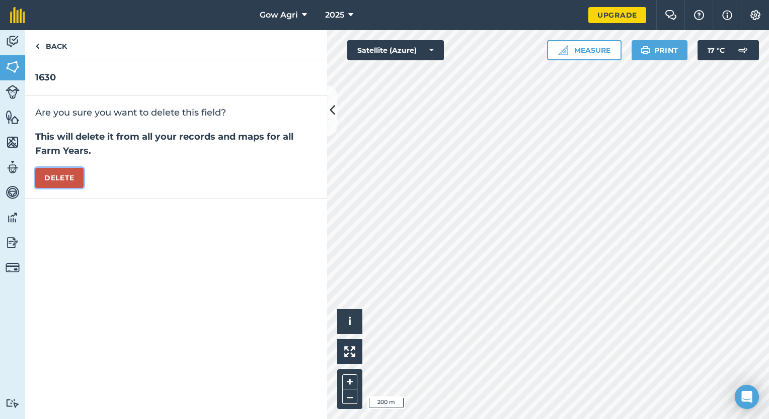
click at [68, 174] on button "Delete" at bounding box center [59, 178] width 48 height 20
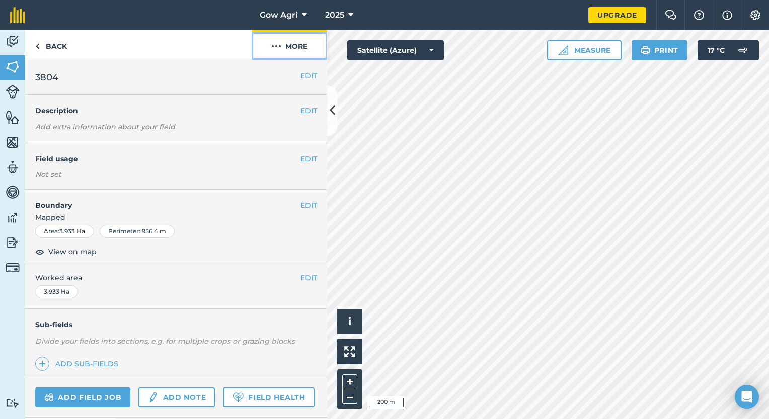
click at [289, 51] on button "More" at bounding box center [288, 45] width 75 height 30
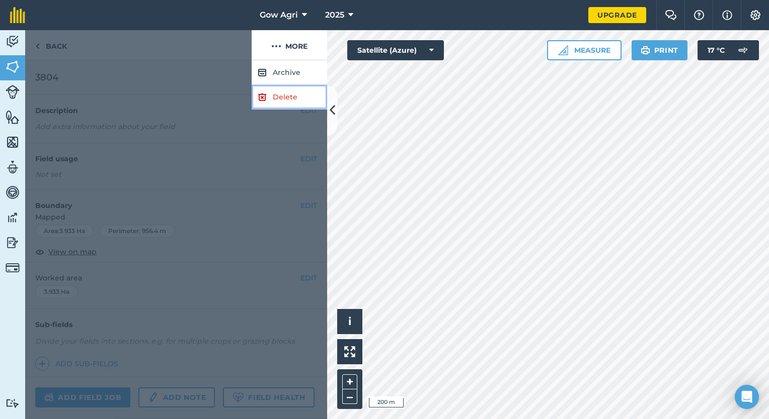
click at [267, 98] on link "Delete" at bounding box center [288, 97] width 75 height 25
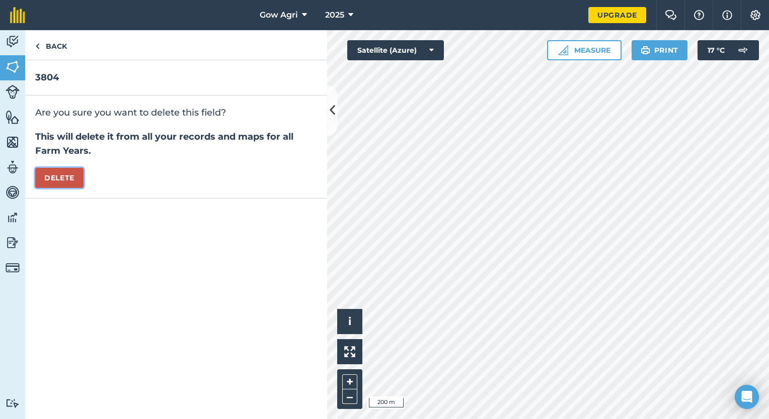
click at [51, 173] on button "Delete" at bounding box center [59, 178] width 48 height 20
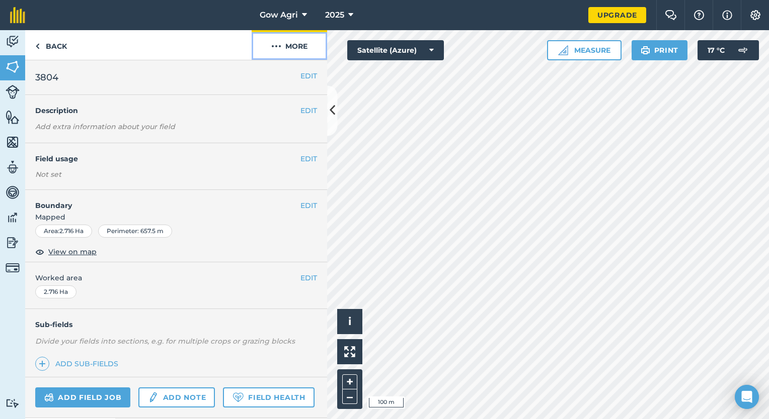
click at [294, 45] on button "More" at bounding box center [288, 45] width 75 height 30
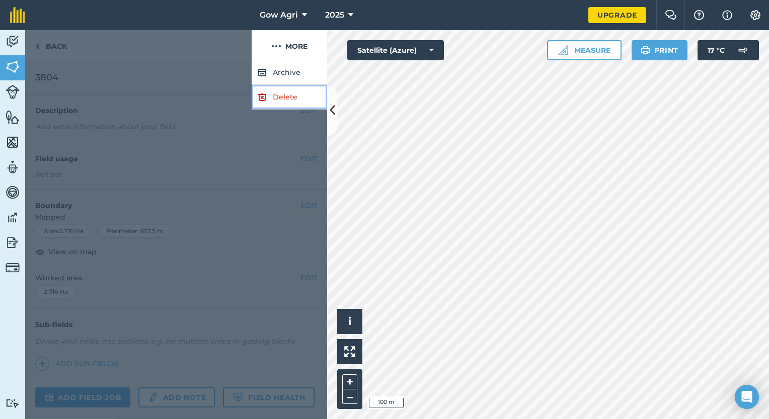
click at [273, 101] on link "Delete" at bounding box center [288, 97] width 75 height 25
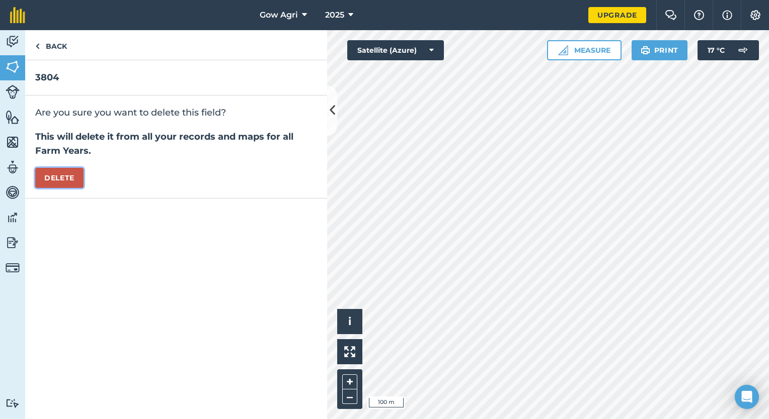
click at [54, 170] on button "Delete" at bounding box center [59, 178] width 48 height 20
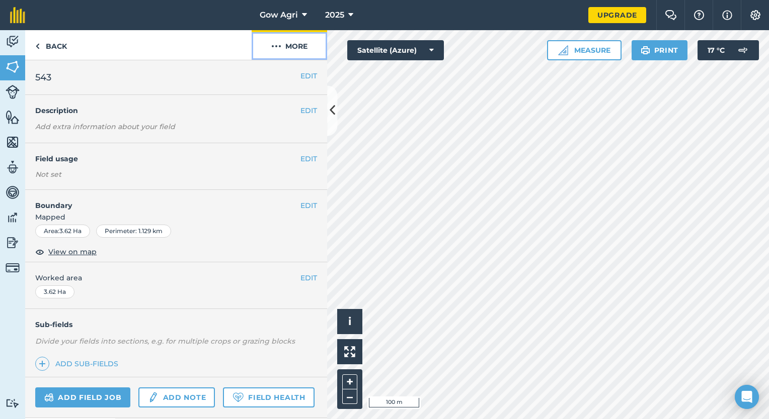
click at [285, 48] on button "More" at bounding box center [288, 45] width 75 height 30
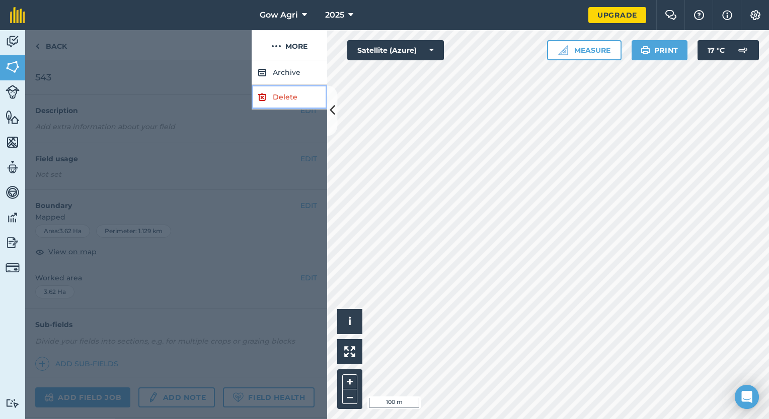
click at [275, 96] on link "Delete" at bounding box center [288, 97] width 75 height 25
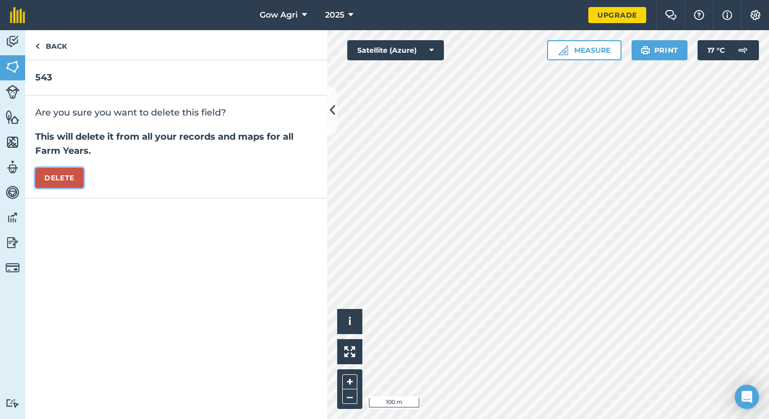
click at [71, 179] on button "Delete" at bounding box center [59, 178] width 48 height 20
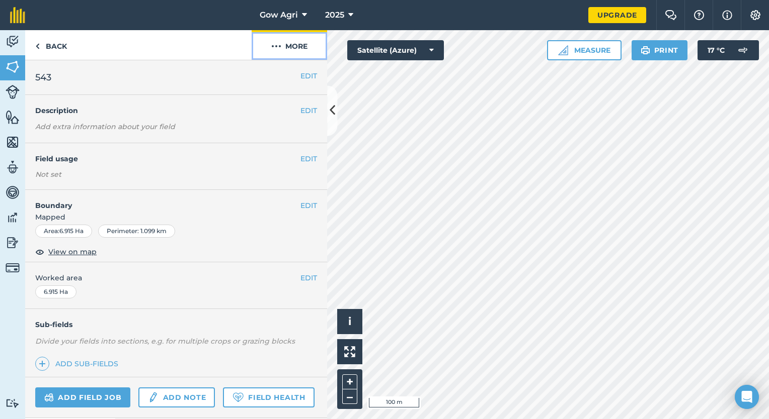
click at [292, 53] on button "More" at bounding box center [288, 45] width 75 height 30
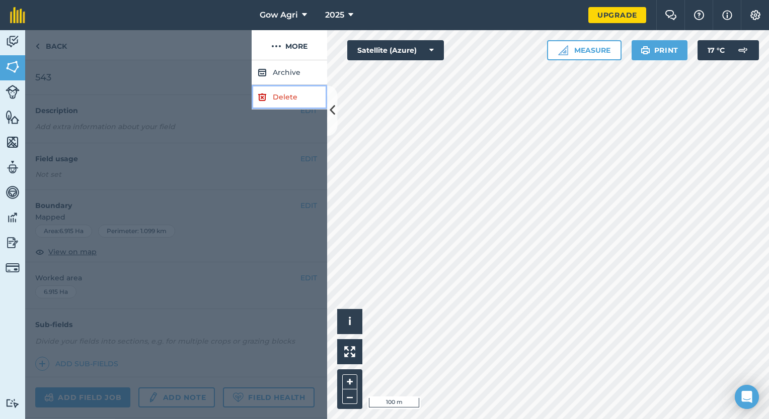
click at [286, 96] on link "Delete" at bounding box center [288, 97] width 75 height 25
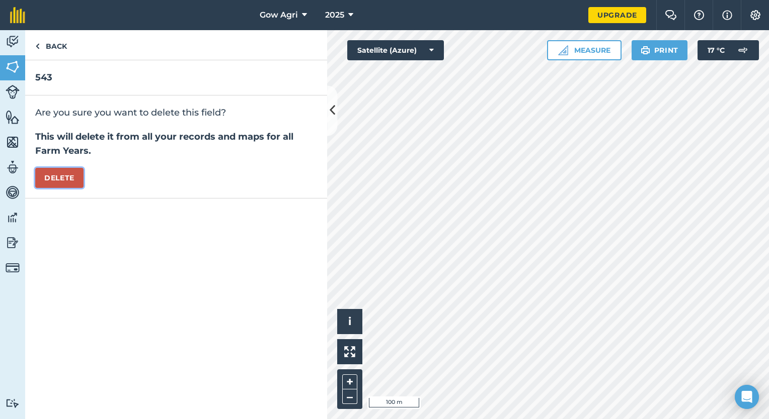
click at [69, 181] on button "Delete" at bounding box center [59, 178] width 48 height 20
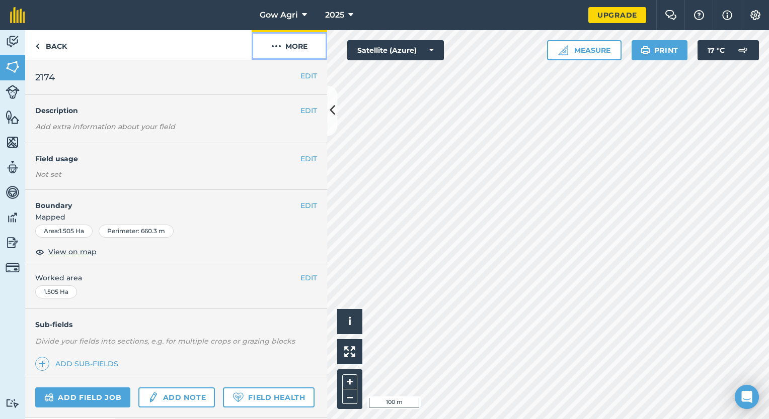
click at [287, 46] on button "More" at bounding box center [288, 45] width 75 height 30
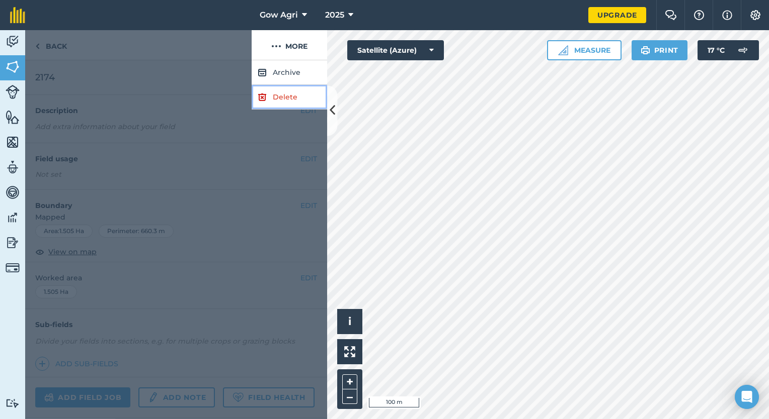
click at [278, 92] on link "Delete" at bounding box center [288, 97] width 75 height 25
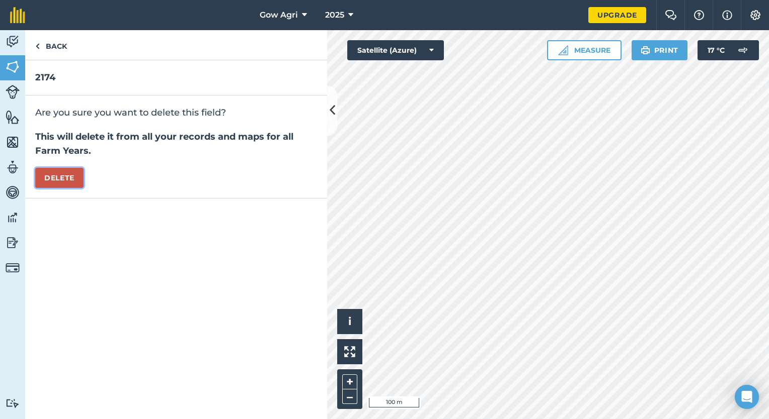
click at [61, 178] on button "Delete" at bounding box center [59, 178] width 48 height 20
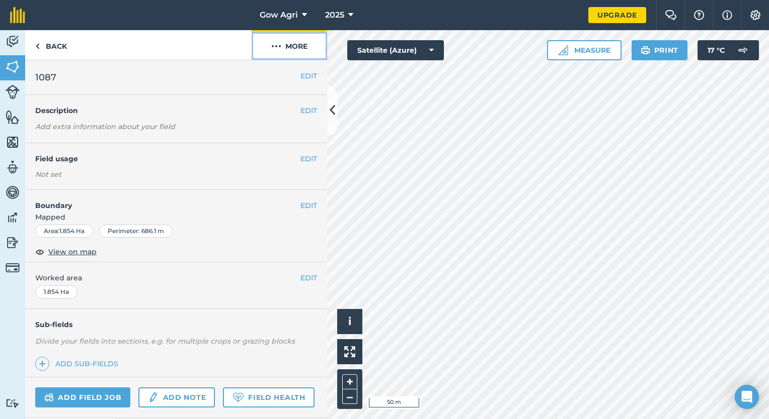
click at [272, 46] on img at bounding box center [276, 46] width 10 height 12
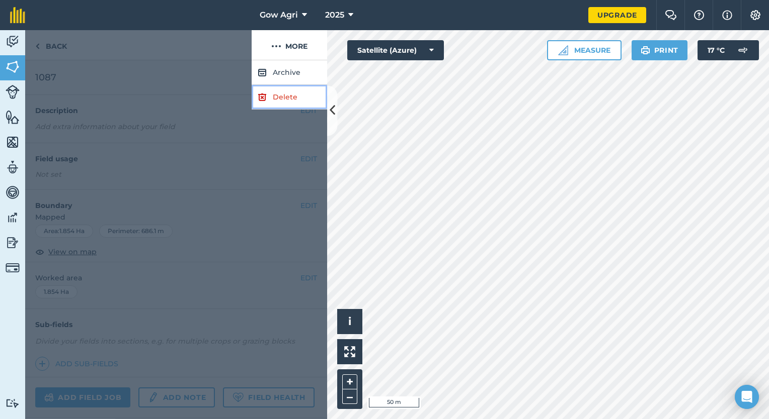
click at [267, 94] on link "Delete" at bounding box center [288, 97] width 75 height 25
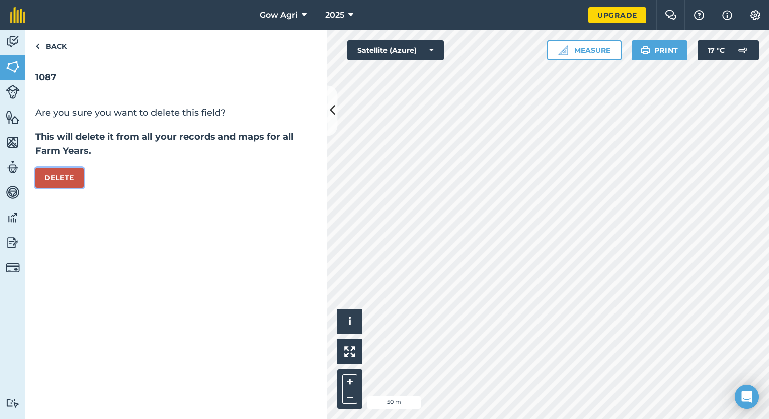
click at [38, 180] on button "Delete" at bounding box center [59, 178] width 48 height 20
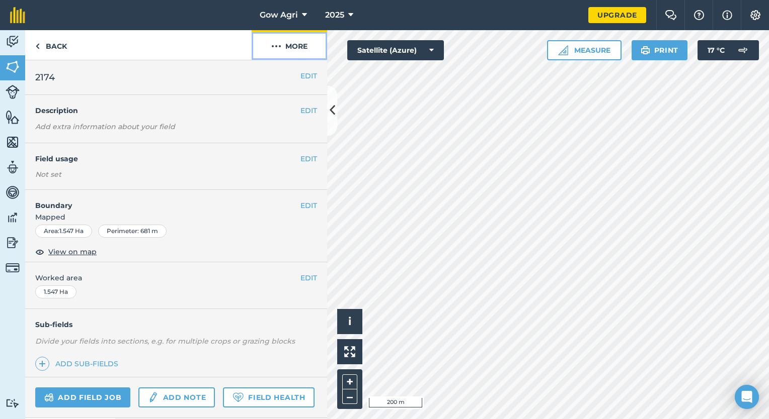
click at [281, 45] on button "More" at bounding box center [288, 45] width 75 height 30
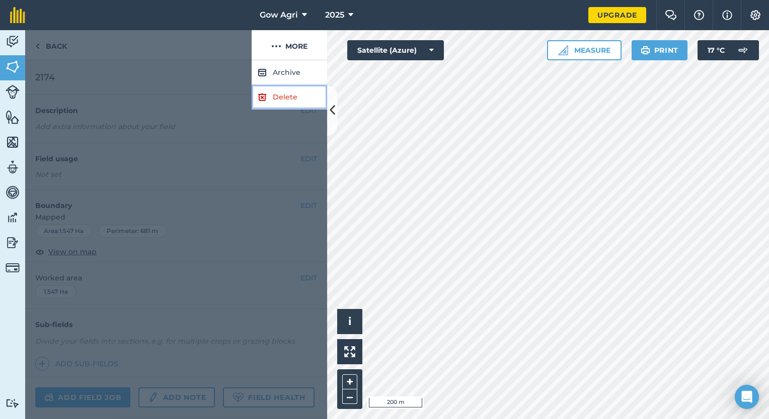
click at [262, 100] on img at bounding box center [262, 97] width 9 height 12
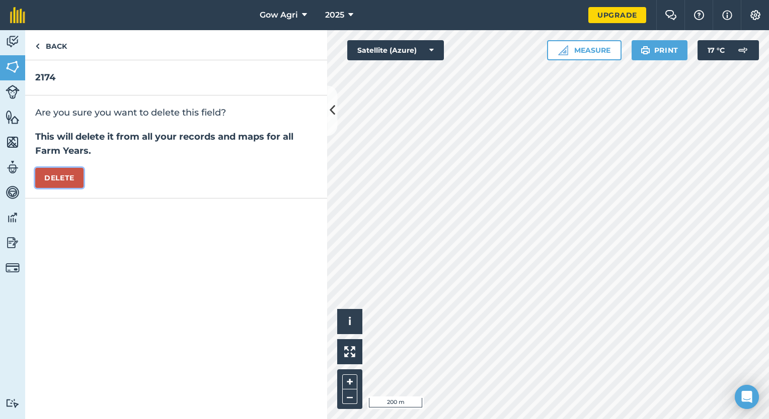
click at [38, 172] on button "Delete" at bounding box center [59, 178] width 48 height 20
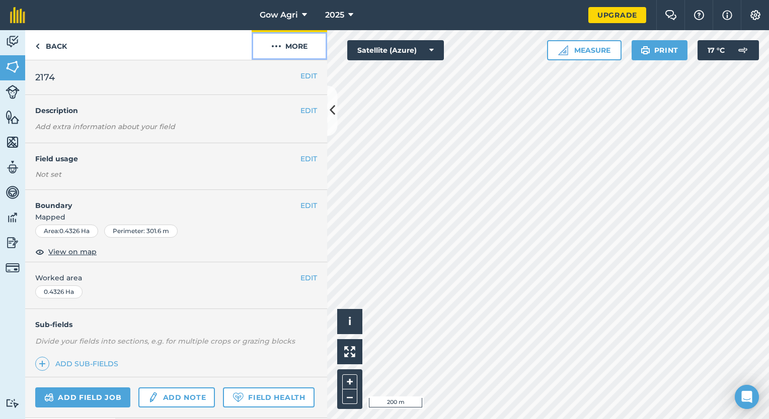
click at [259, 37] on button "More" at bounding box center [288, 45] width 75 height 30
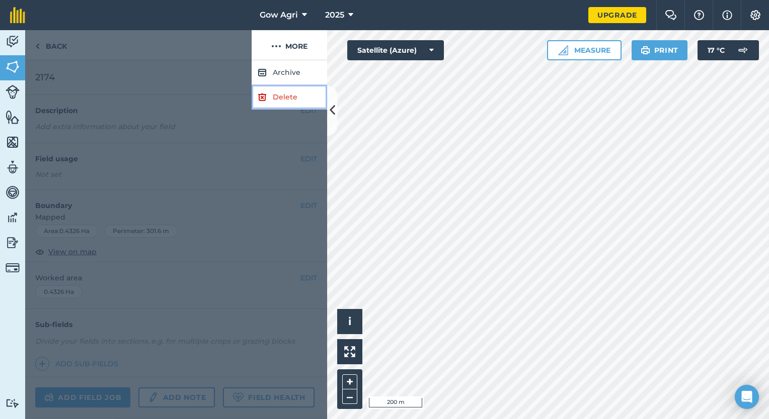
click at [272, 96] on link "Delete" at bounding box center [288, 97] width 75 height 25
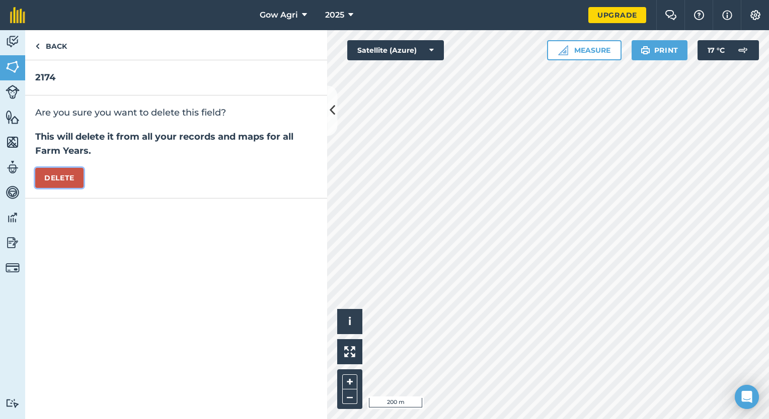
click at [67, 177] on button "Delete" at bounding box center [59, 178] width 48 height 20
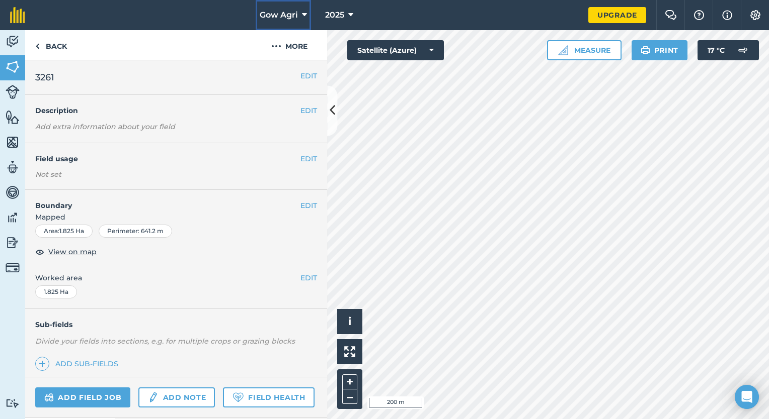
click at [292, 29] on button "Gow Agri" at bounding box center [283, 15] width 55 height 30
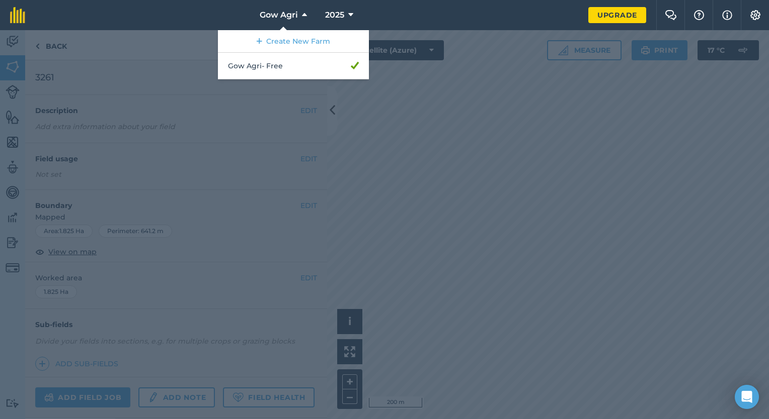
click at [297, 99] on div at bounding box center [384, 224] width 769 height 389
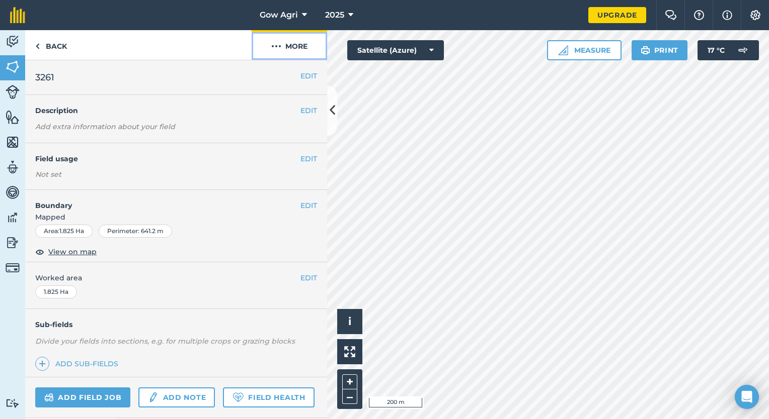
click at [276, 46] on img at bounding box center [276, 46] width 10 height 12
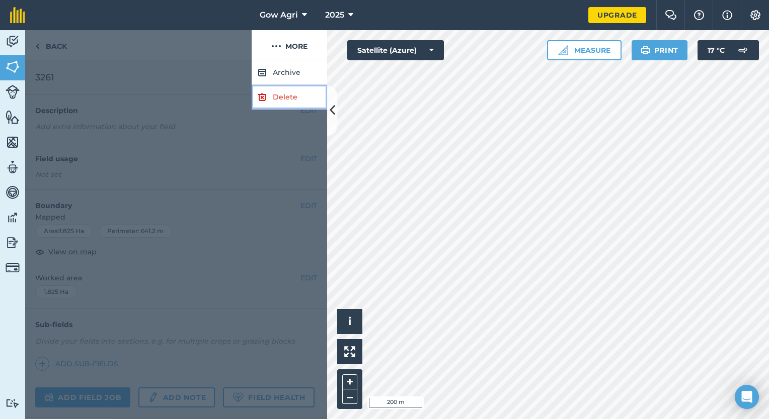
click at [278, 98] on link "Delete" at bounding box center [288, 97] width 75 height 25
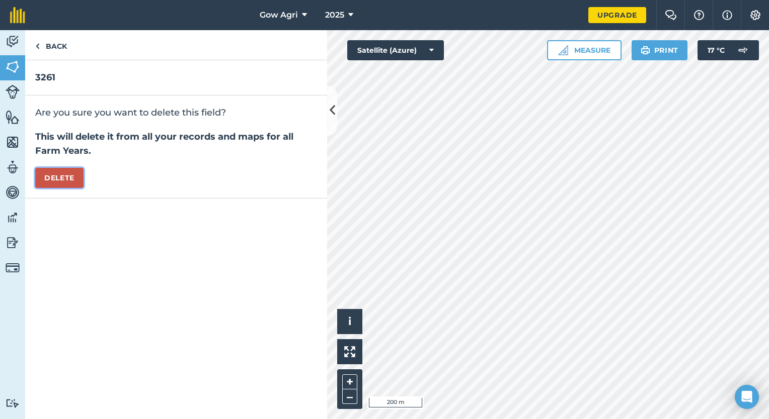
click at [67, 176] on button "Delete" at bounding box center [59, 178] width 48 height 20
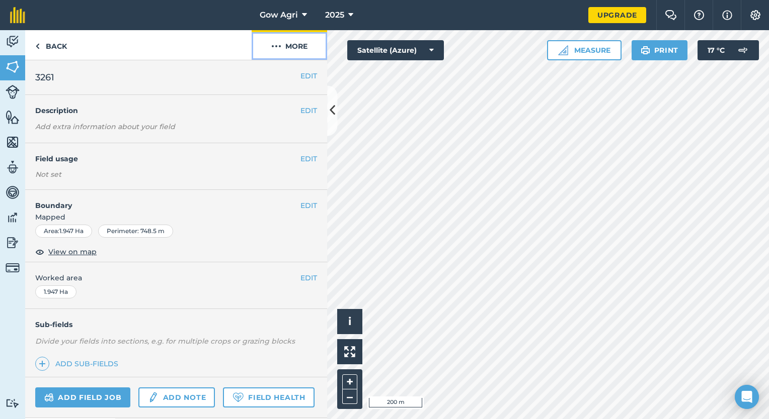
click at [271, 47] on img at bounding box center [276, 46] width 10 height 12
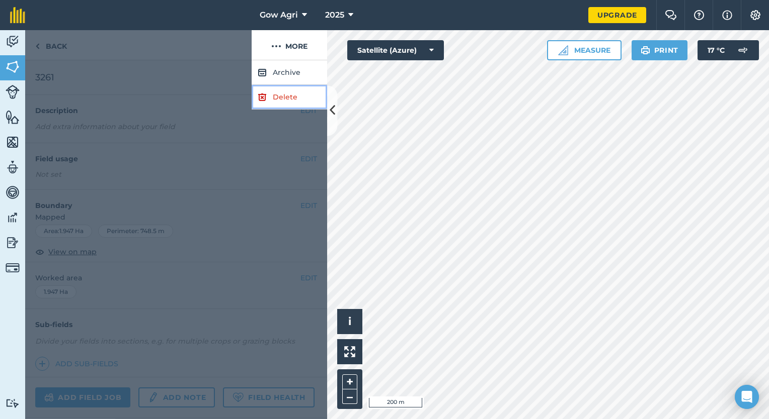
click at [273, 97] on link "Delete" at bounding box center [288, 97] width 75 height 25
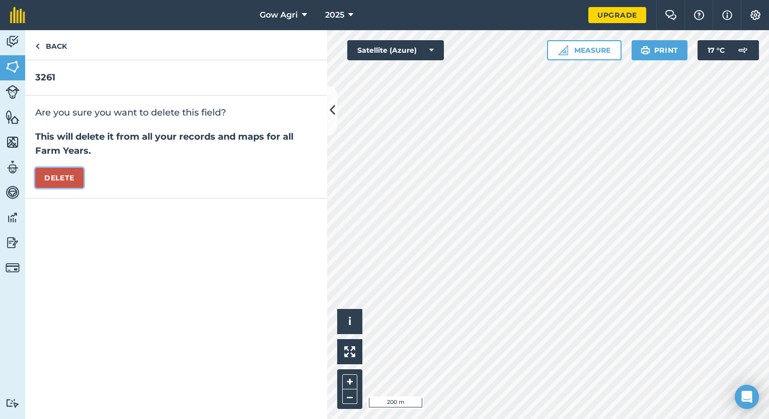
click at [60, 183] on button "Delete" at bounding box center [59, 178] width 48 height 20
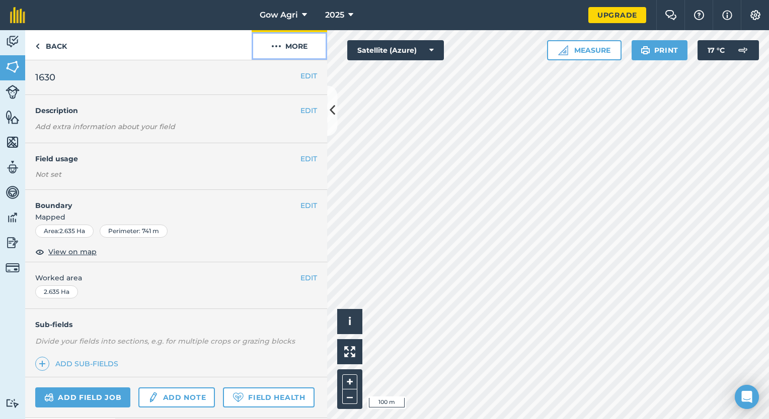
click at [288, 49] on button "More" at bounding box center [288, 45] width 75 height 30
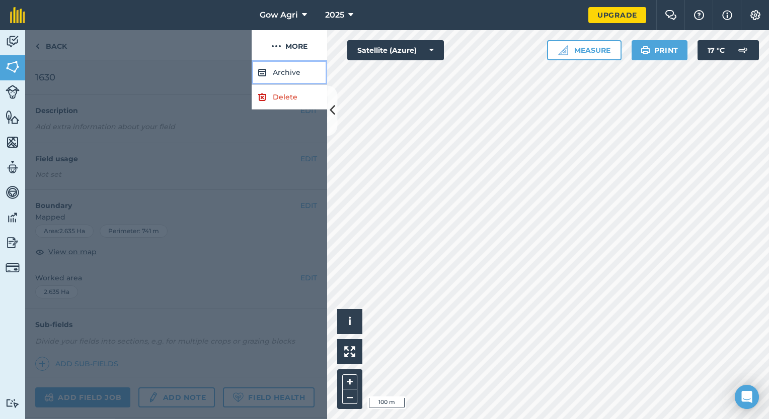
click at [286, 77] on button "Archive" at bounding box center [288, 72] width 75 height 25
click at [285, 99] on link "Delete" at bounding box center [288, 97] width 75 height 25
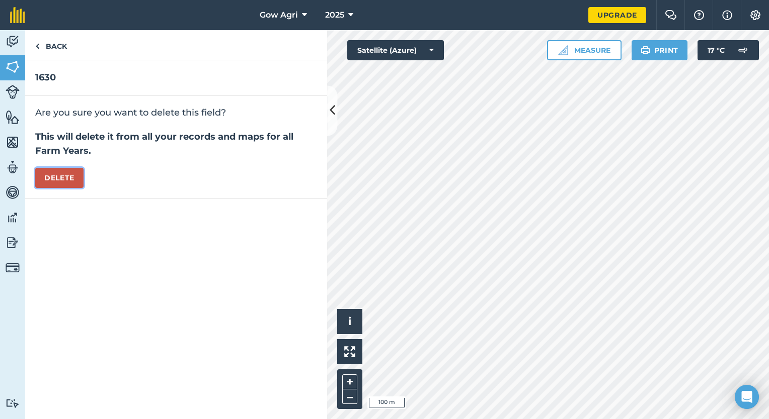
click at [46, 177] on button "Delete" at bounding box center [59, 178] width 48 height 20
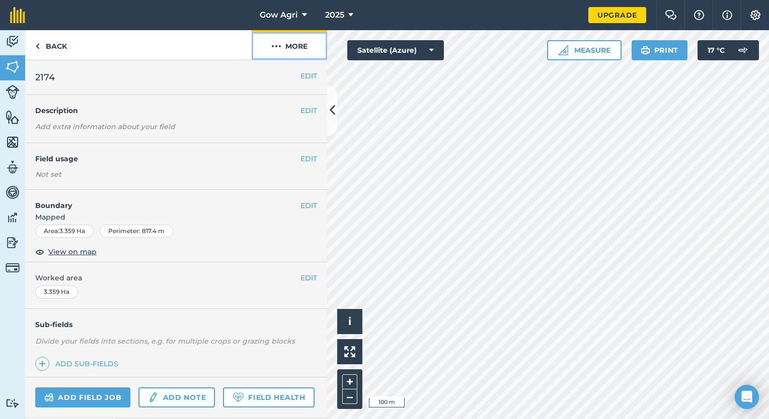
click at [294, 42] on button "More" at bounding box center [288, 45] width 75 height 30
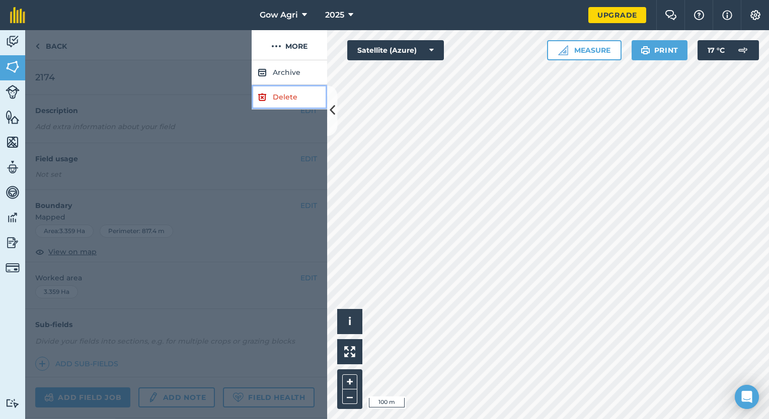
click at [283, 100] on link "Delete" at bounding box center [288, 97] width 75 height 25
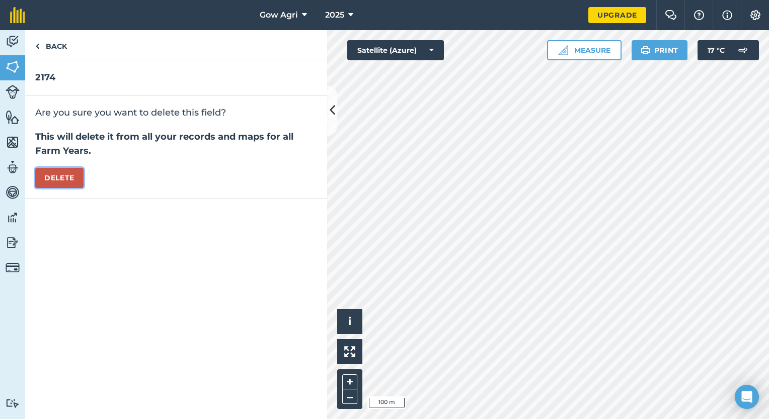
click at [46, 171] on button "Delete" at bounding box center [59, 178] width 48 height 20
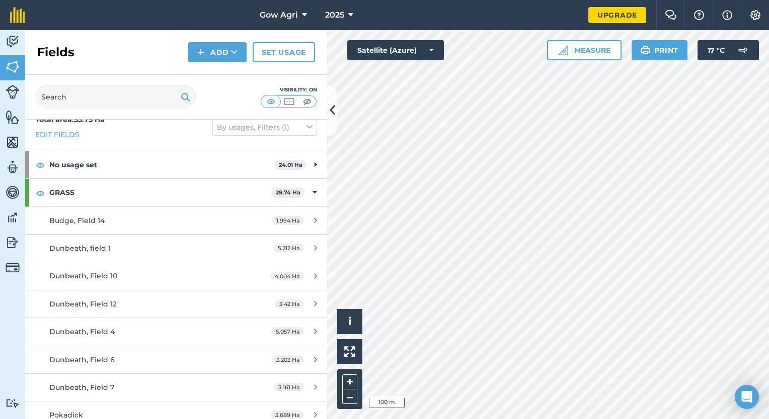
scroll to position [24, 0]
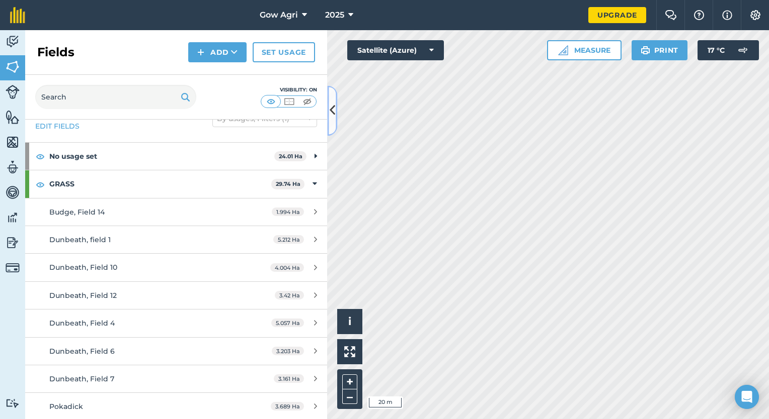
click at [334, 108] on icon at bounding box center [332, 111] width 6 height 18
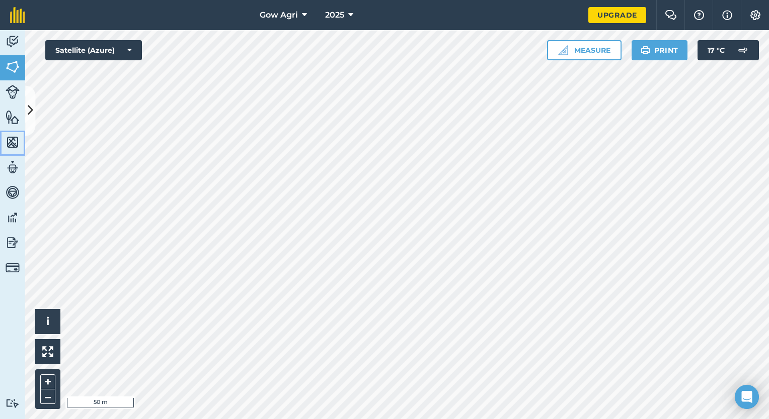
click at [10, 135] on img at bounding box center [13, 142] width 14 height 15
click at [28, 114] on icon at bounding box center [31, 111] width 6 height 18
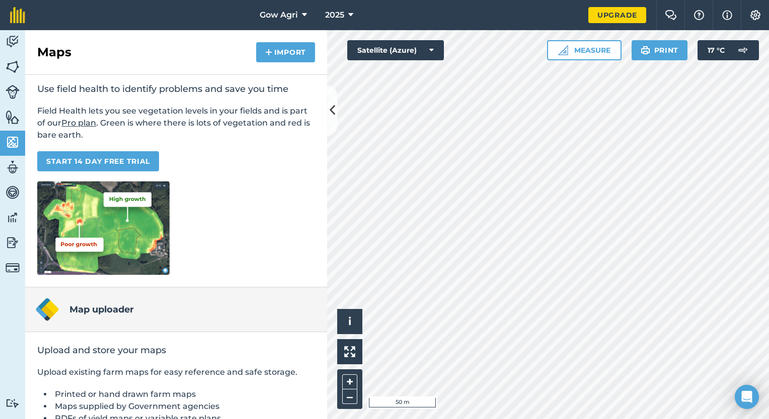
scroll to position [119, 0]
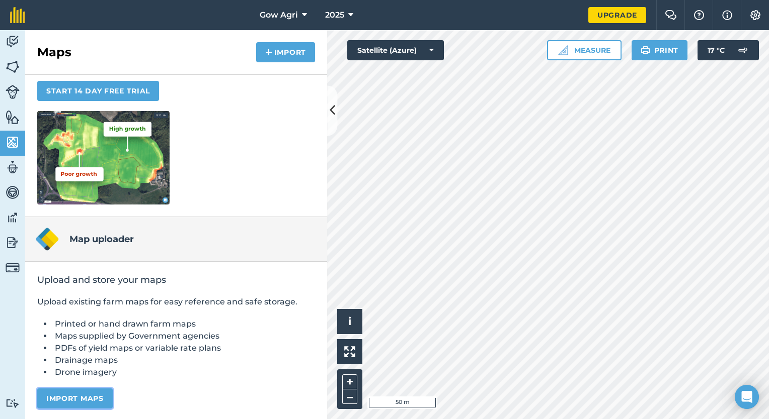
click at [81, 400] on button "Import maps" at bounding box center [74, 399] width 75 height 20
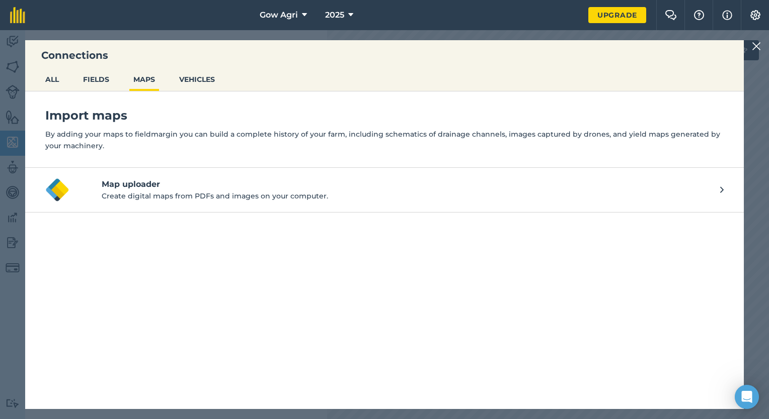
click at [753, 44] on img at bounding box center [755, 46] width 9 height 12
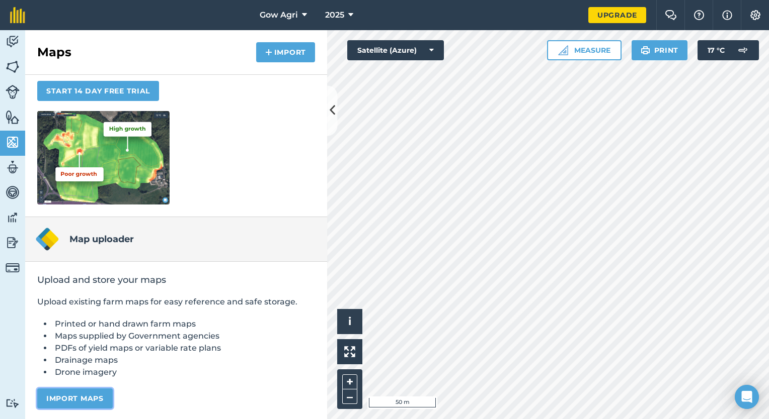
click at [106, 400] on button "Import maps" at bounding box center [74, 399] width 75 height 20
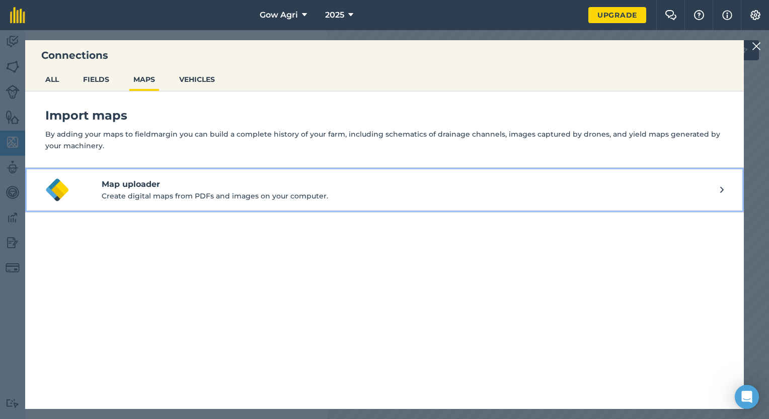
click at [146, 191] on p "Create digital maps from PDFs and images on your computer." at bounding box center [411, 196] width 618 height 11
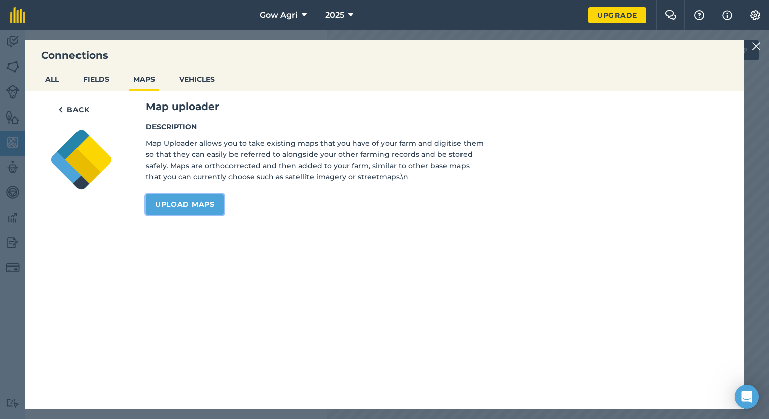
click at [171, 198] on link "Upload maps" at bounding box center [185, 205] width 78 height 20
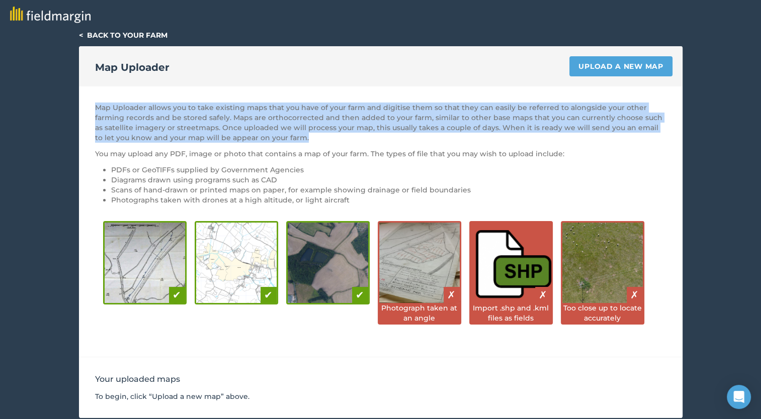
drag, startPoint x: 94, startPoint y: 107, endPoint x: 351, endPoint y: 142, distance: 259.4
click at [351, 142] on div "Map Uploader allows you to take existing maps that you have of your farm and di…" at bounding box center [381, 222] width 604 height 271
click at [740, 119] on div "< Back to your farm Map Uploader Upload a new map Map Uploader allows you to ta…" at bounding box center [380, 224] width 761 height 388
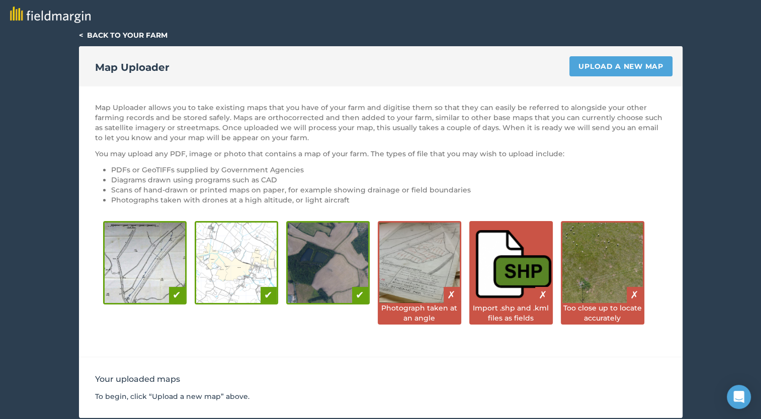
click at [104, 35] on link "< Back to your farm" at bounding box center [123, 35] width 89 height 9
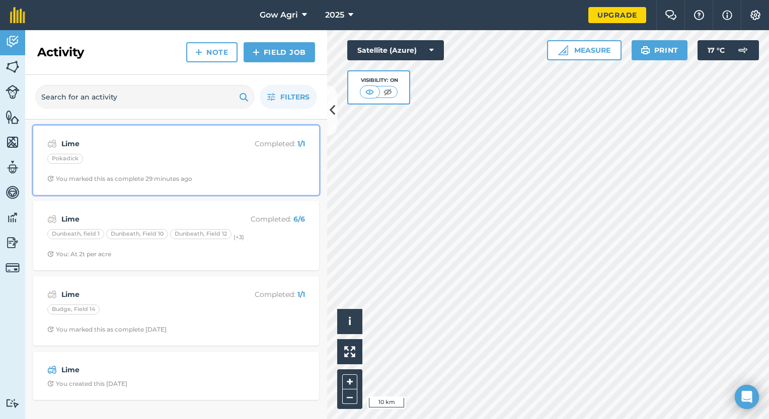
click at [141, 154] on div "Pokadick" at bounding box center [176, 160] width 258 height 13
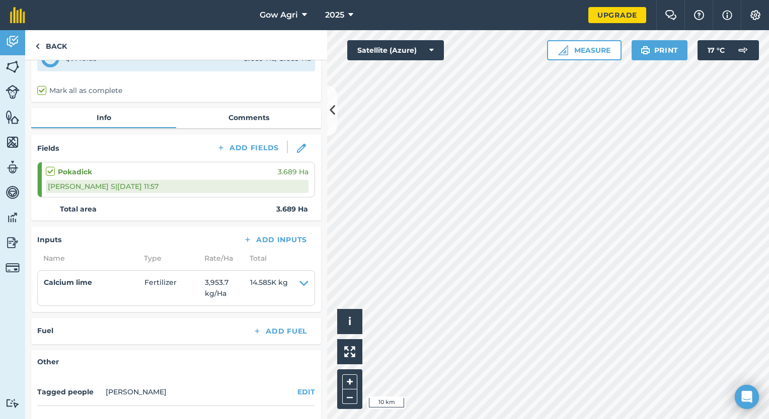
scroll to position [125, 0]
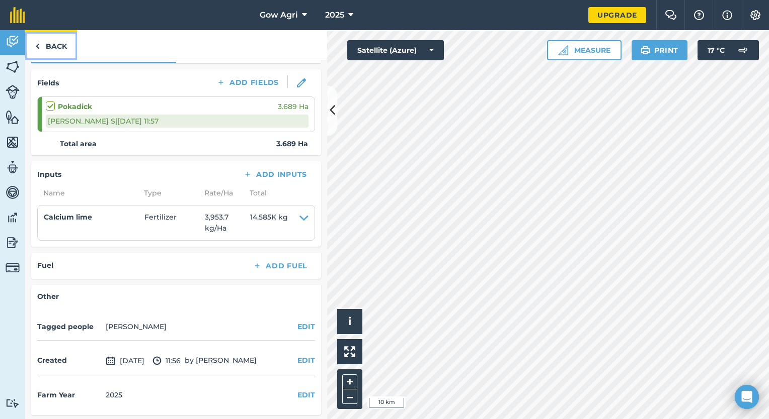
click at [36, 40] on img at bounding box center [37, 46] width 5 height 12
